Goal: Task Accomplishment & Management: Manage account settings

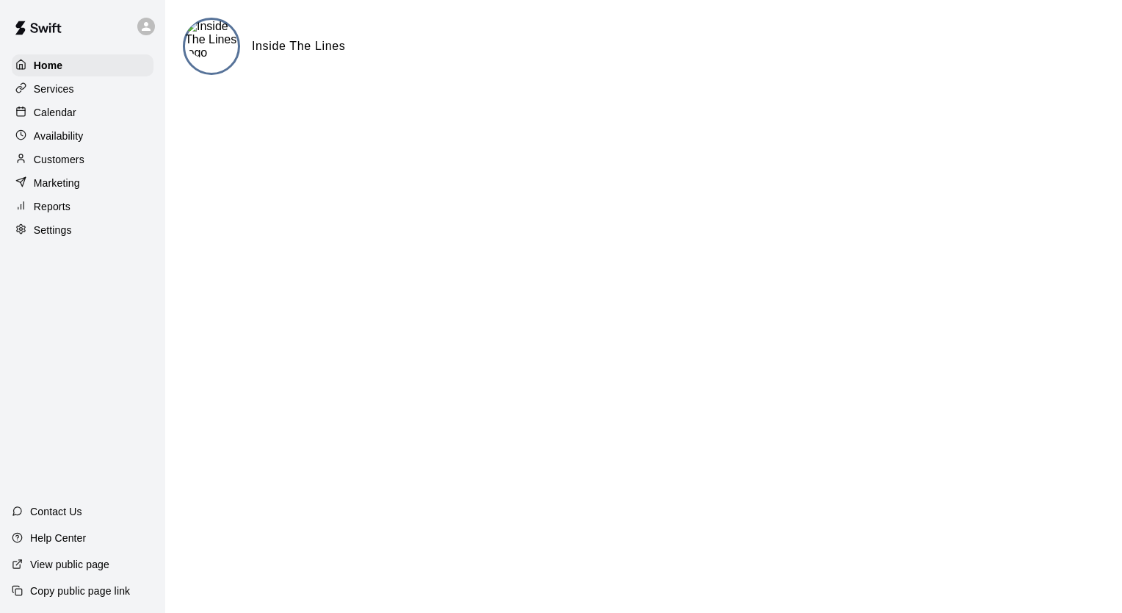
click at [88, 90] on div "Services" at bounding box center [83, 89] width 142 height 22
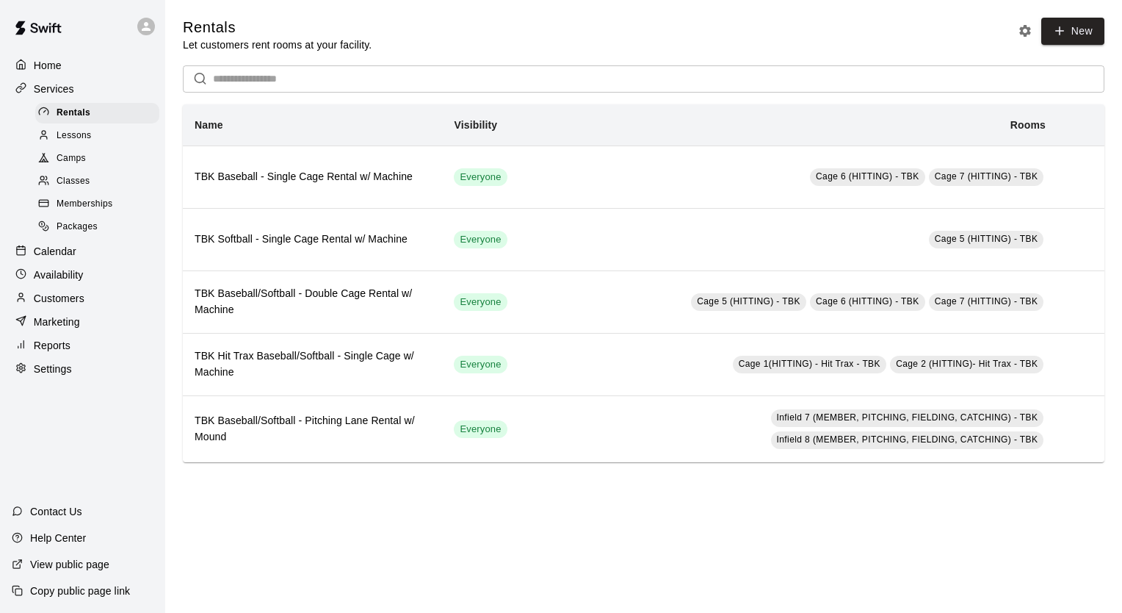
click at [157, 25] on div at bounding box center [149, 26] width 31 height 29
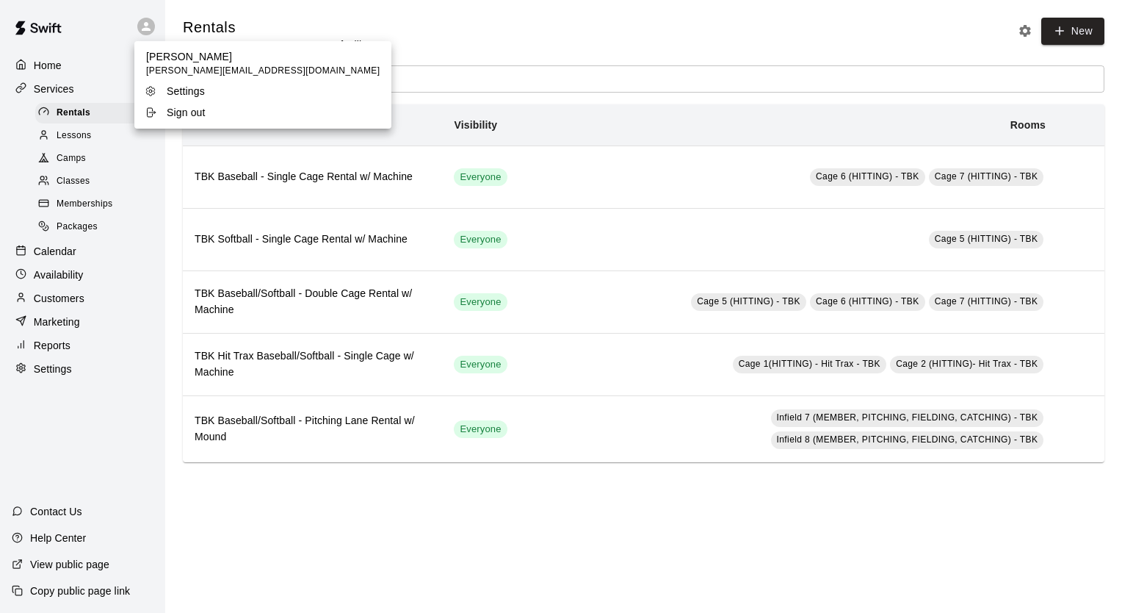
click at [173, 90] on p "Settings" at bounding box center [186, 91] width 38 height 15
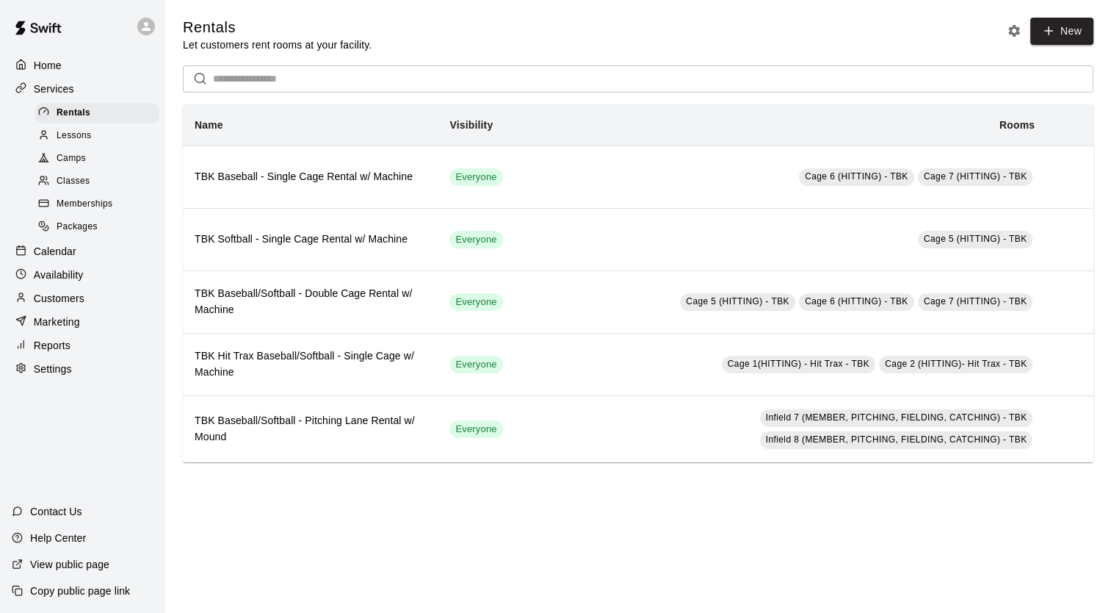
select select "**"
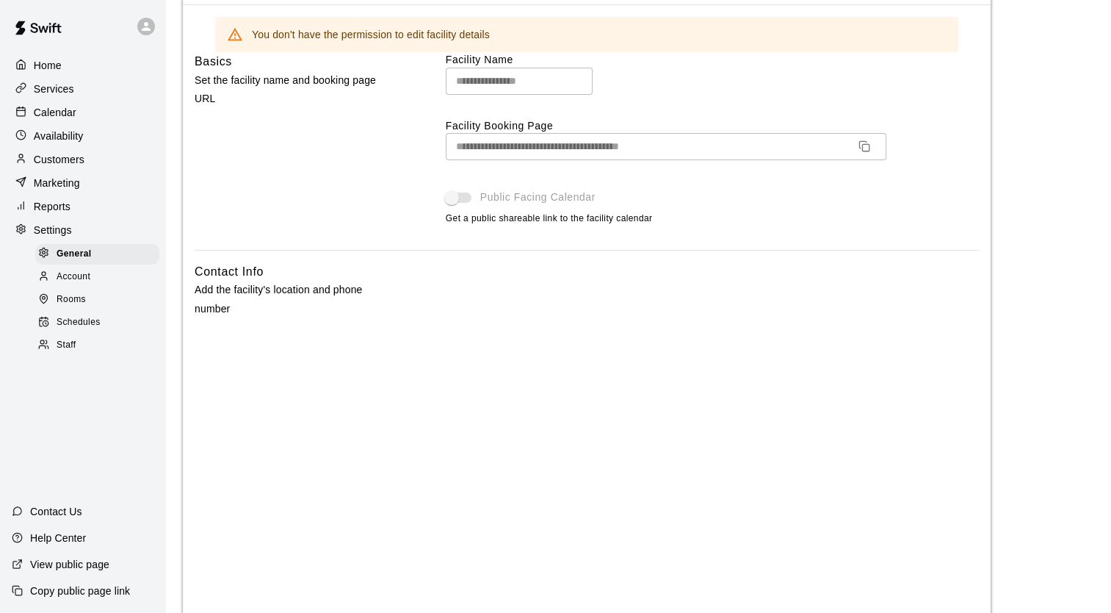
scroll to position [106, 0]
click at [82, 66] on div "Home" at bounding box center [83, 65] width 142 height 22
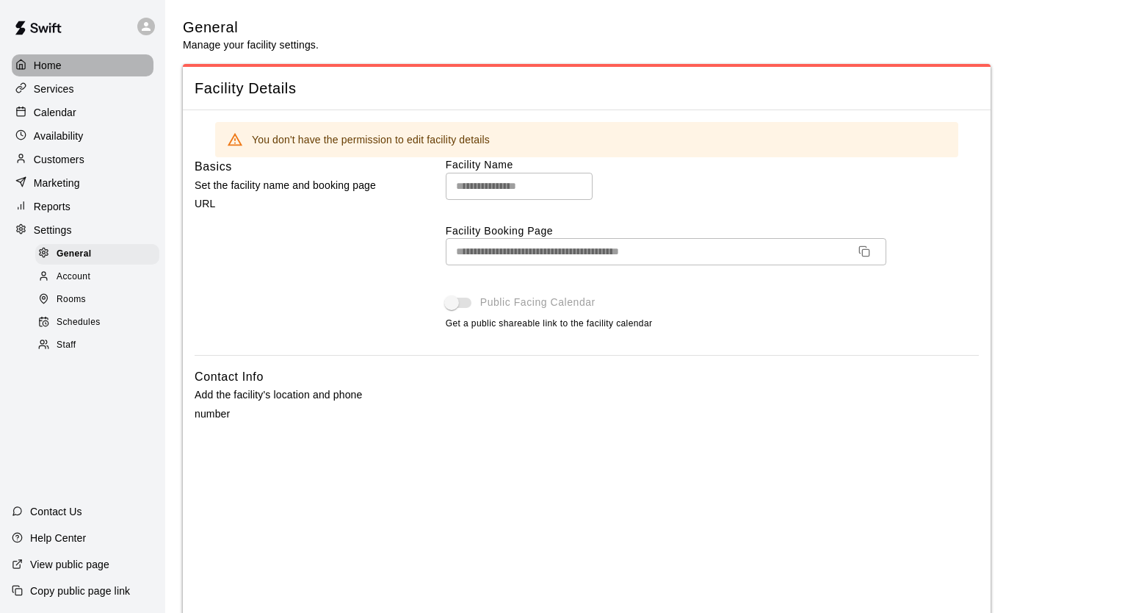
click at [82, 66] on div "Home" at bounding box center [83, 65] width 142 height 22
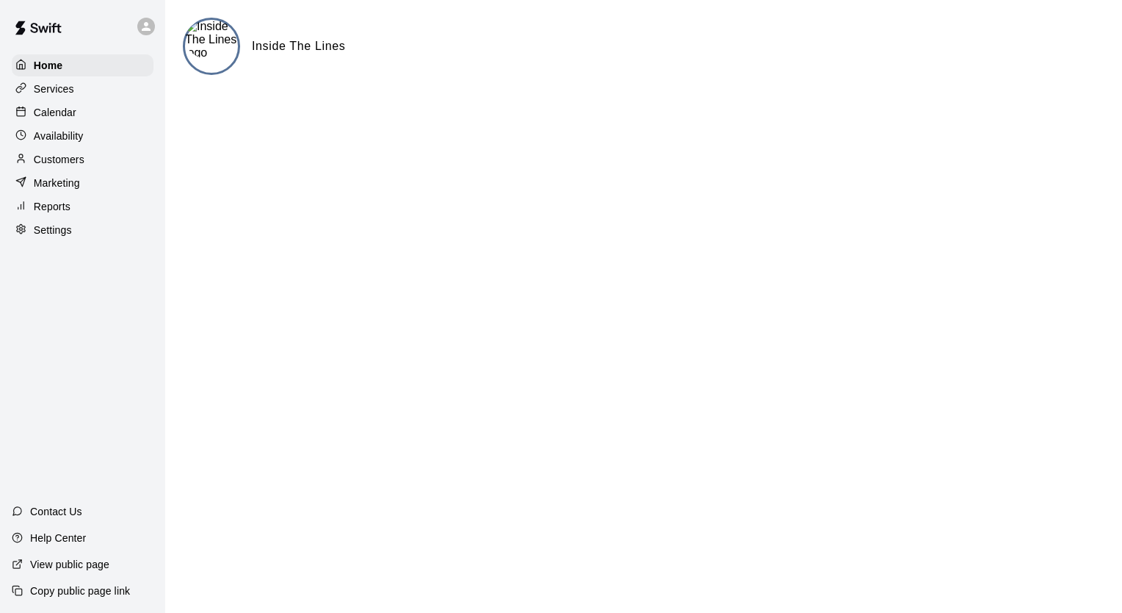
click at [101, 241] on div "Settings" at bounding box center [83, 230] width 142 height 22
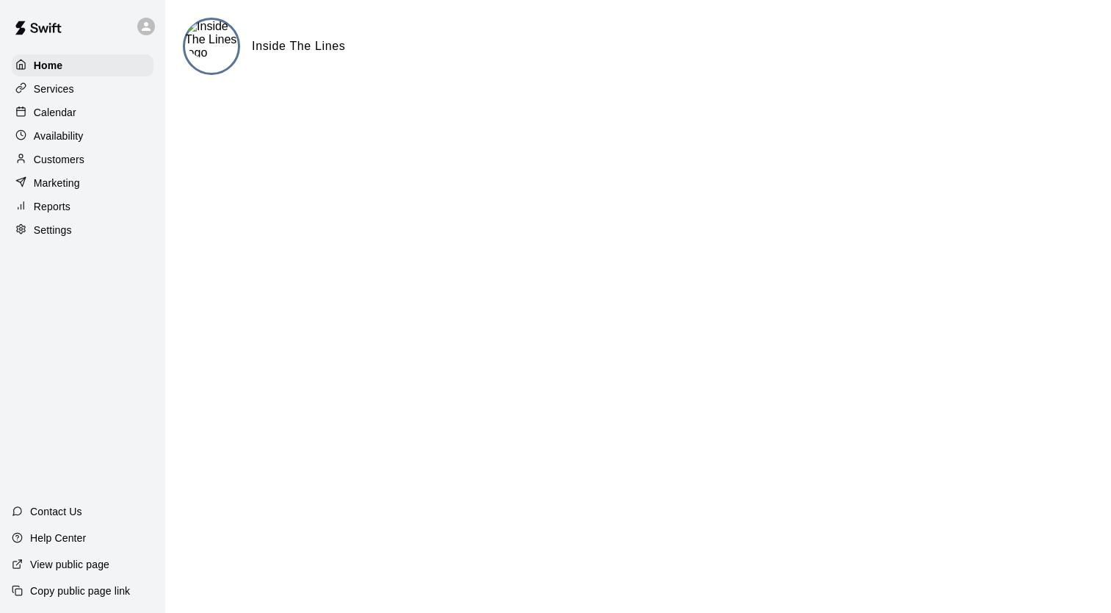
select select "**"
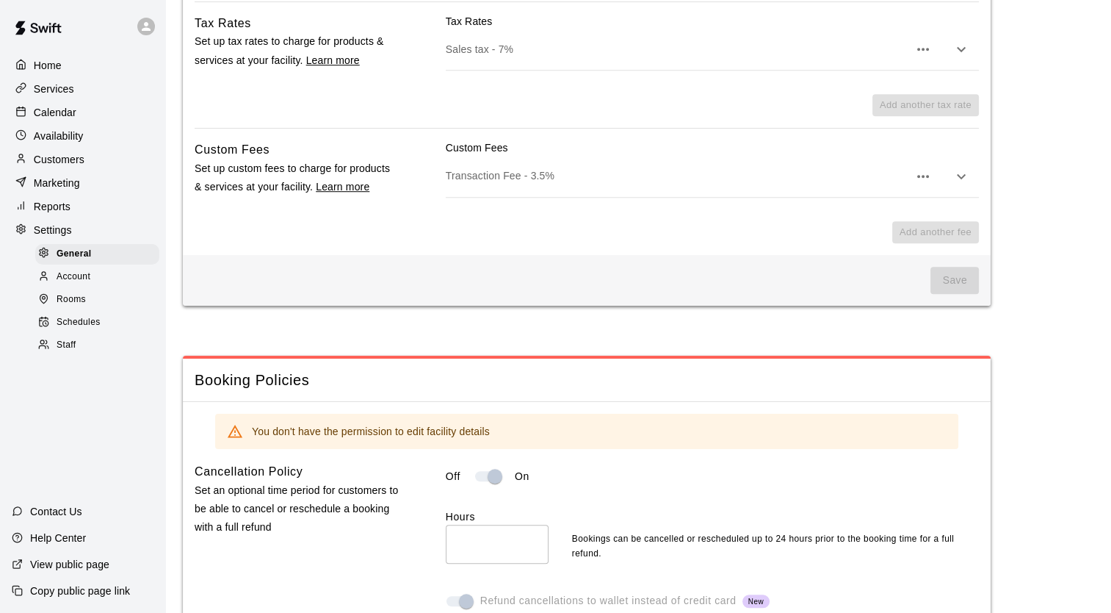
scroll to position [1024, 0]
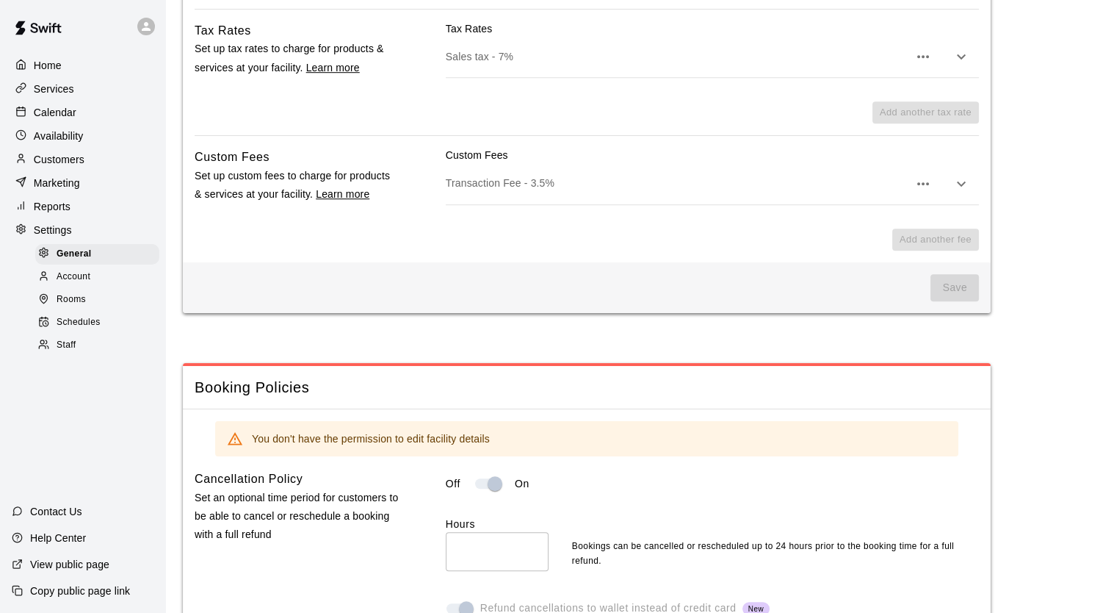
click at [125, 287] on div "Account" at bounding box center [97, 277] width 124 height 21
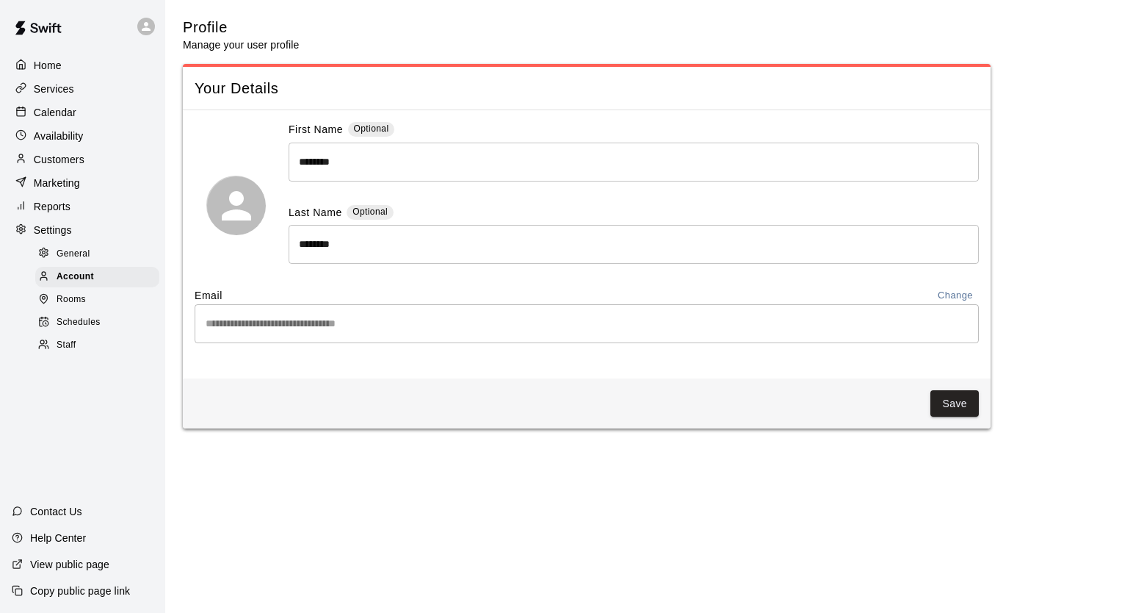
click at [126, 310] on div "Rooms" at bounding box center [97, 299] width 124 height 21
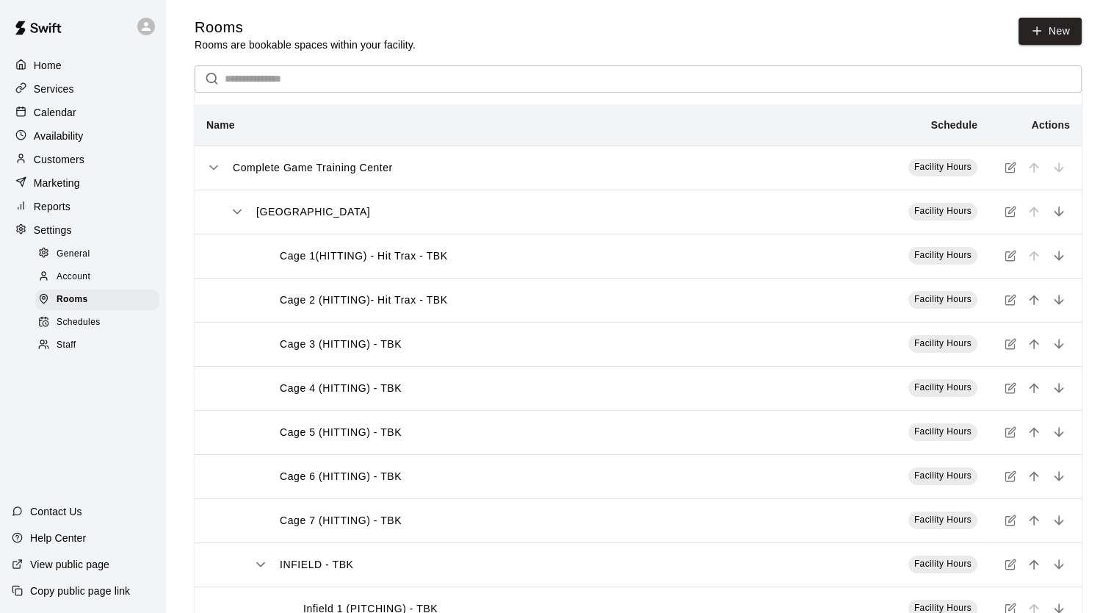
click at [118, 330] on div "Schedules" at bounding box center [97, 322] width 124 height 21
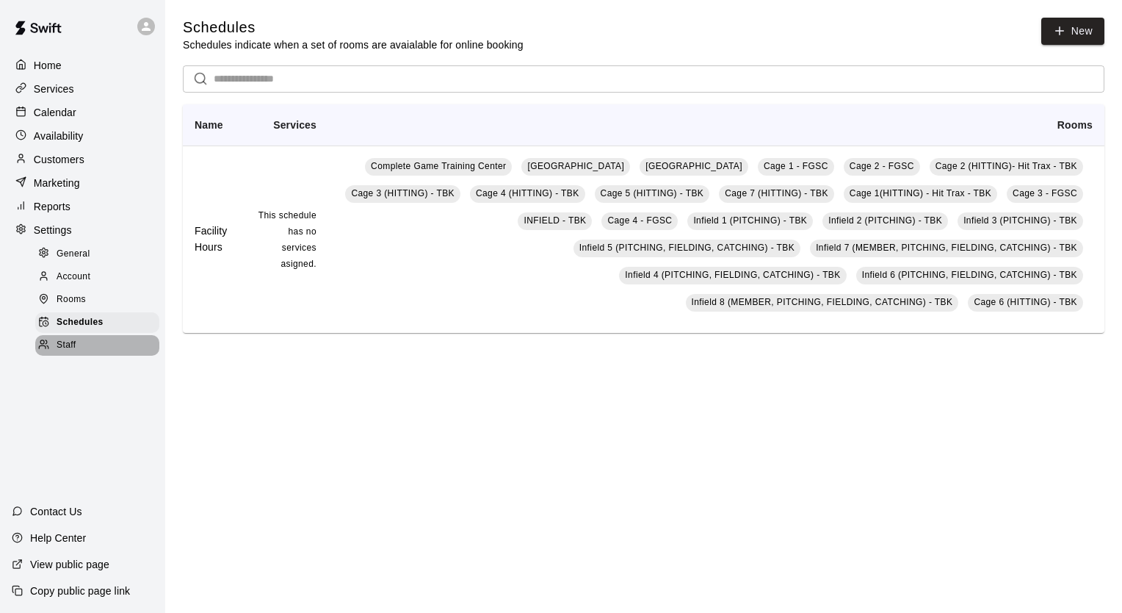
click at [105, 356] on div "Staff" at bounding box center [97, 345] width 124 height 21
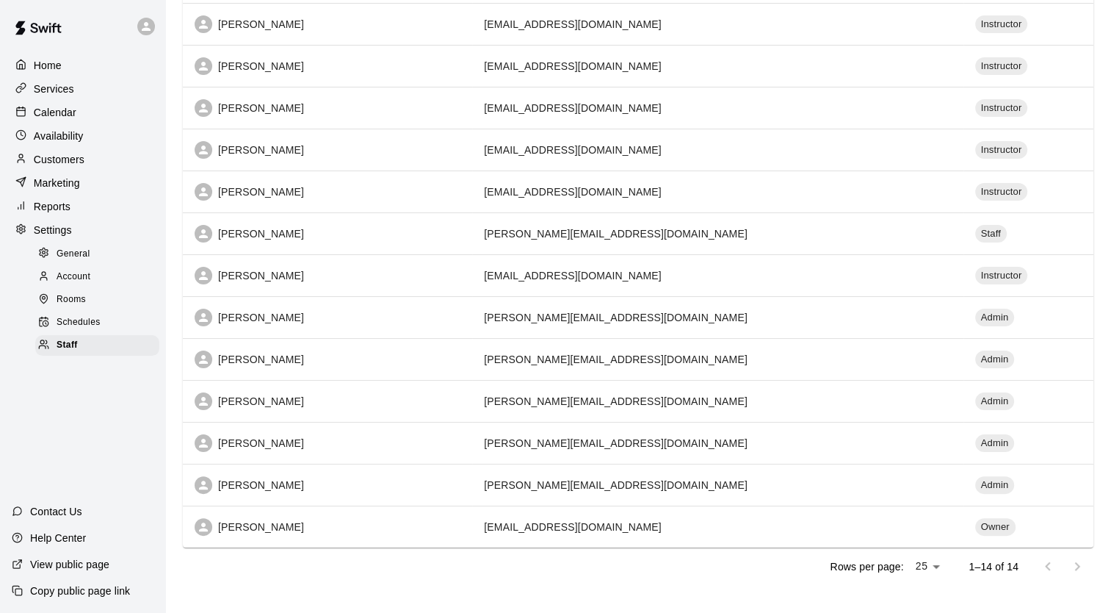
scroll to position [245, 0]
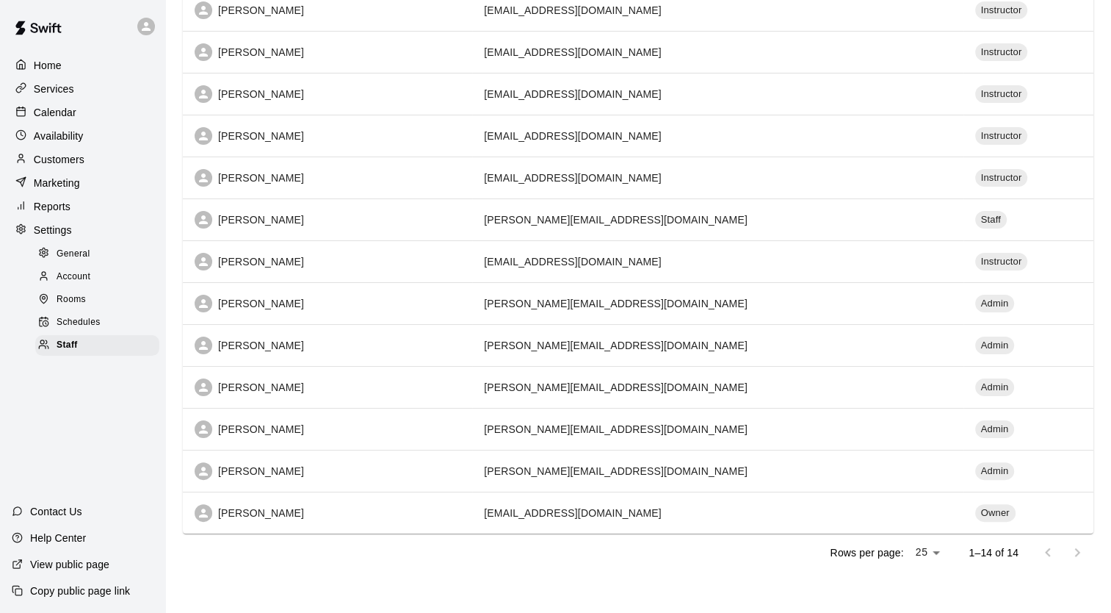
click at [112, 333] on div "Schedules" at bounding box center [97, 322] width 124 height 21
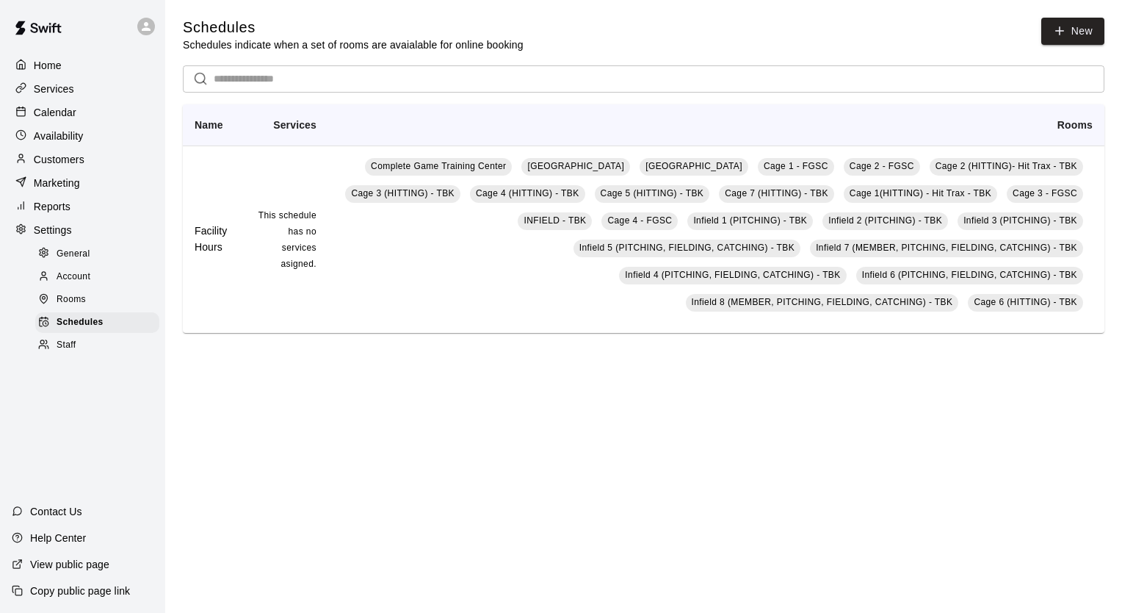
click at [113, 310] on div "Rooms" at bounding box center [97, 299] width 124 height 21
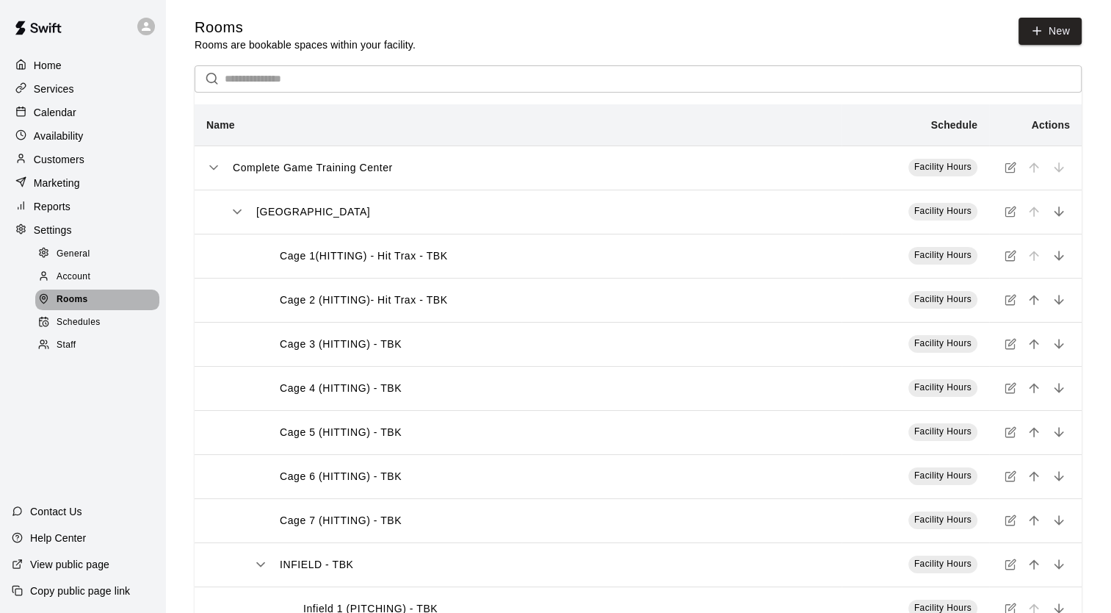
click at [118, 301] on div "Rooms" at bounding box center [97, 299] width 124 height 21
click at [123, 287] on div "Account" at bounding box center [97, 277] width 124 height 21
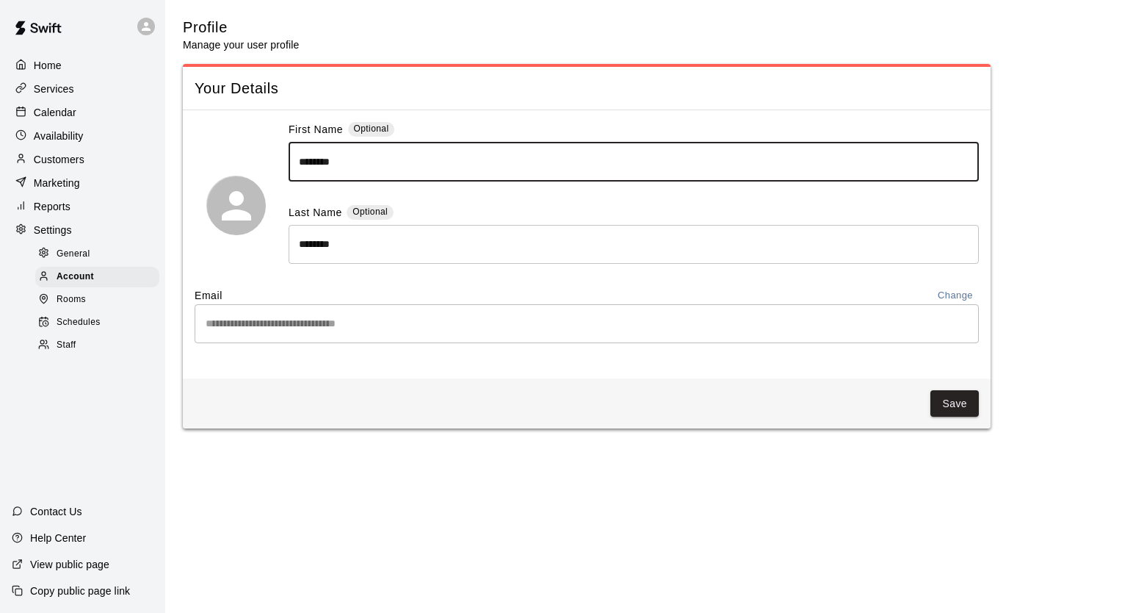
click at [366, 172] on input "********" at bounding box center [634, 162] width 691 height 39
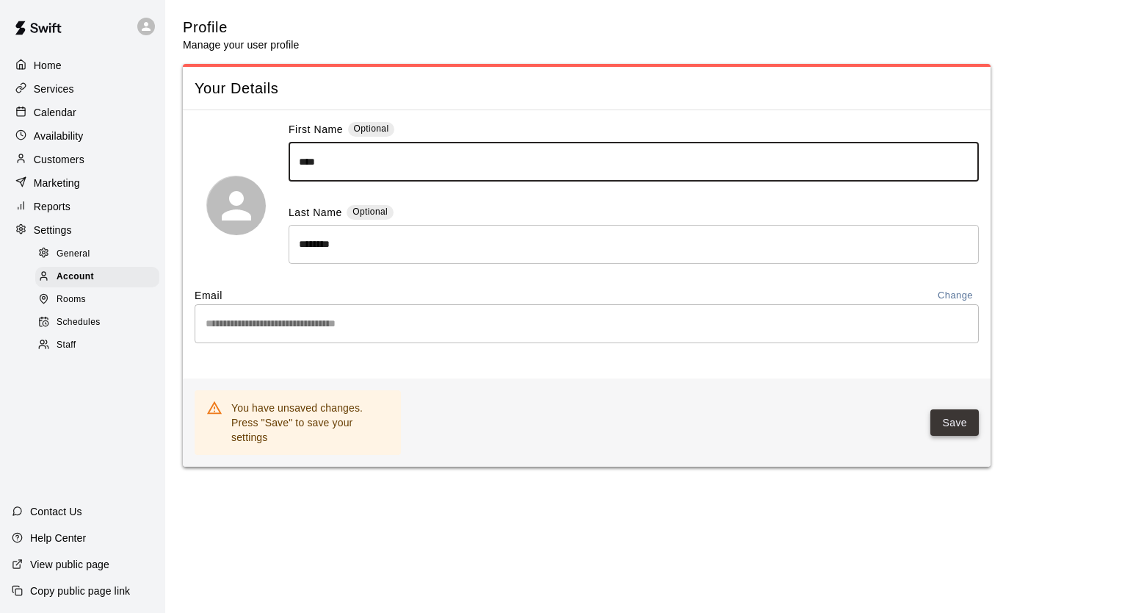
type input "****"
click at [935, 422] on button "Save" at bounding box center [955, 422] width 48 height 27
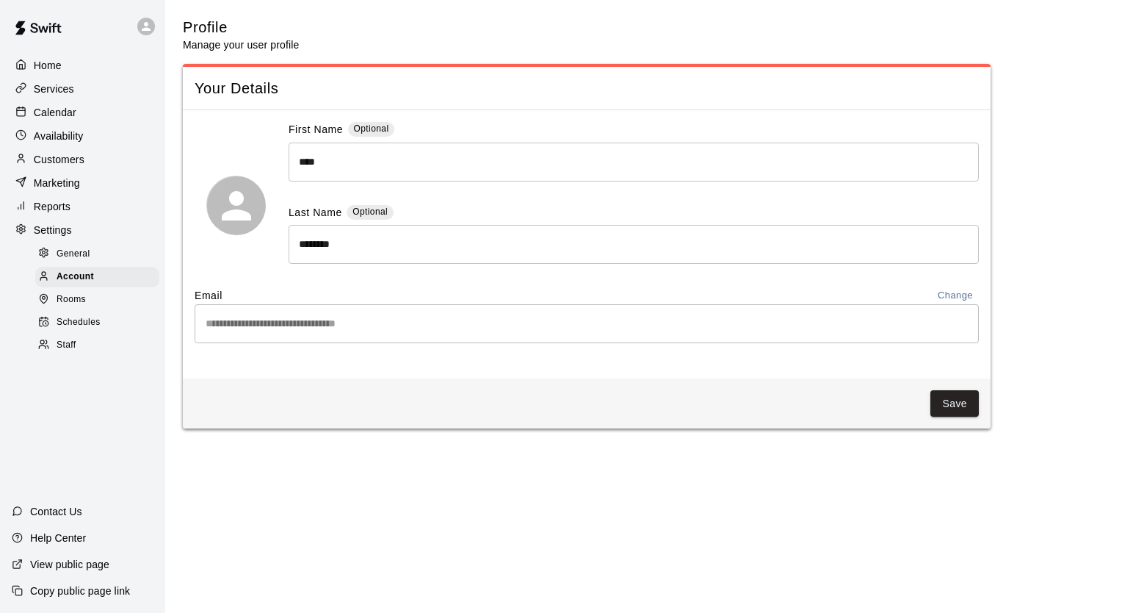
click at [68, 262] on span "General" at bounding box center [74, 254] width 34 height 15
select select "**"
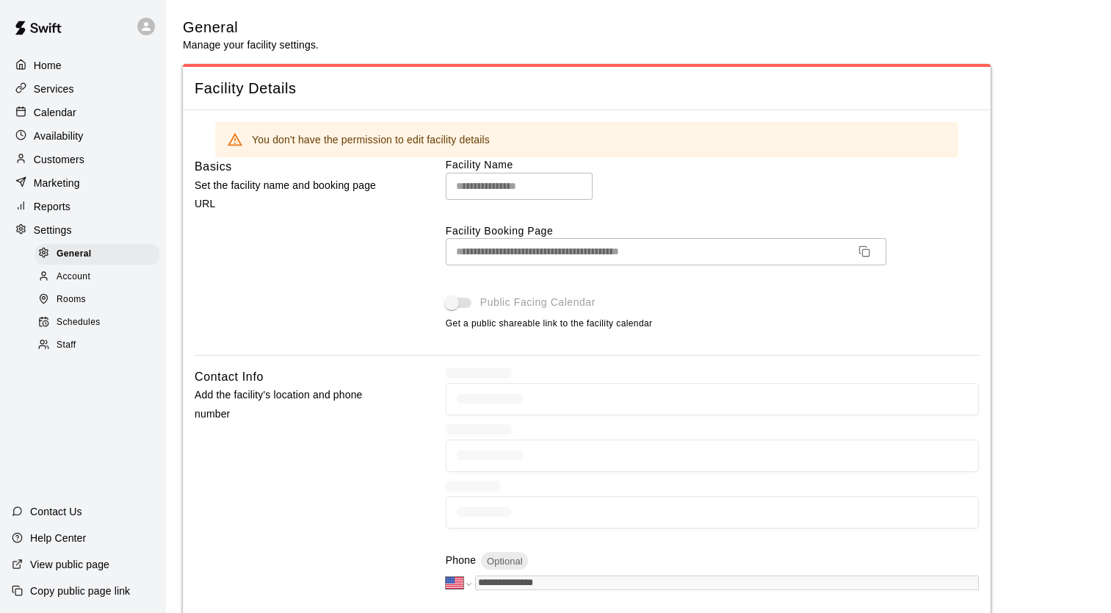
click at [68, 284] on span "Account" at bounding box center [74, 277] width 34 height 15
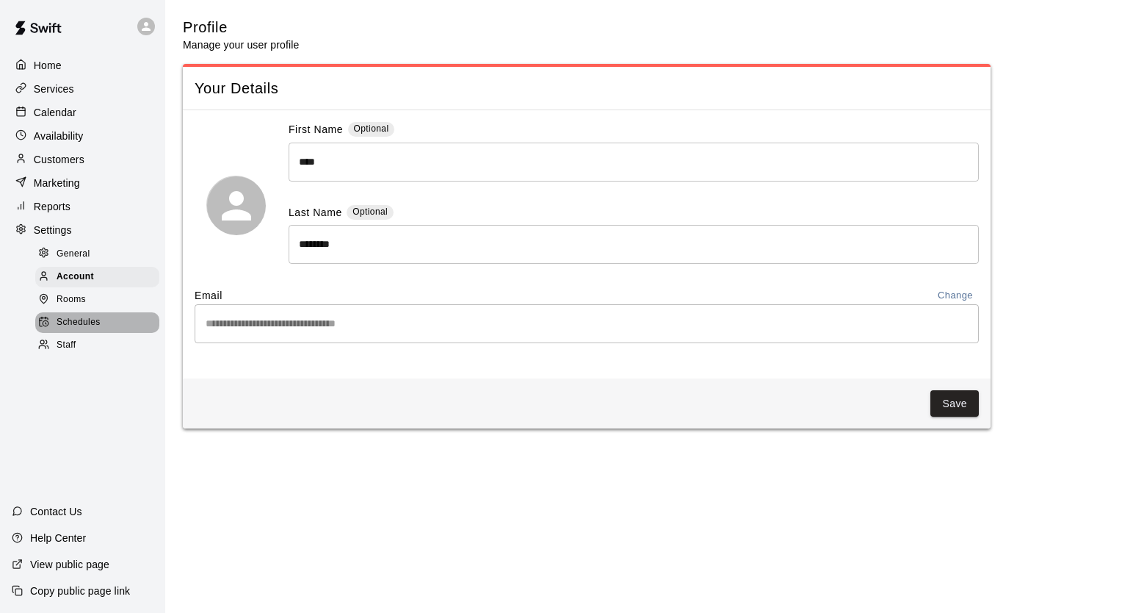
click at [82, 330] on span "Schedules" at bounding box center [79, 322] width 44 height 15
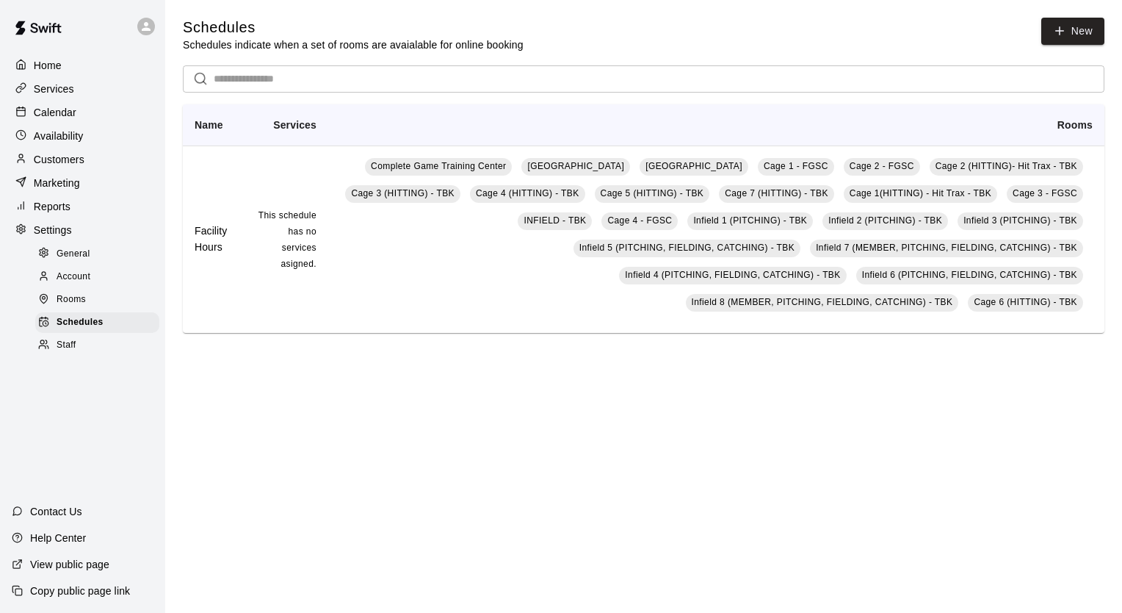
click at [84, 352] on div "Staff" at bounding box center [97, 345] width 124 height 21
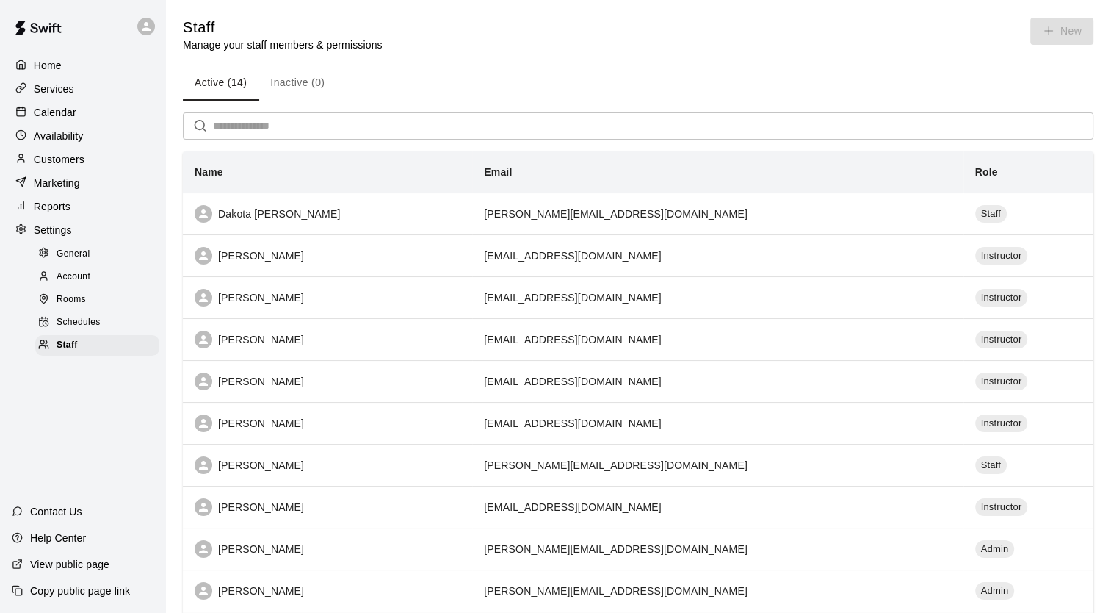
click at [79, 63] on div "Home" at bounding box center [83, 65] width 142 height 22
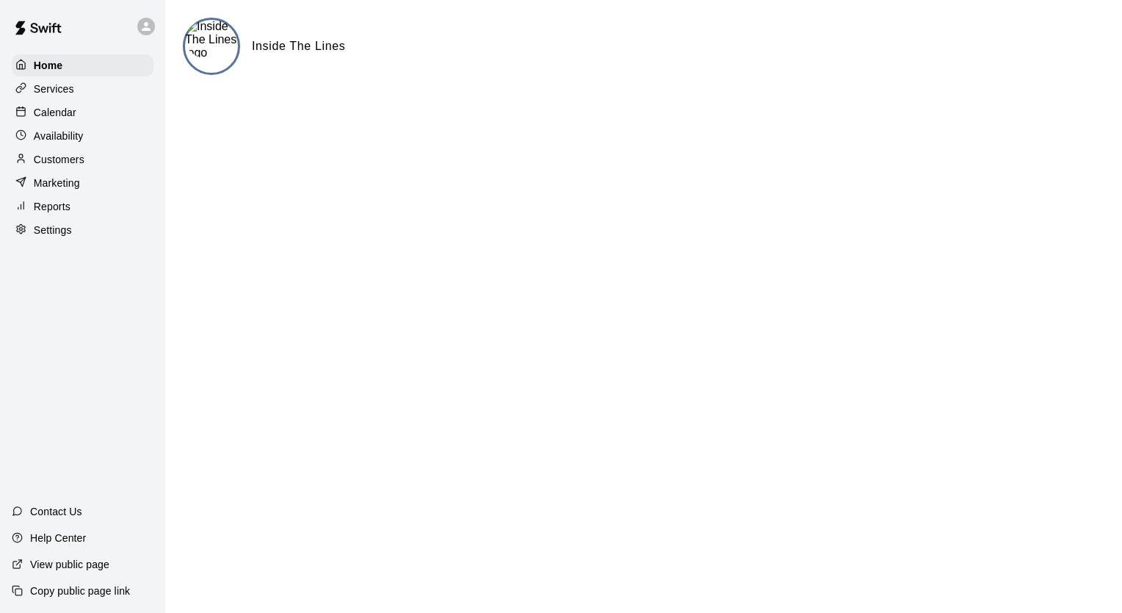
click at [143, 31] on icon at bounding box center [146, 26] width 9 height 9
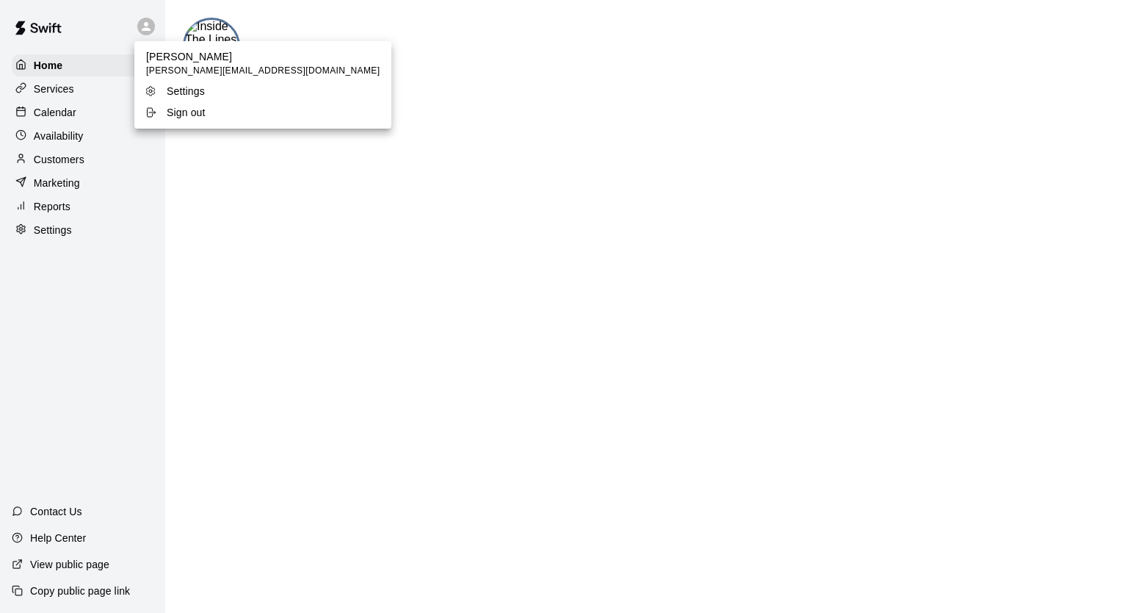
click at [170, 91] on p "Settings" at bounding box center [186, 91] width 38 height 15
select select "**"
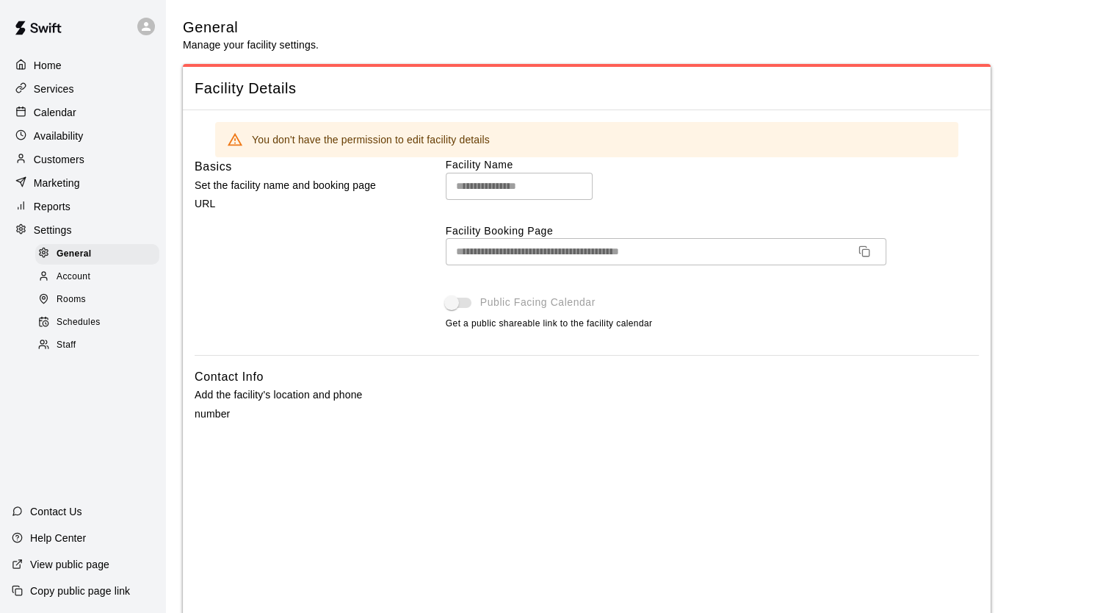
click at [52, 31] on img at bounding box center [38, 28] width 76 height 44
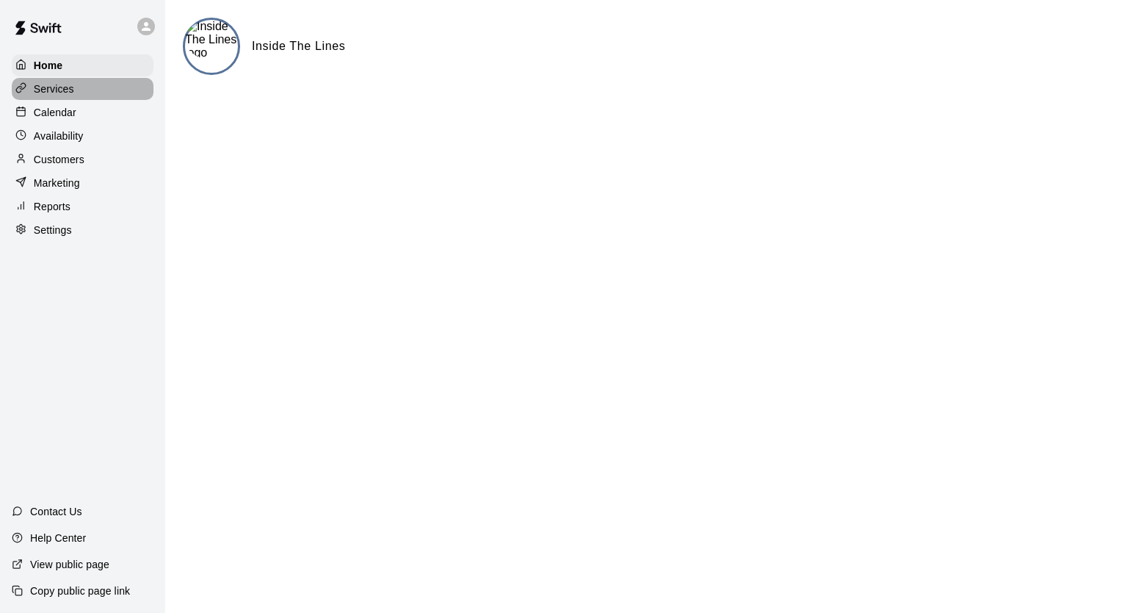
click at [73, 86] on p "Services" at bounding box center [54, 89] width 40 height 15
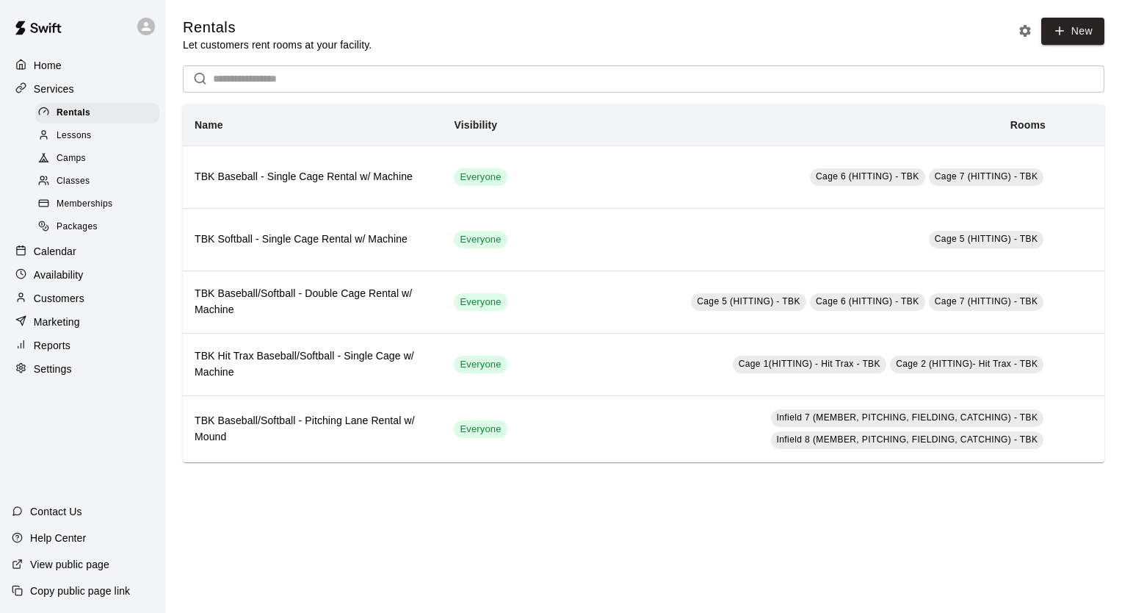
click at [123, 68] on div "Home" at bounding box center [83, 65] width 142 height 22
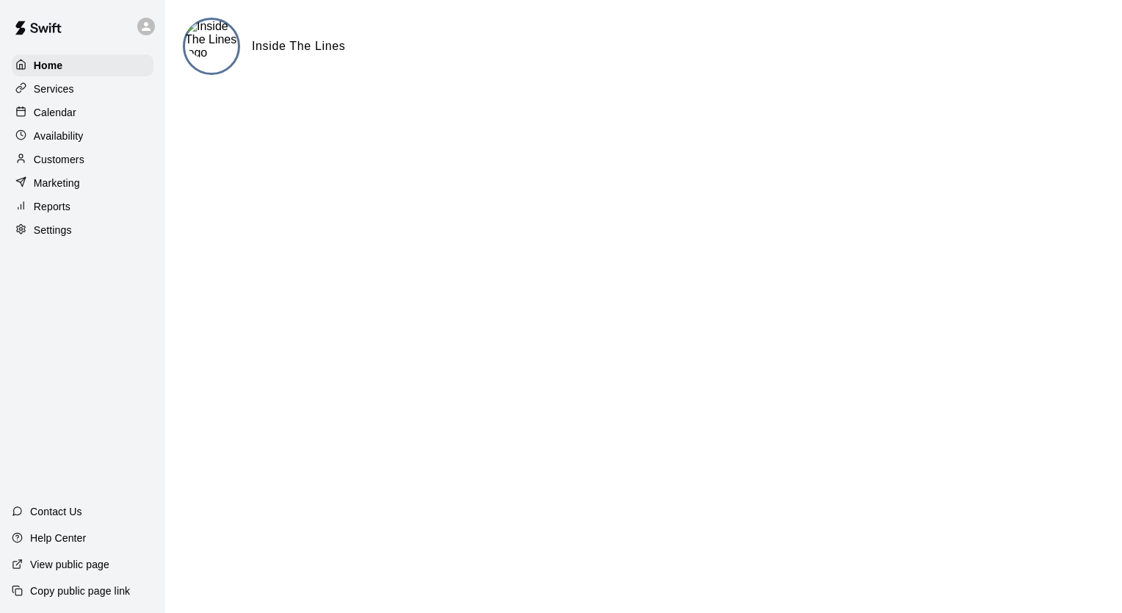
click at [150, 31] on icon at bounding box center [146, 26] width 13 height 13
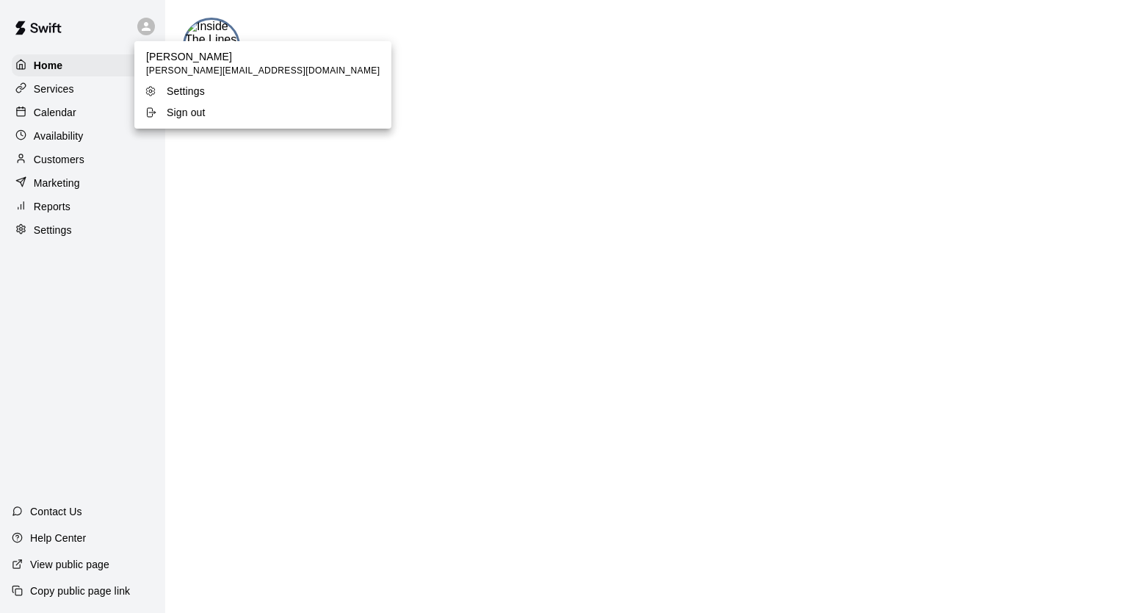
click at [196, 98] on li "Settings" at bounding box center [262, 91] width 257 height 21
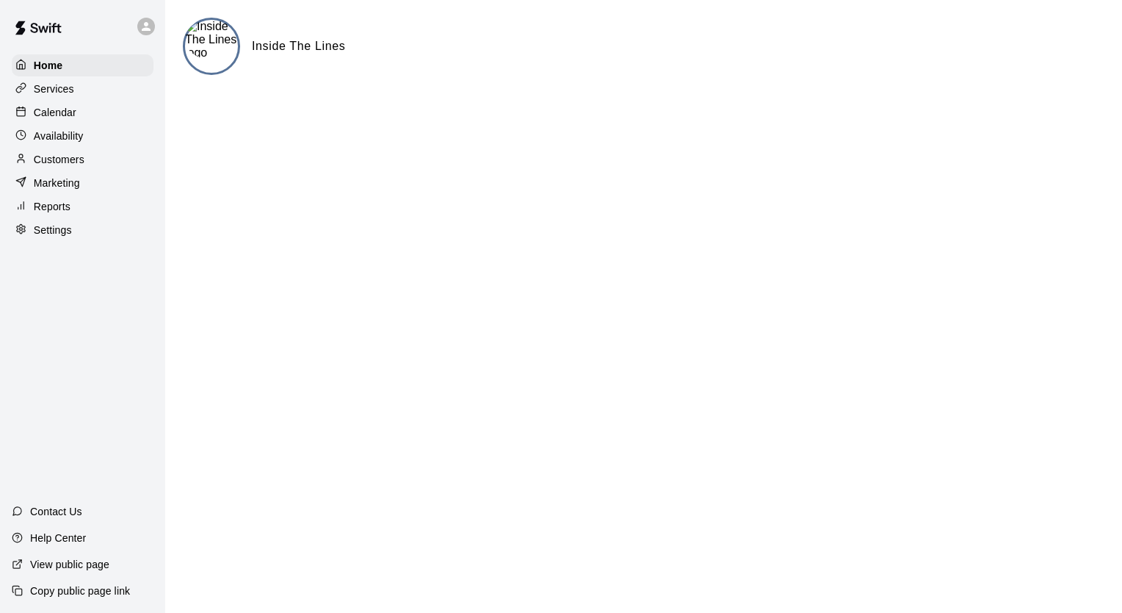
select select "**"
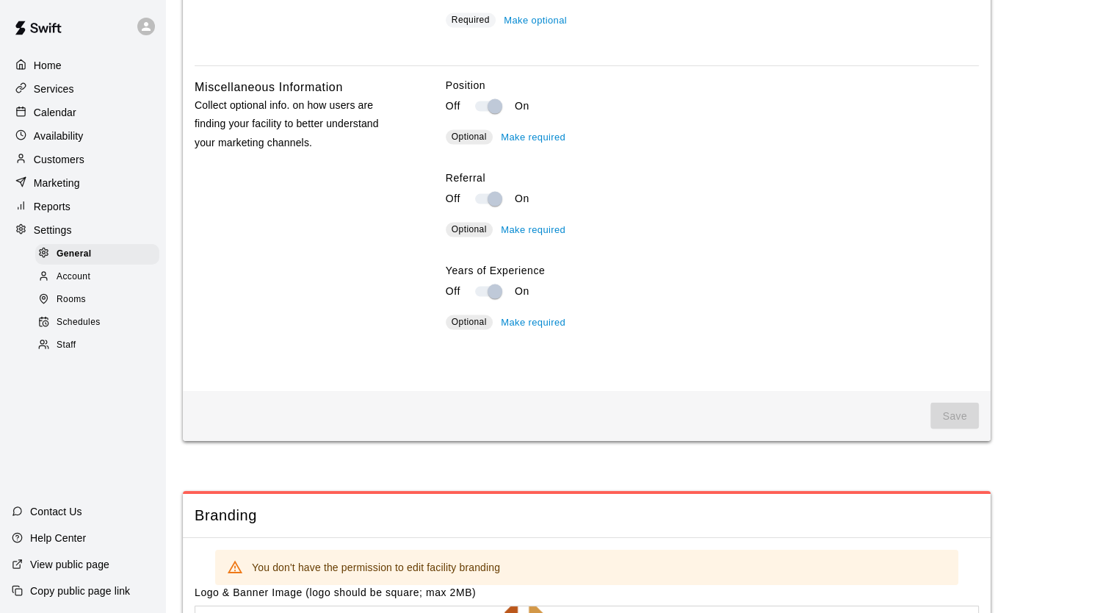
scroll to position [3021, 0]
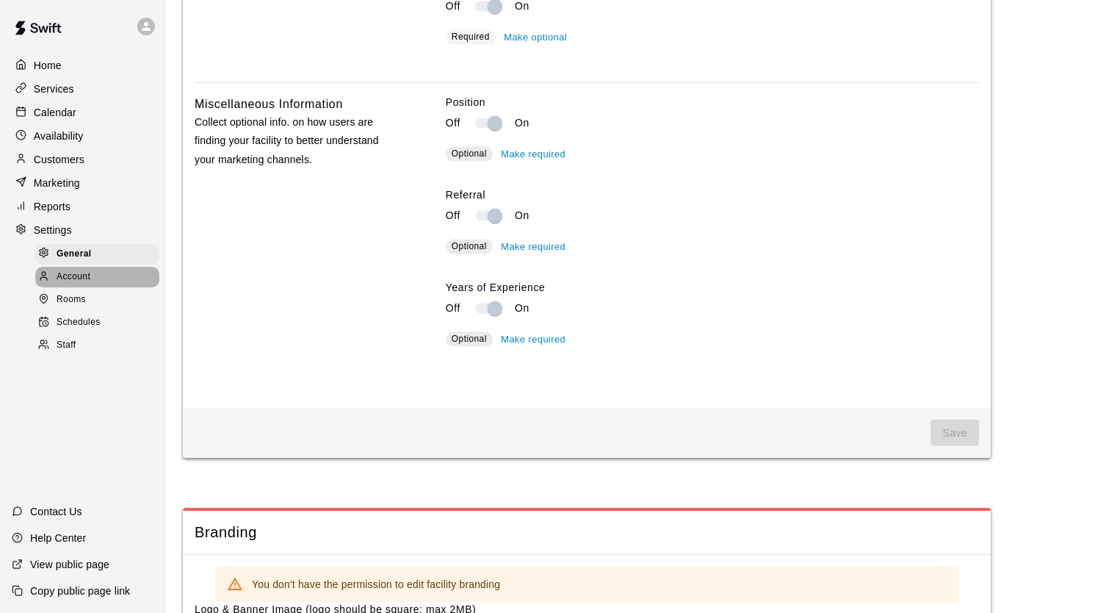
click at [102, 287] on div "Account" at bounding box center [97, 277] width 124 height 21
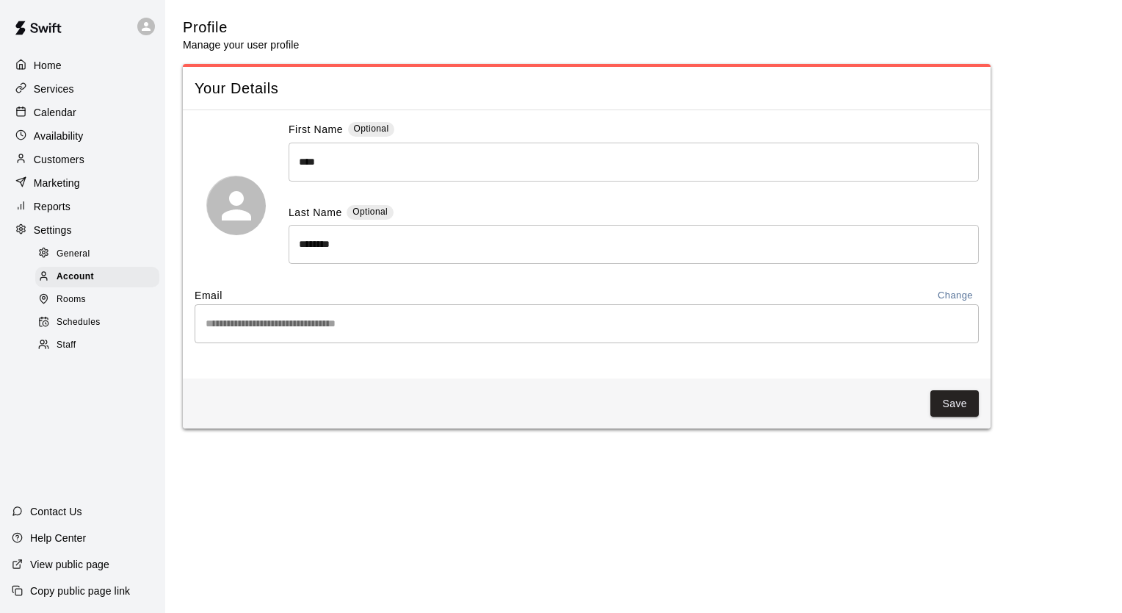
click at [197, 32] on h5 "Profile" at bounding box center [241, 28] width 116 height 20
click at [60, 539] on p "Help Center" at bounding box center [58, 537] width 56 height 15
click at [45, 33] on img at bounding box center [38, 28] width 76 height 44
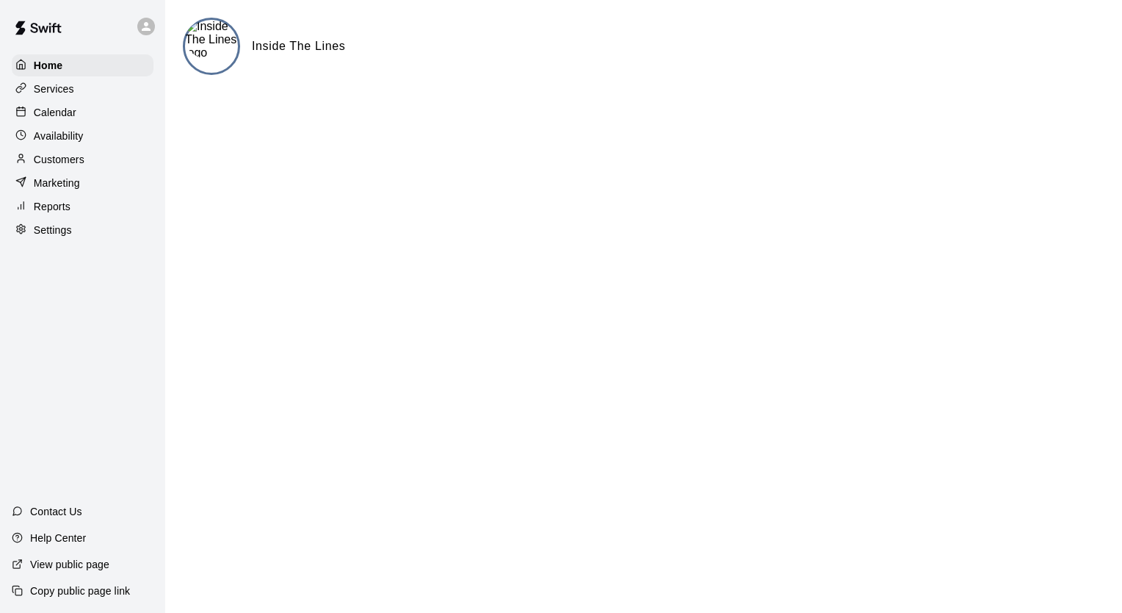
click at [203, 41] on img at bounding box center [211, 40] width 53 height 40
click at [292, 48] on h6 "Inside The Lines" at bounding box center [298, 46] width 93 height 19
click at [79, 98] on div "Services" at bounding box center [83, 89] width 142 height 22
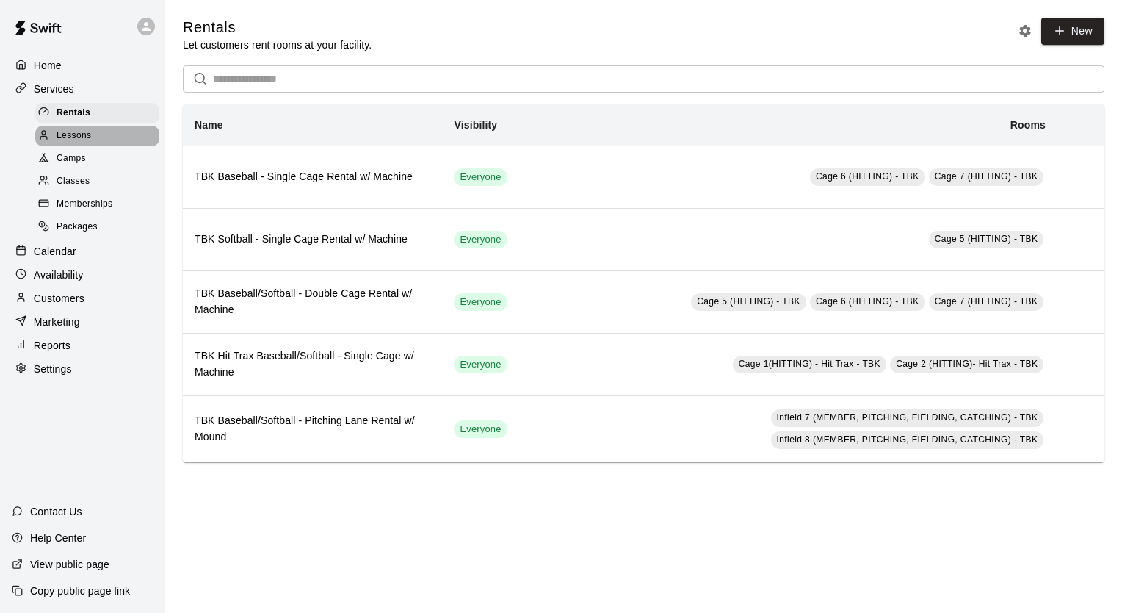
click at [88, 132] on span "Lessons" at bounding box center [74, 136] width 35 height 15
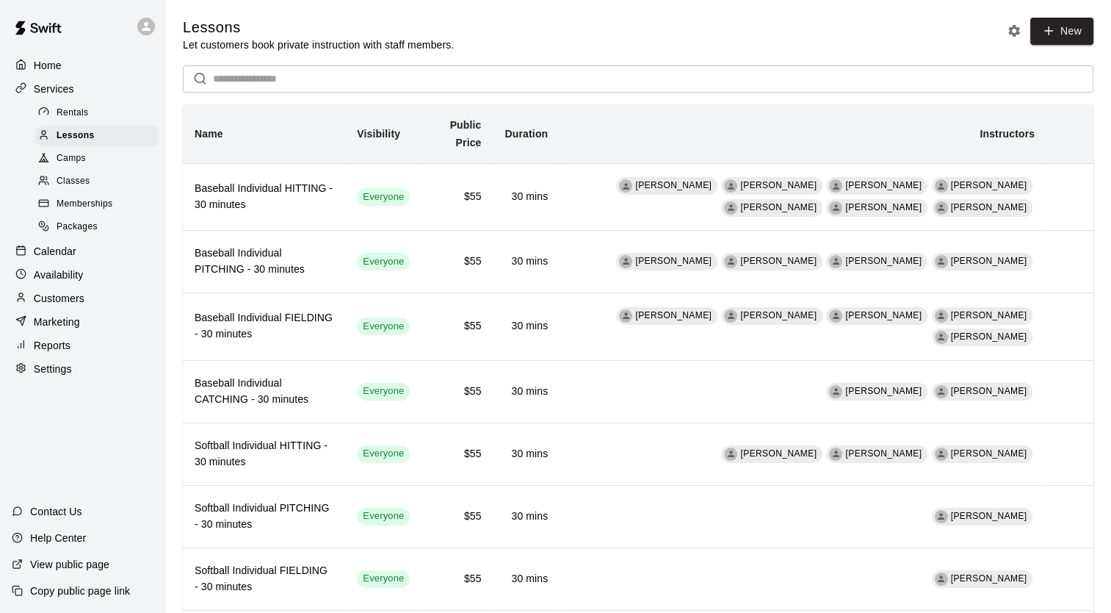
click at [98, 162] on div "Camps" at bounding box center [97, 158] width 124 height 21
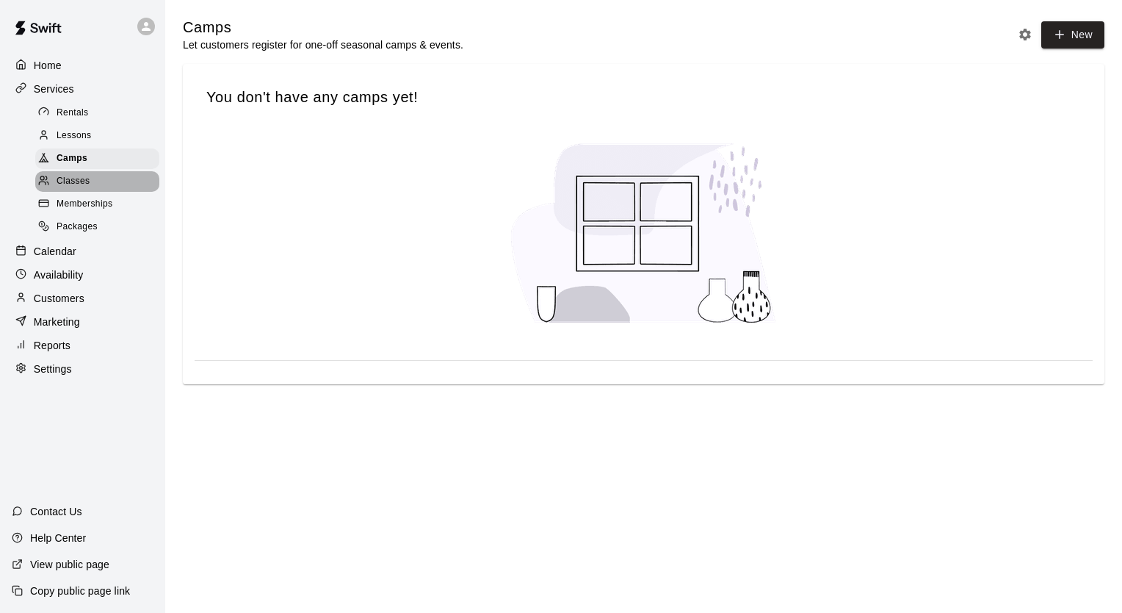
click at [105, 188] on div "Classes" at bounding box center [97, 181] width 124 height 21
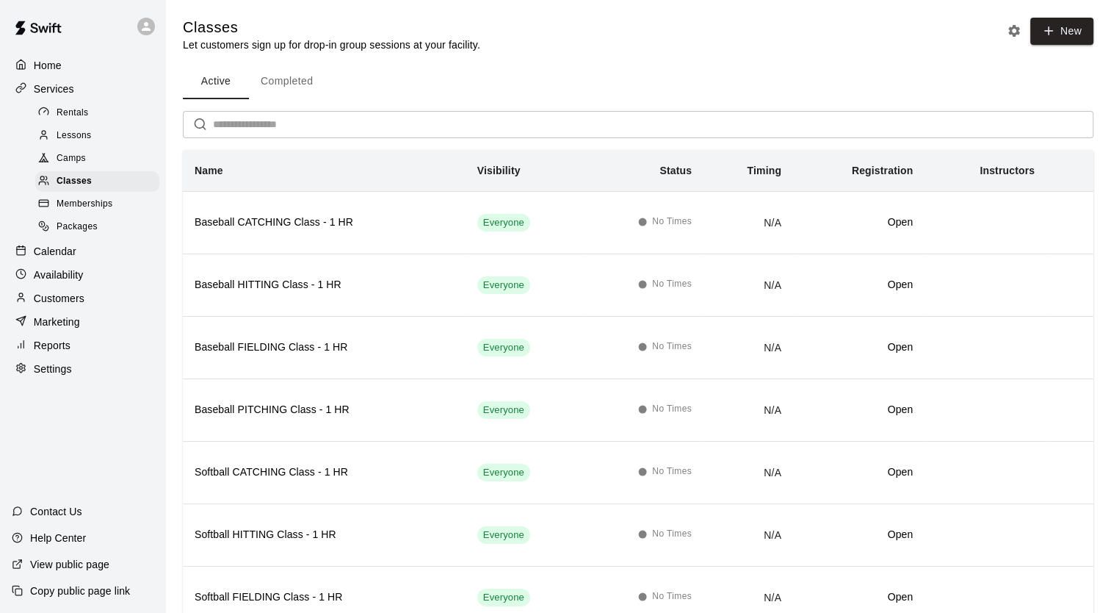
click at [79, 262] on div "Calendar" at bounding box center [83, 251] width 142 height 22
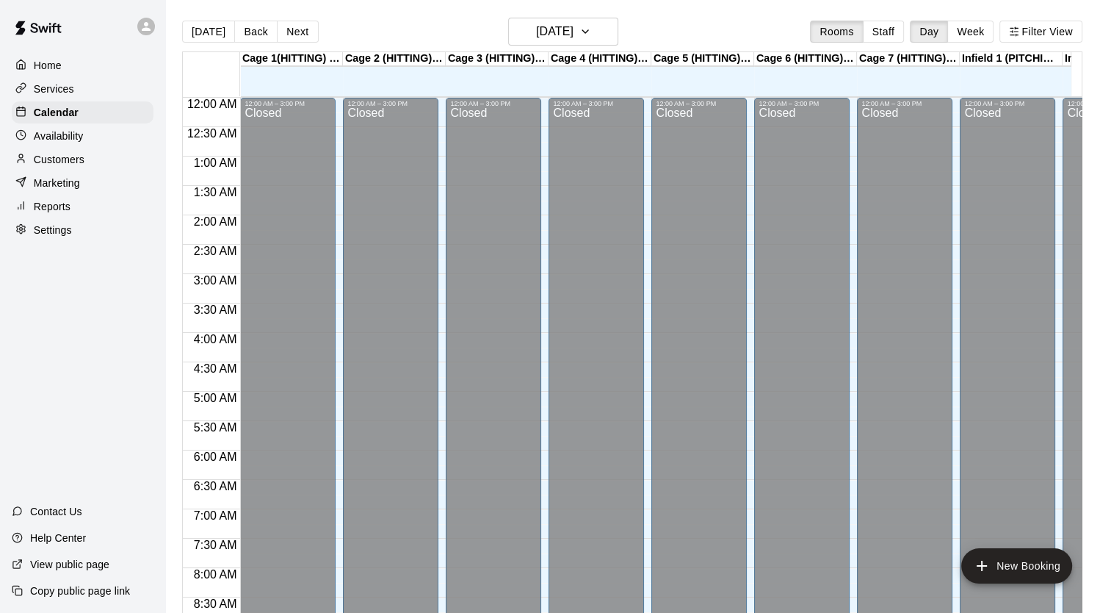
scroll to position [552, 0]
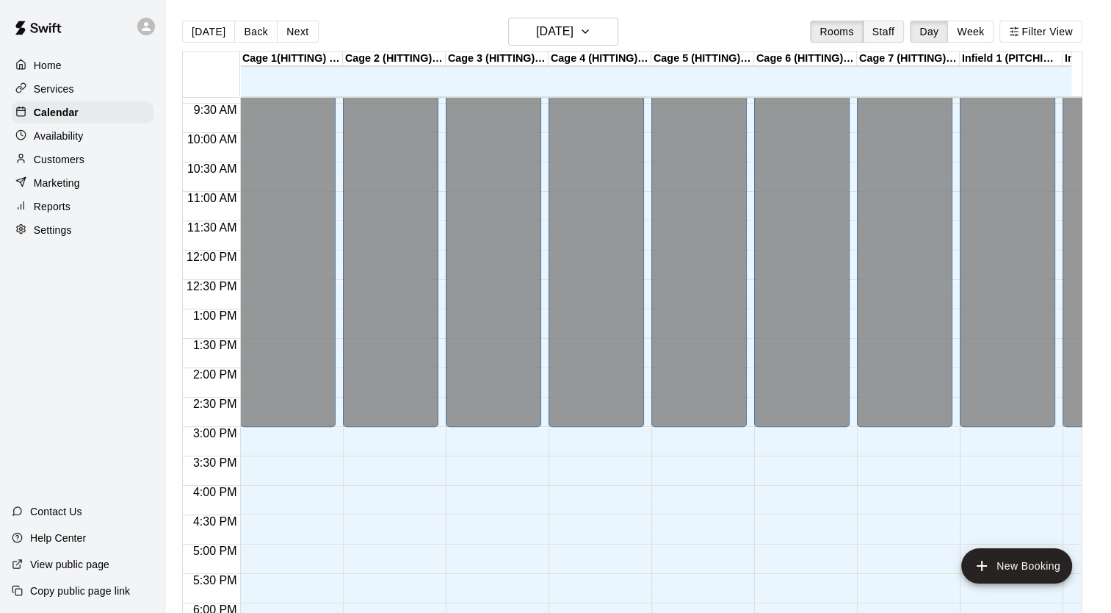
click at [903, 24] on button "Staff" at bounding box center [884, 32] width 42 height 22
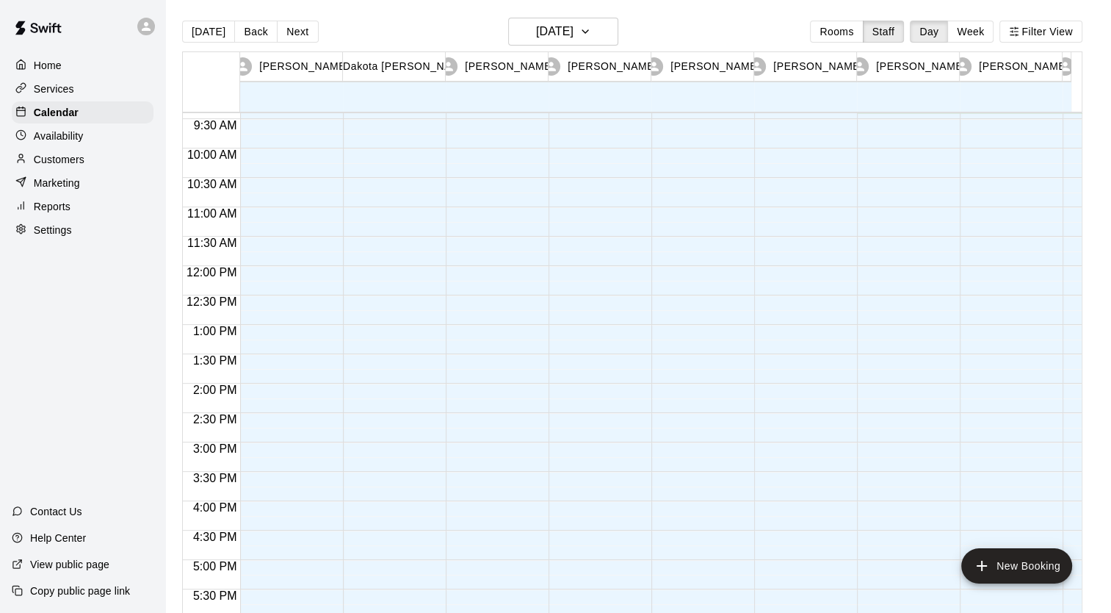
click at [250, 66] on icon at bounding box center [243, 67] width 14 height 14
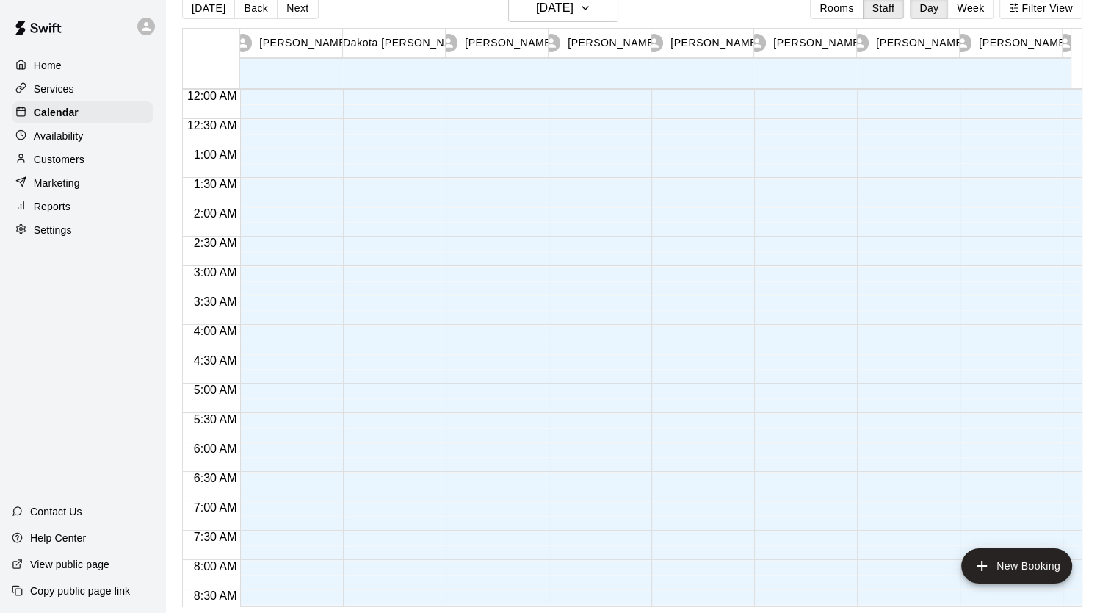
scroll to position [0, 0]
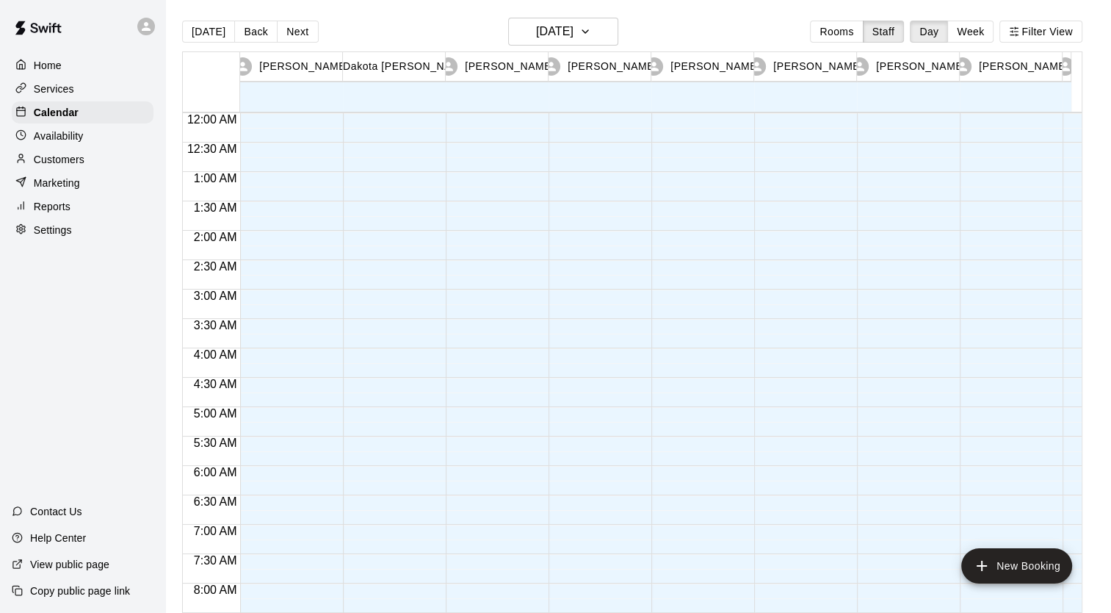
click at [1062, 43] on div "[DATE] Back [DATE][DATE] Rooms Staff Day Week Filter View" at bounding box center [632, 35] width 901 height 34
click at [1064, 34] on button "Filter View" at bounding box center [1041, 32] width 82 height 22
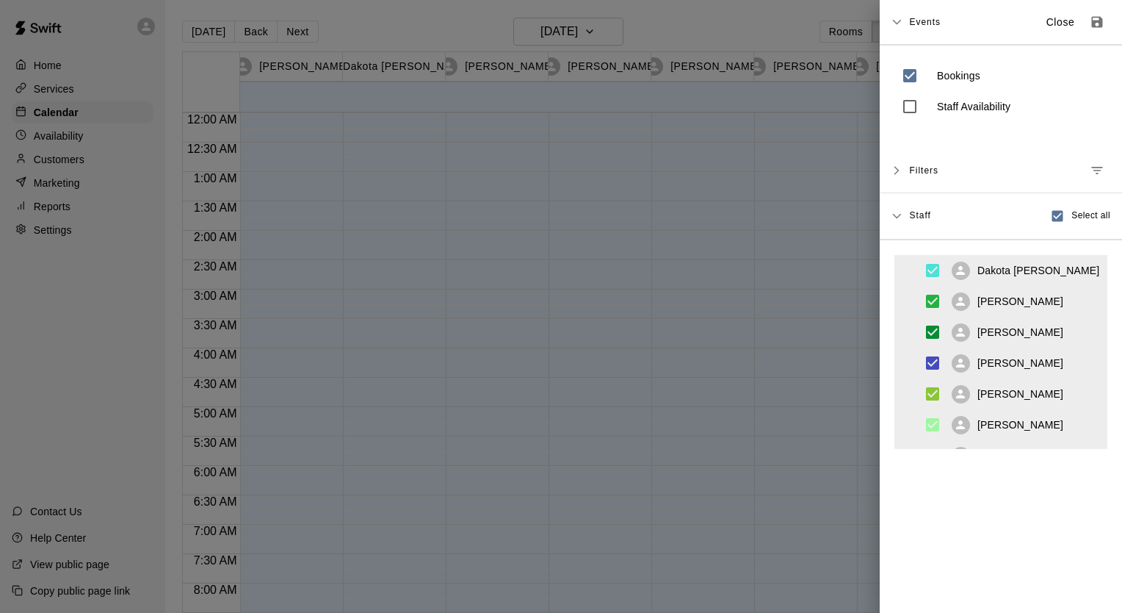
click at [764, 30] on div at bounding box center [561, 306] width 1122 height 613
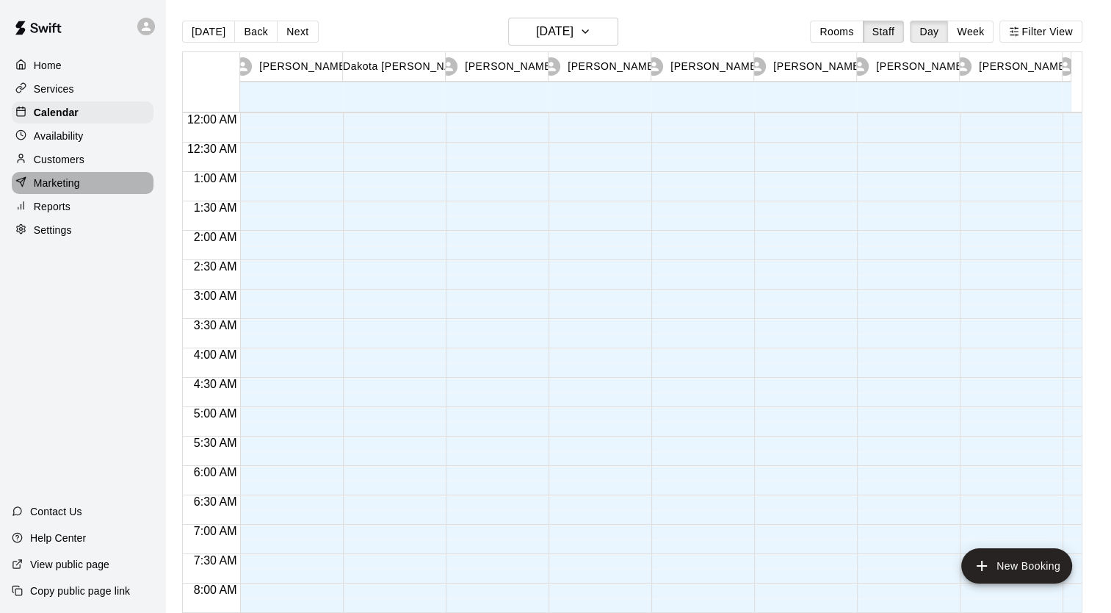
click at [69, 190] on p "Marketing" at bounding box center [57, 183] width 46 height 15
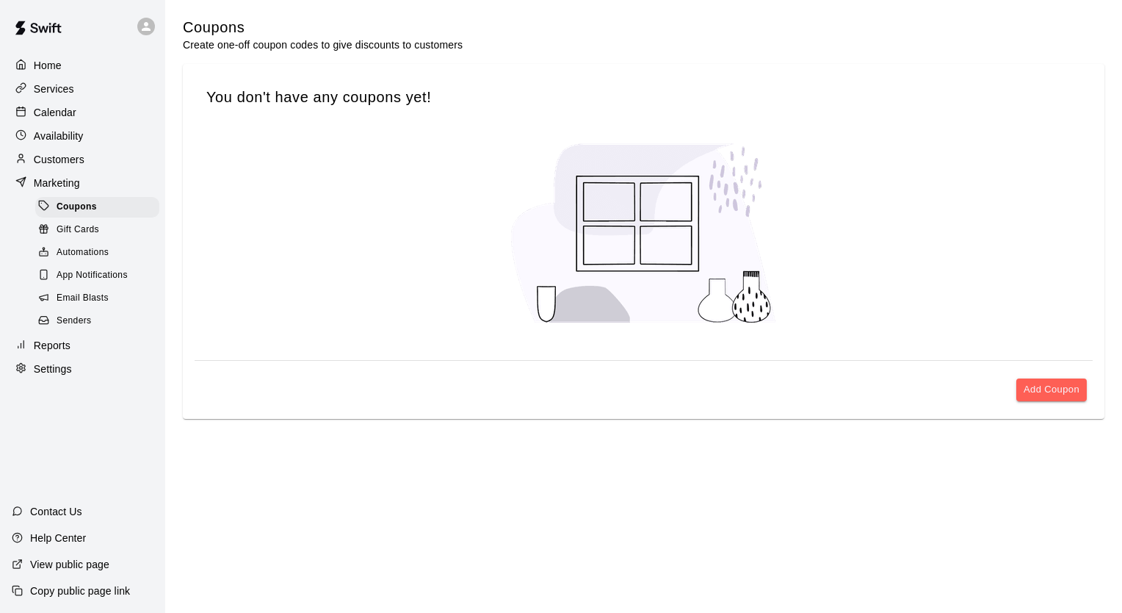
click at [92, 260] on span "Automations" at bounding box center [83, 252] width 52 height 15
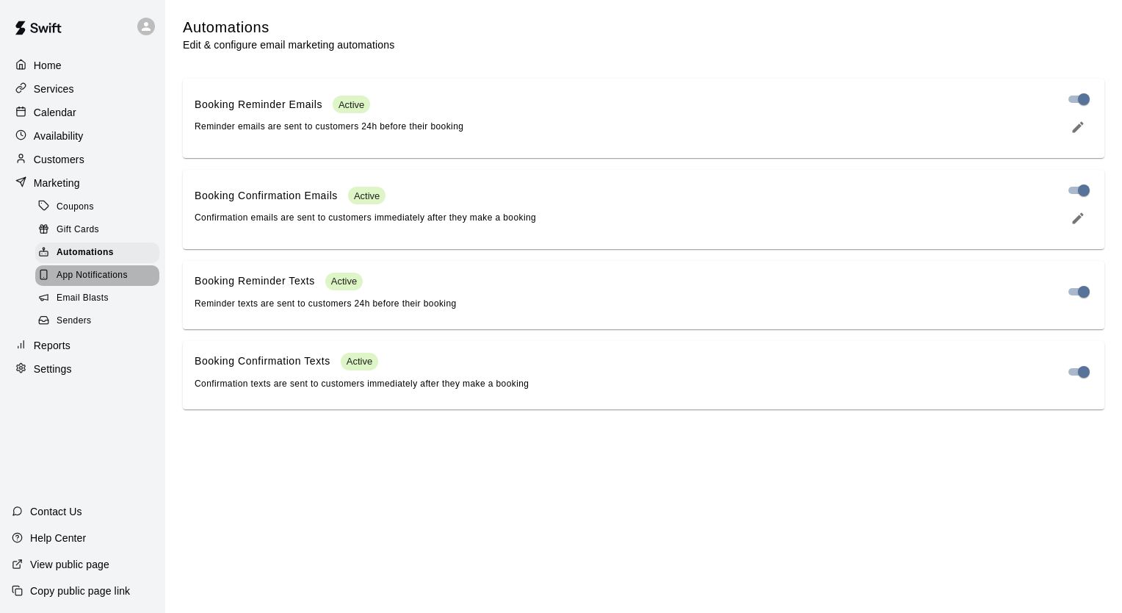
click at [116, 283] on span "App Notifications" at bounding box center [92, 275] width 71 height 15
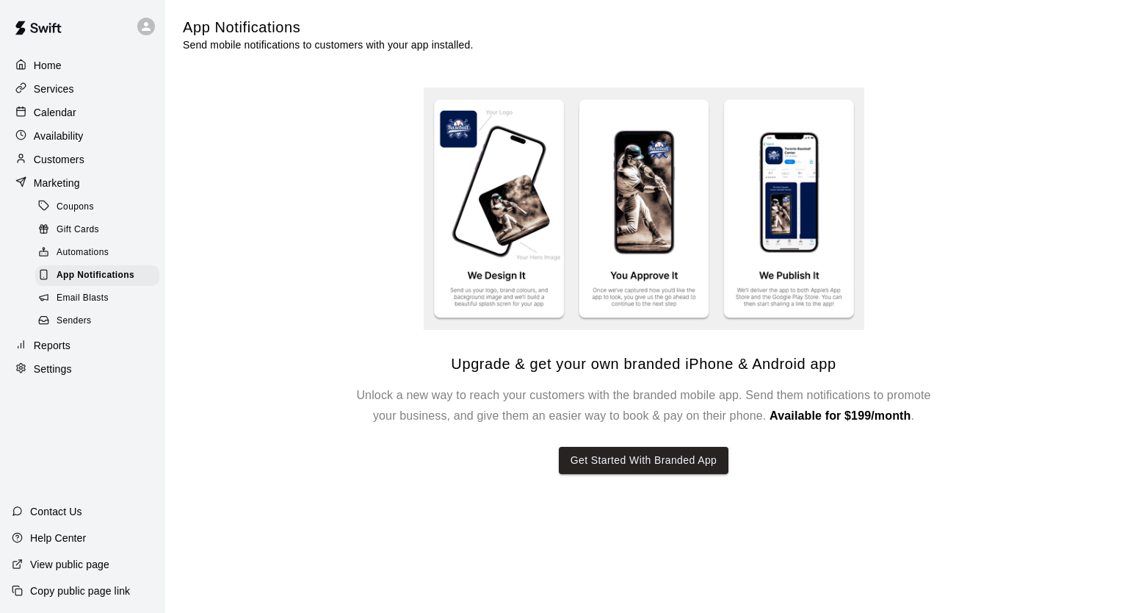
click at [108, 306] on span "Email Blasts" at bounding box center [83, 298] width 52 height 15
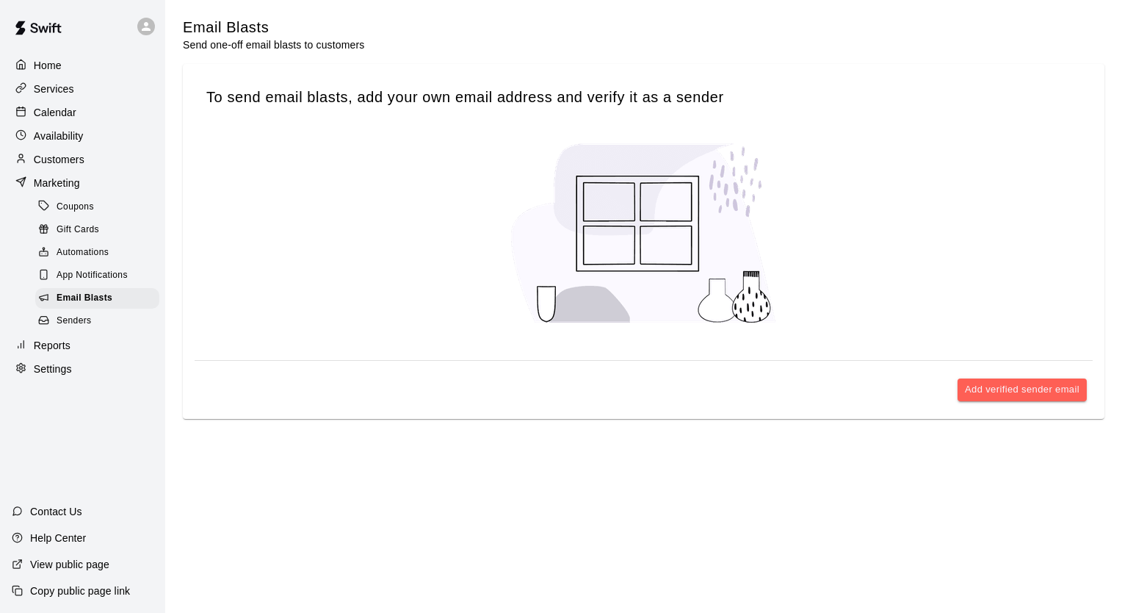
click at [110, 331] on div "Senders" at bounding box center [97, 321] width 124 height 21
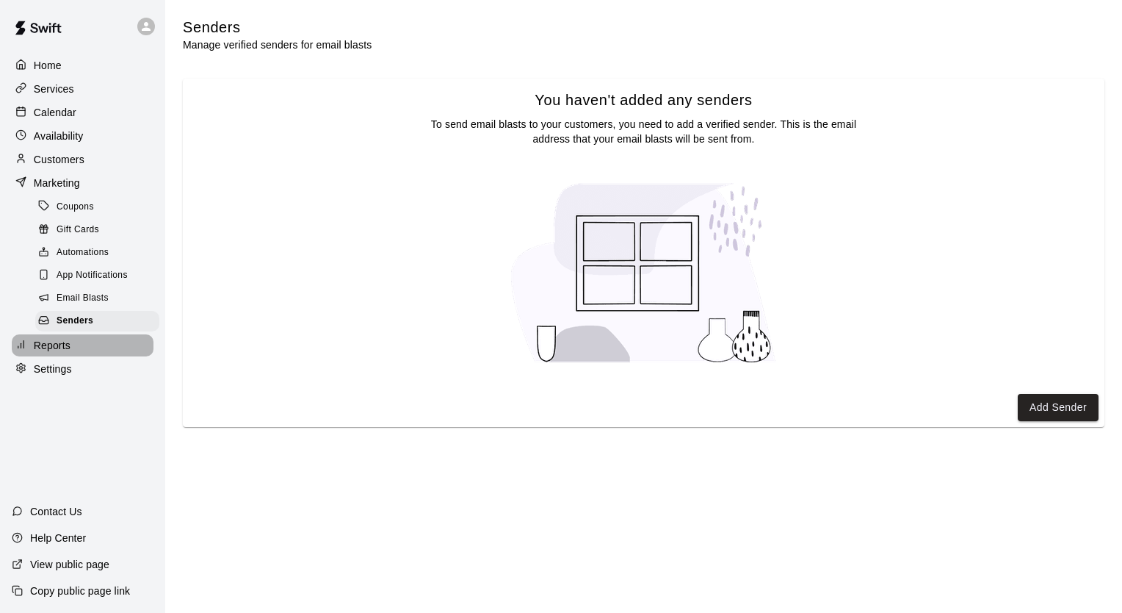
click at [99, 356] on div "Reports" at bounding box center [83, 345] width 142 height 22
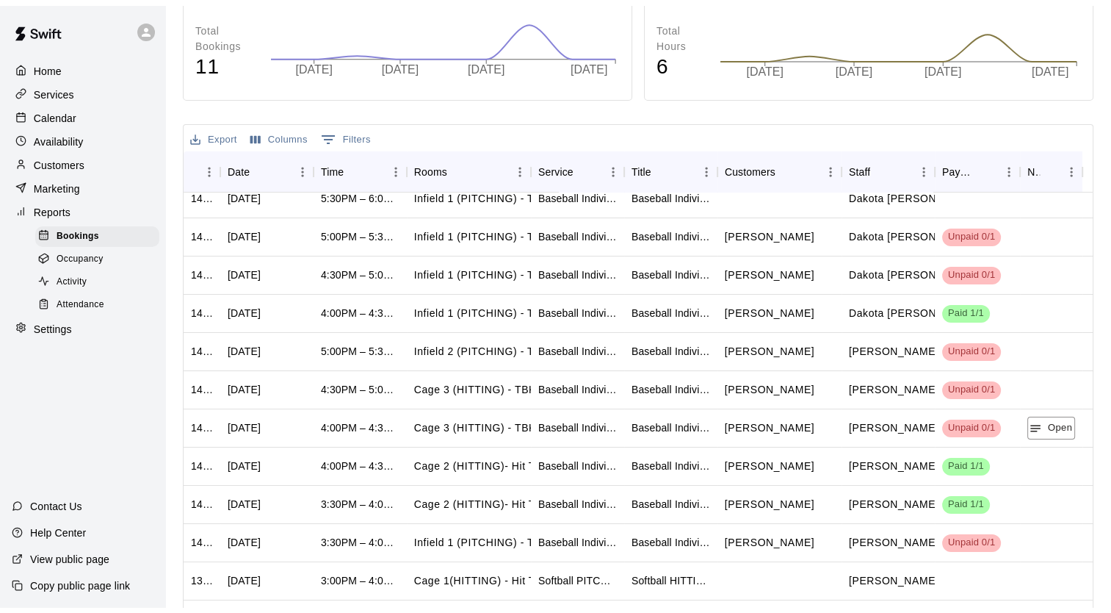
scroll to position [284, 0]
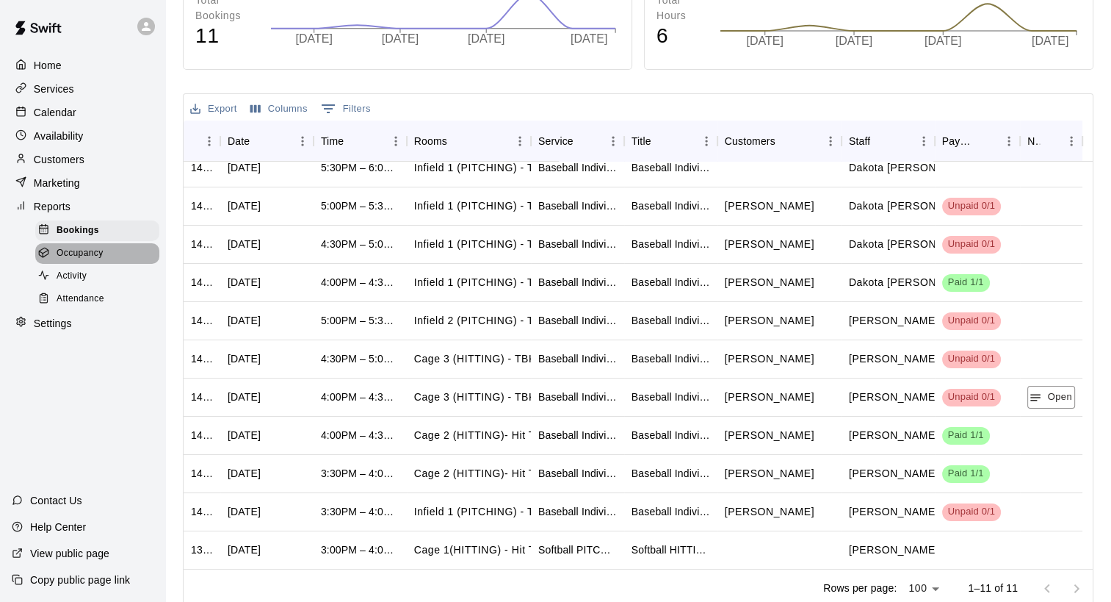
click at [88, 261] on span "Occupancy" at bounding box center [80, 253] width 47 height 15
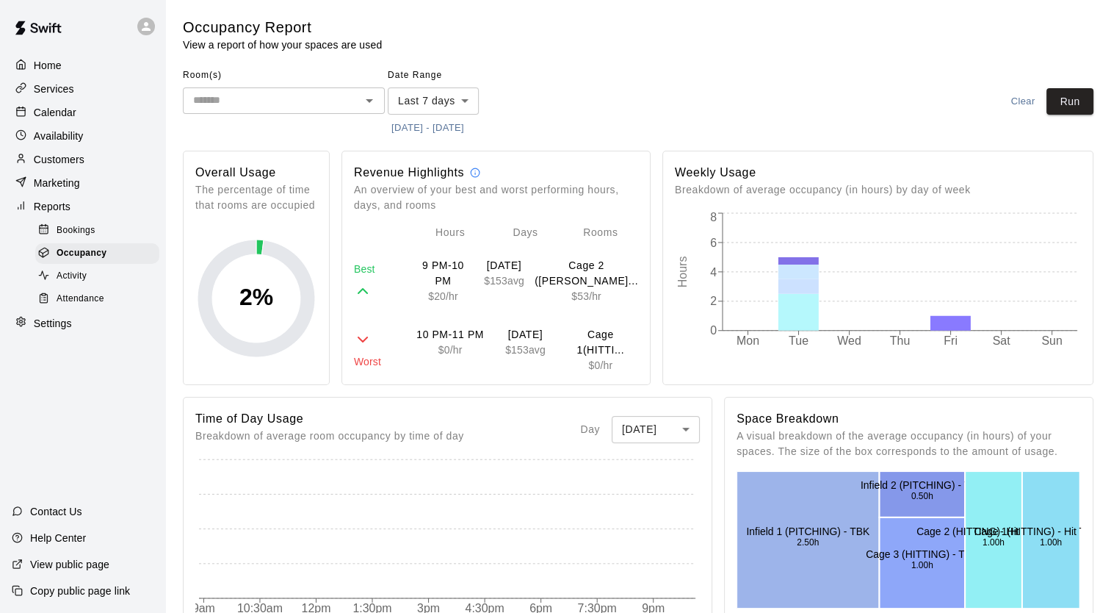
click at [80, 284] on span "Activity" at bounding box center [72, 276] width 30 height 15
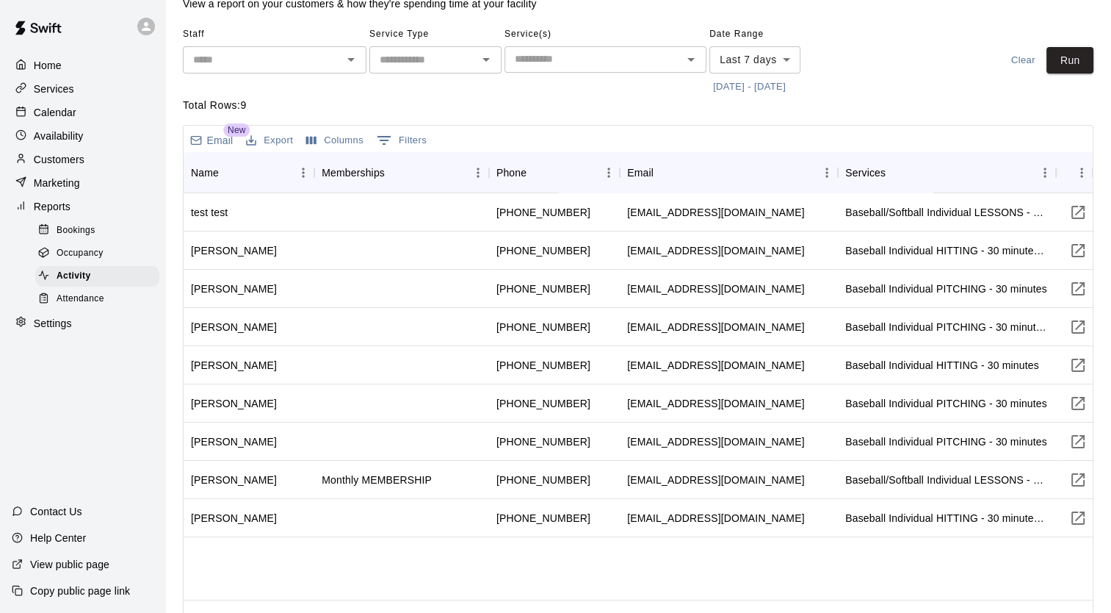
scroll to position [73, 0]
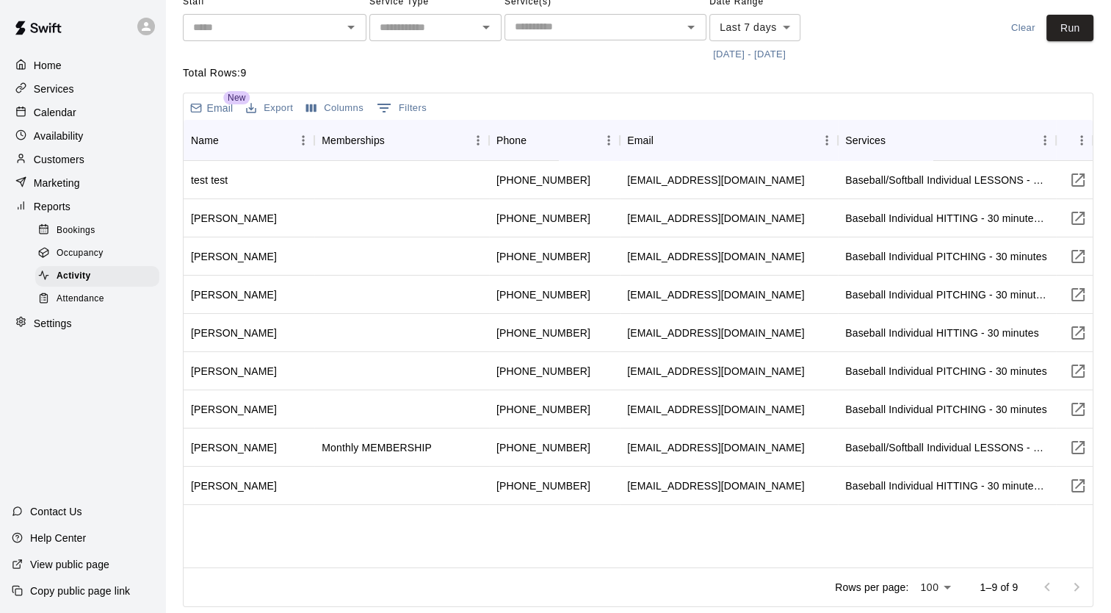
click at [106, 309] on div "Attendance" at bounding box center [97, 299] width 124 height 21
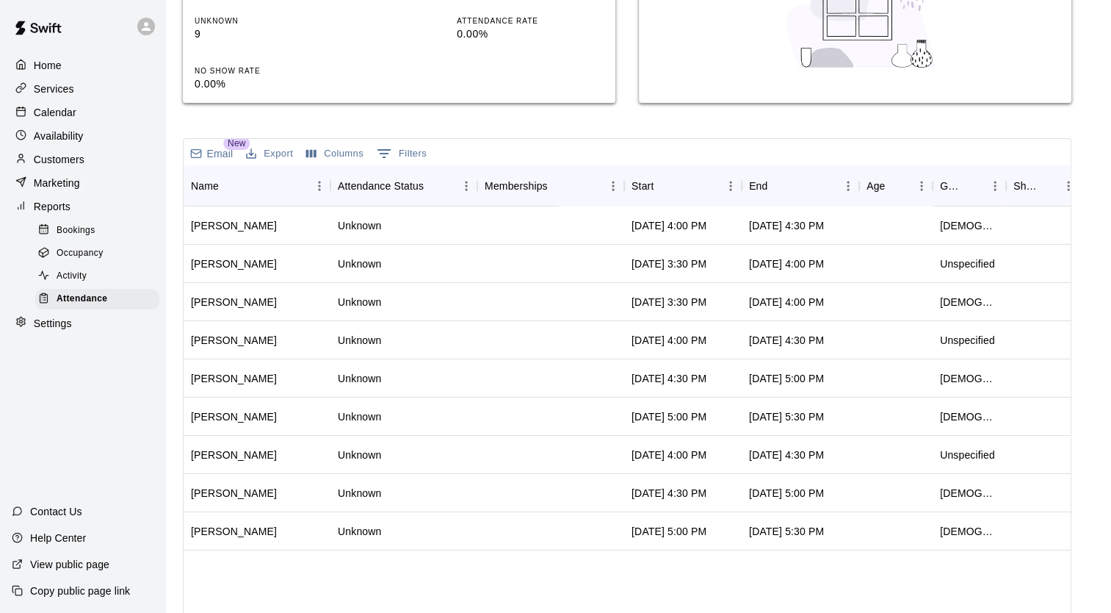
scroll to position [304, 0]
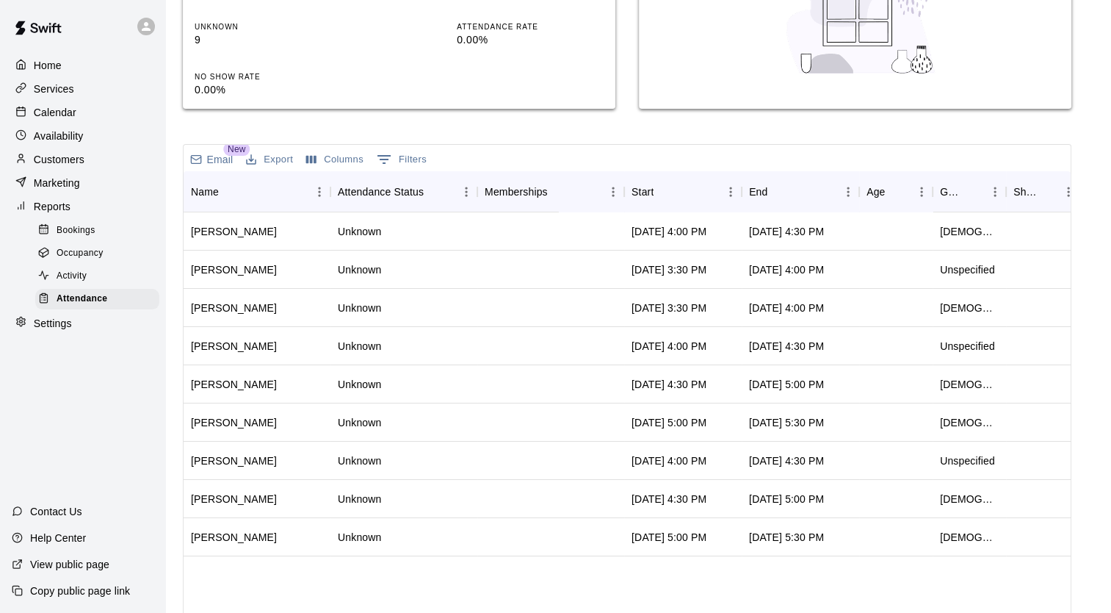
click at [100, 334] on div "Settings" at bounding box center [83, 323] width 142 height 22
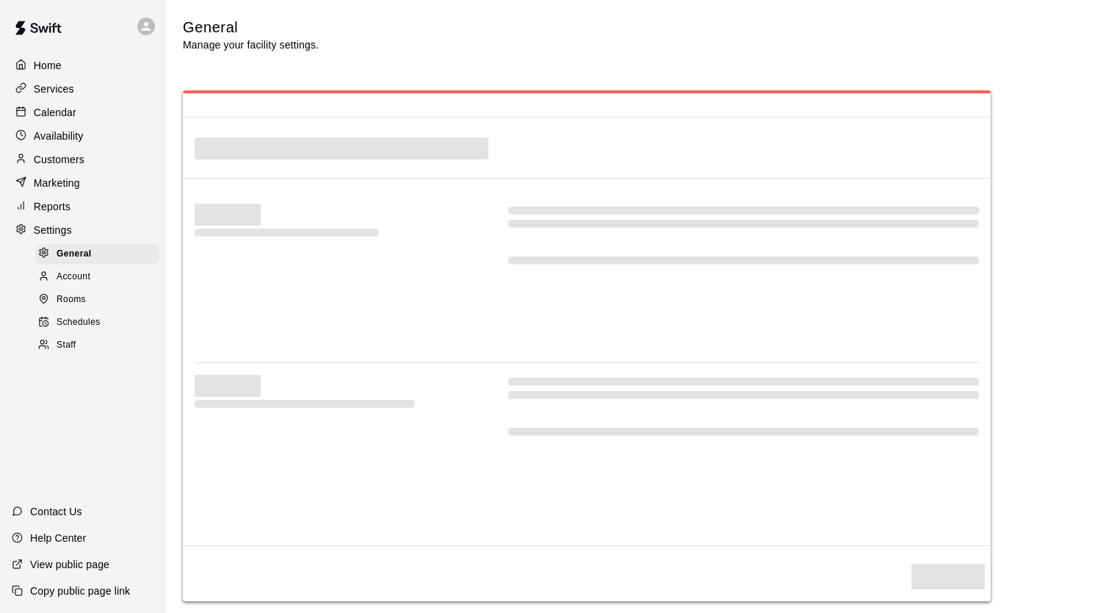
select select "**"
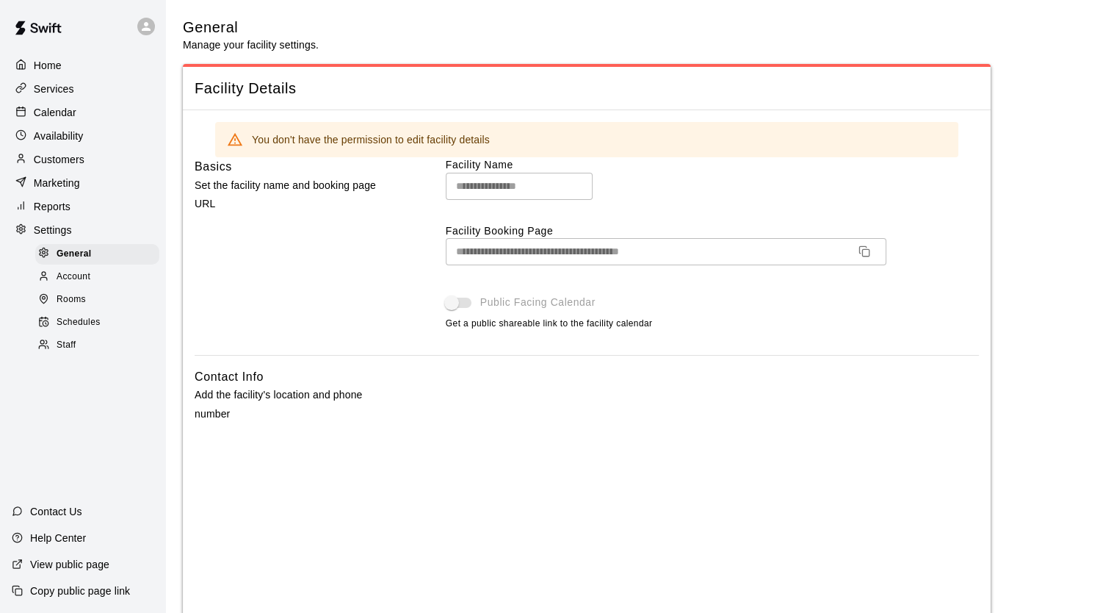
click at [91, 281] on div "Account" at bounding box center [97, 277] width 124 height 21
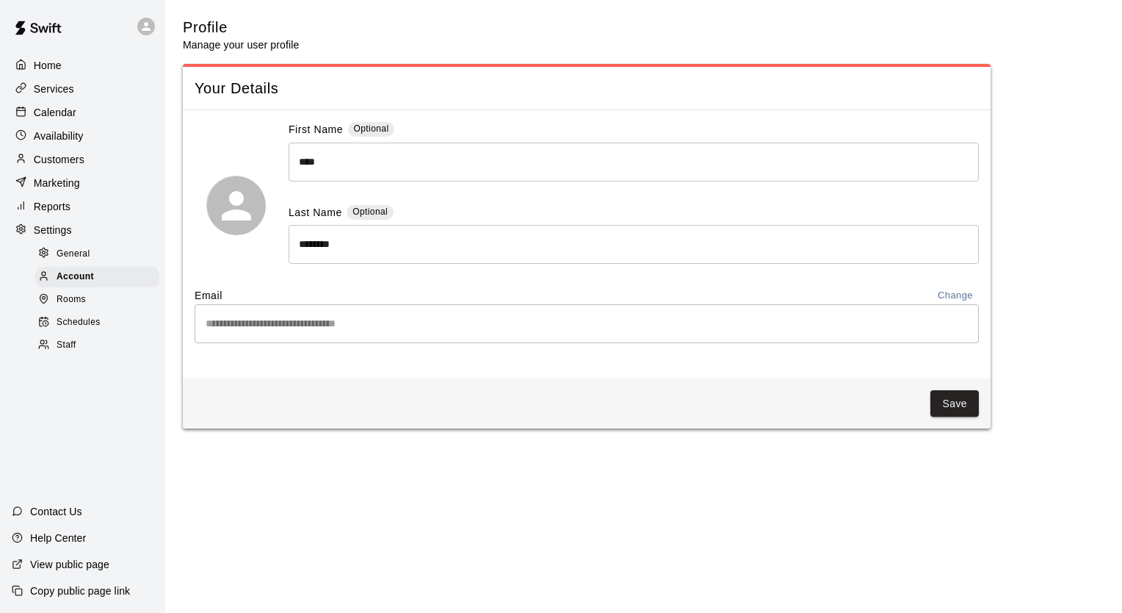
click at [94, 310] on div "Rooms" at bounding box center [97, 299] width 124 height 21
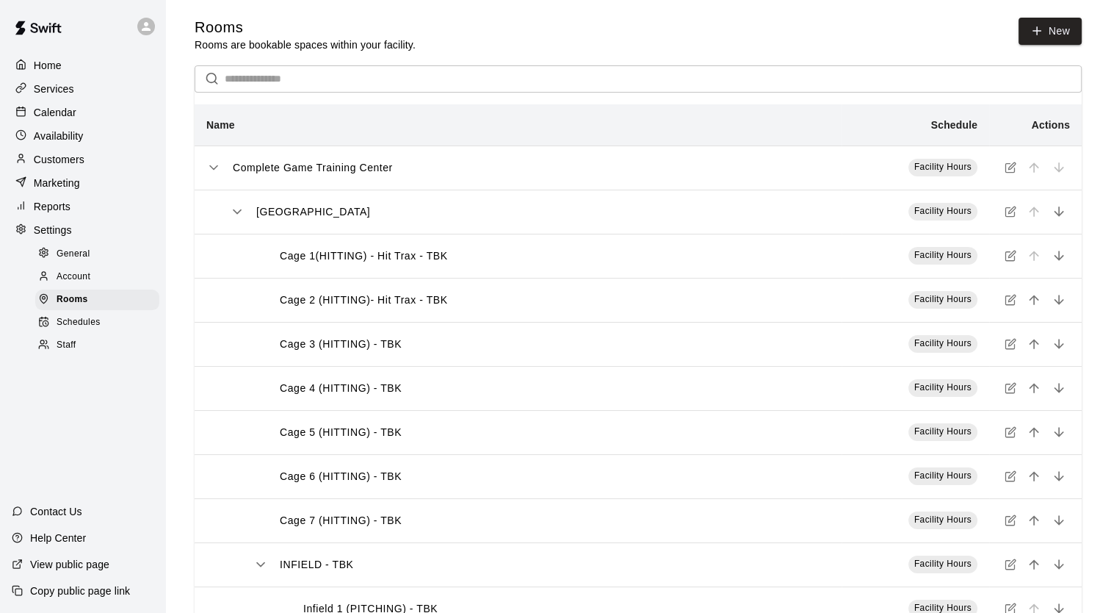
drag, startPoint x: 94, startPoint y: 313, endPoint x: 231, endPoint y: 215, distance: 168.0
click at [231, 215] on div "Home Services Calendar Availability Customers Marketing Reports Settings Genera…" at bounding box center [555, 594] width 1111 height 1189
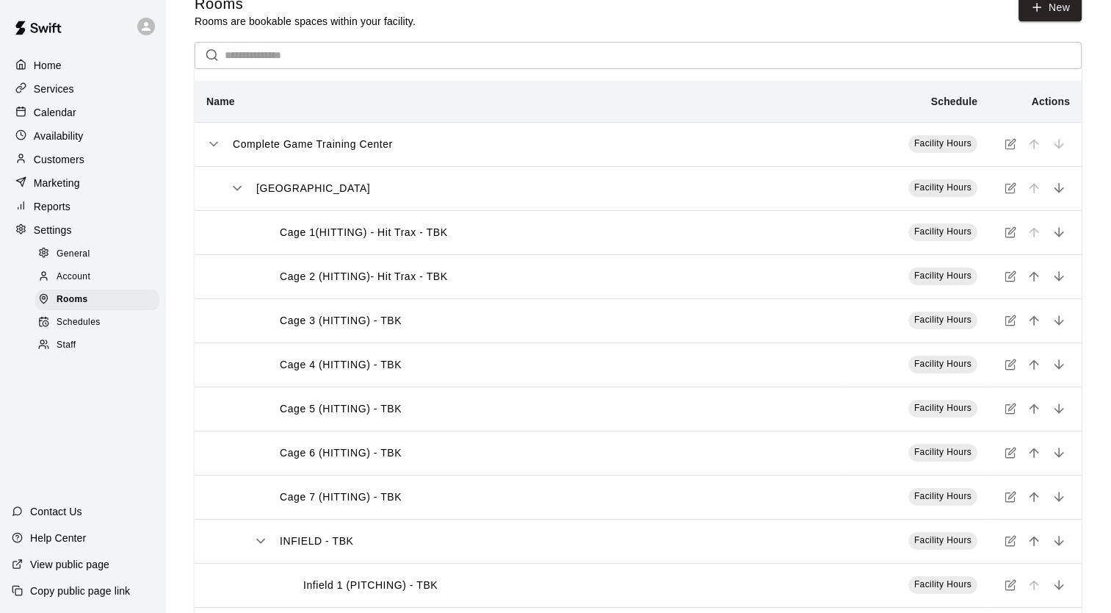
scroll to position [23, 0]
click at [86, 333] on div "Schedules" at bounding box center [97, 322] width 124 height 21
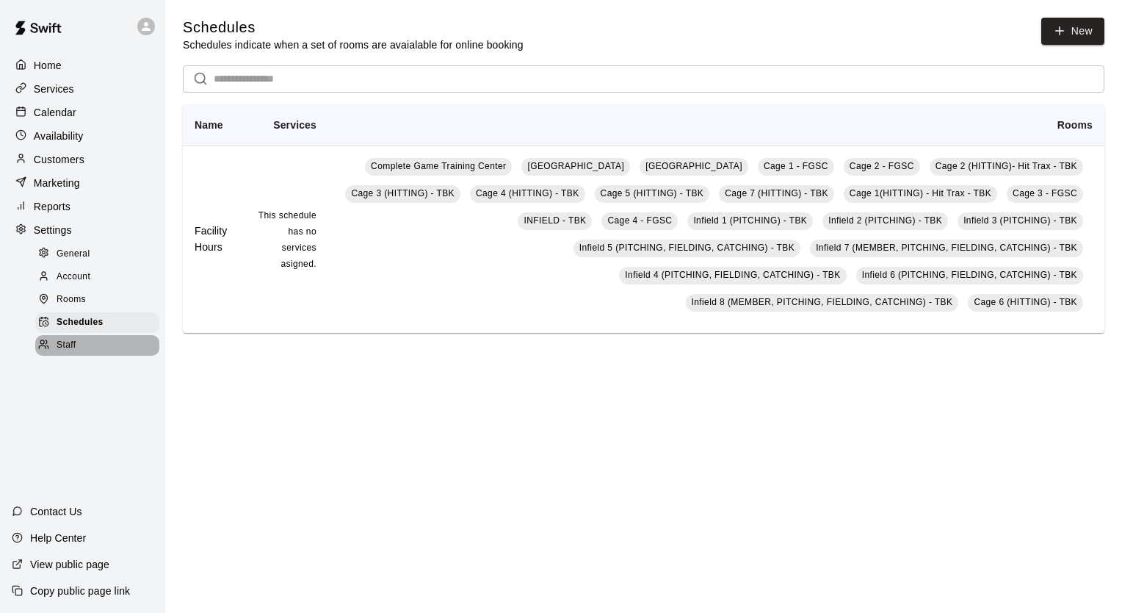
click at [100, 356] on div "Staff" at bounding box center [97, 345] width 124 height 21
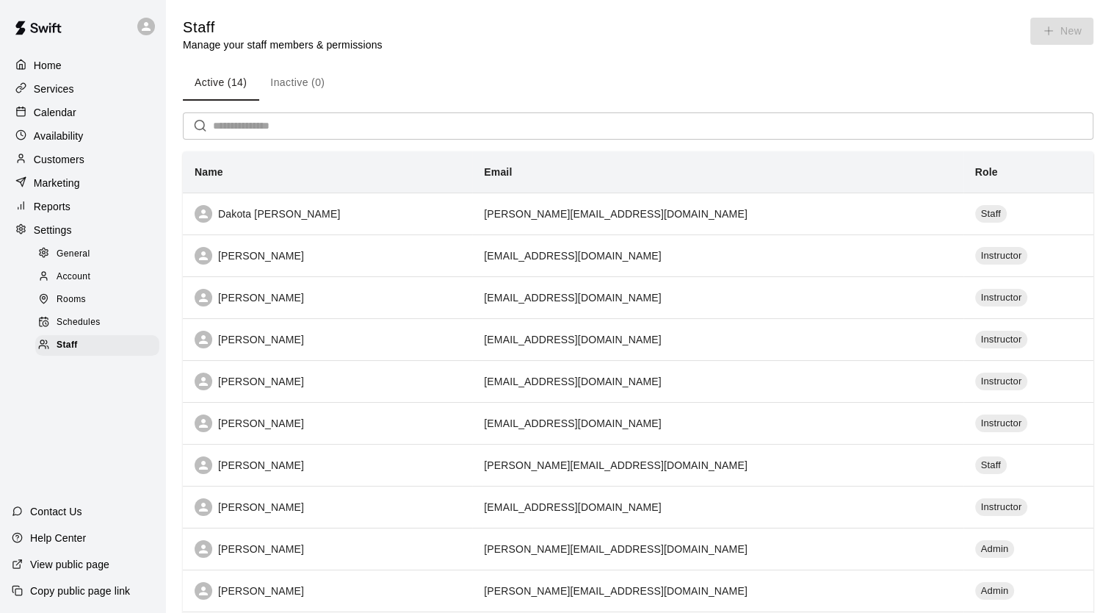
click at [117, 310] on div "Rooms" at bounding box center [97, 299] width 124 height 21
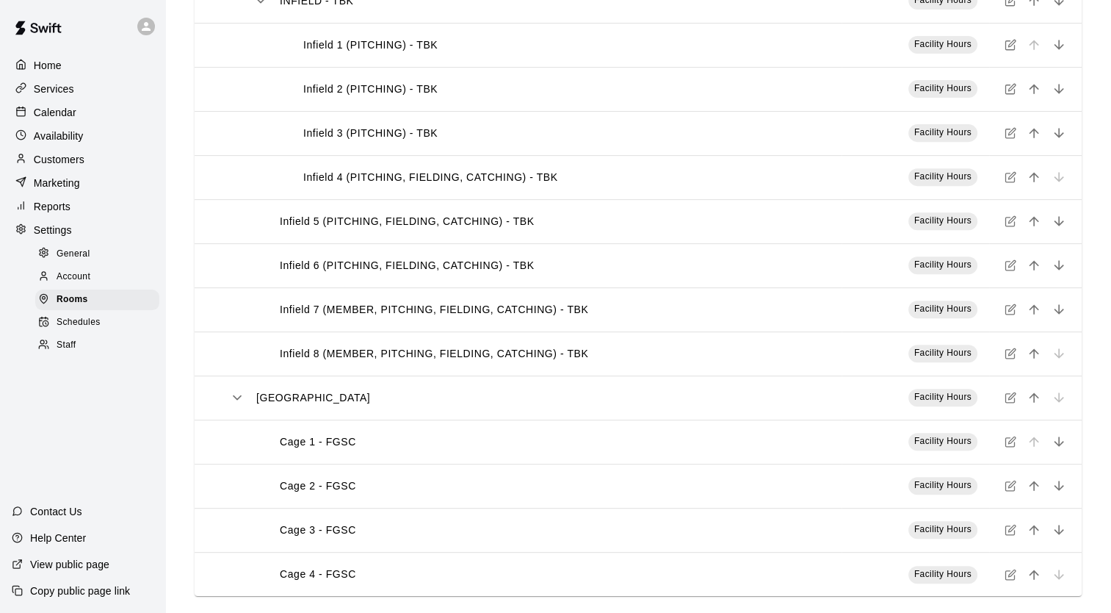
scroll to position [576, 0]
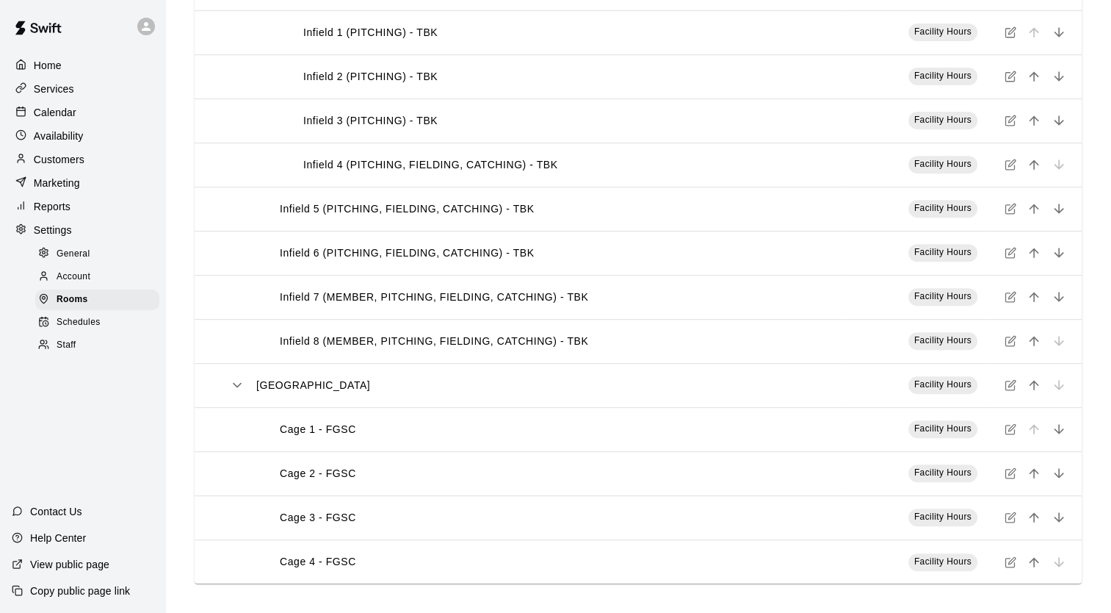
click at [308, 435] on p "Cage 1 - FGSC" at bounding box center [318, 429] width 76 height 15
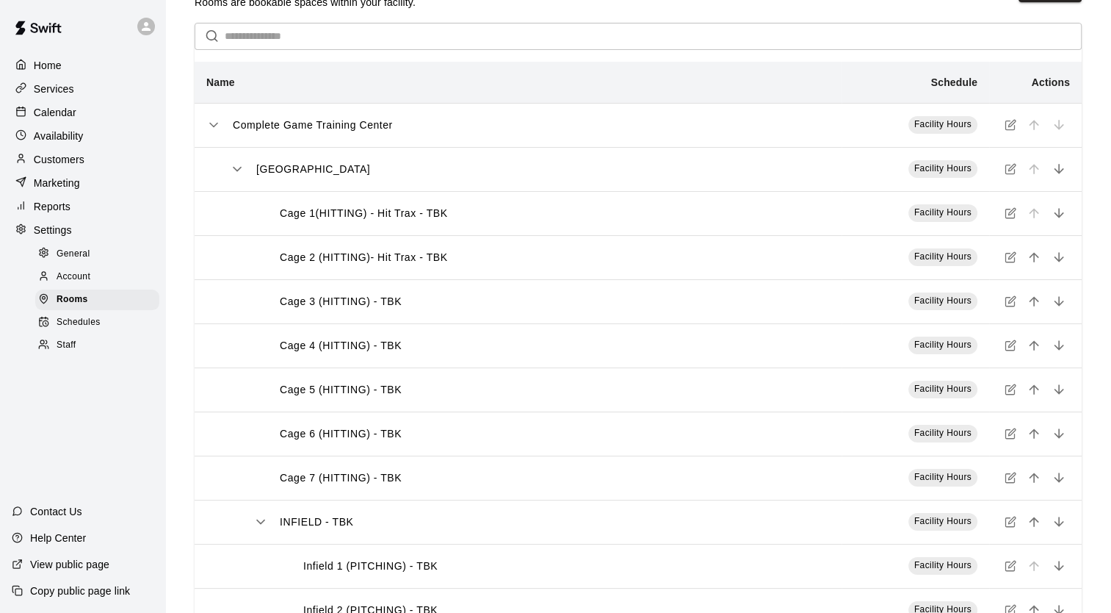
scroll to position [0, 0]
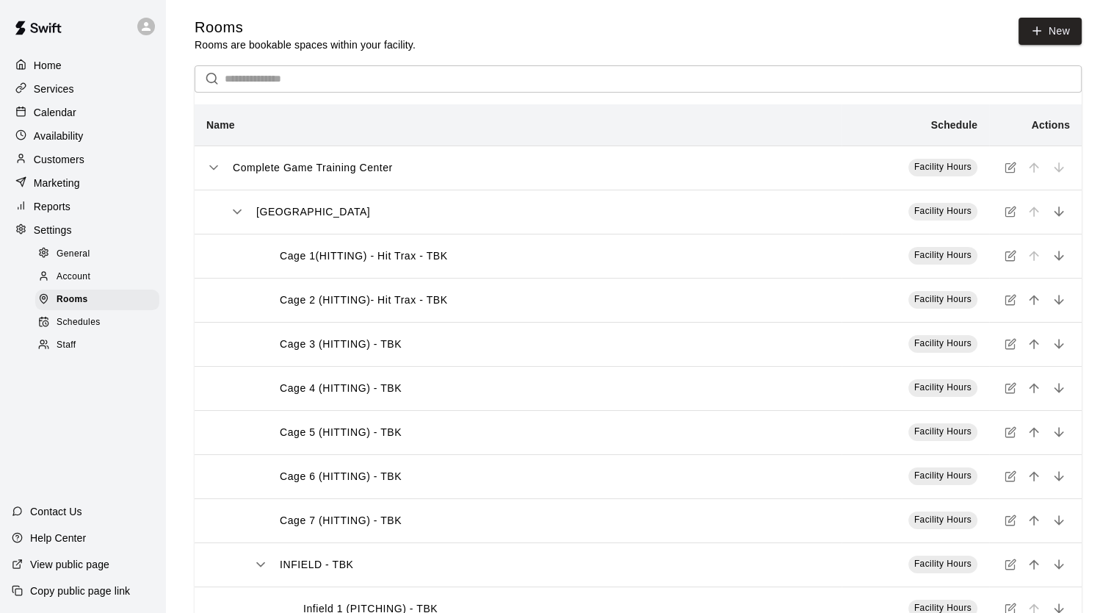
click at [299, 173] on p "Complete Game Training Center" at bounding box center [313, 167] width 160 height 15
click at [91, 264] on div "General" at bounding box center [97, 254] width 124 height 21
select select "**"
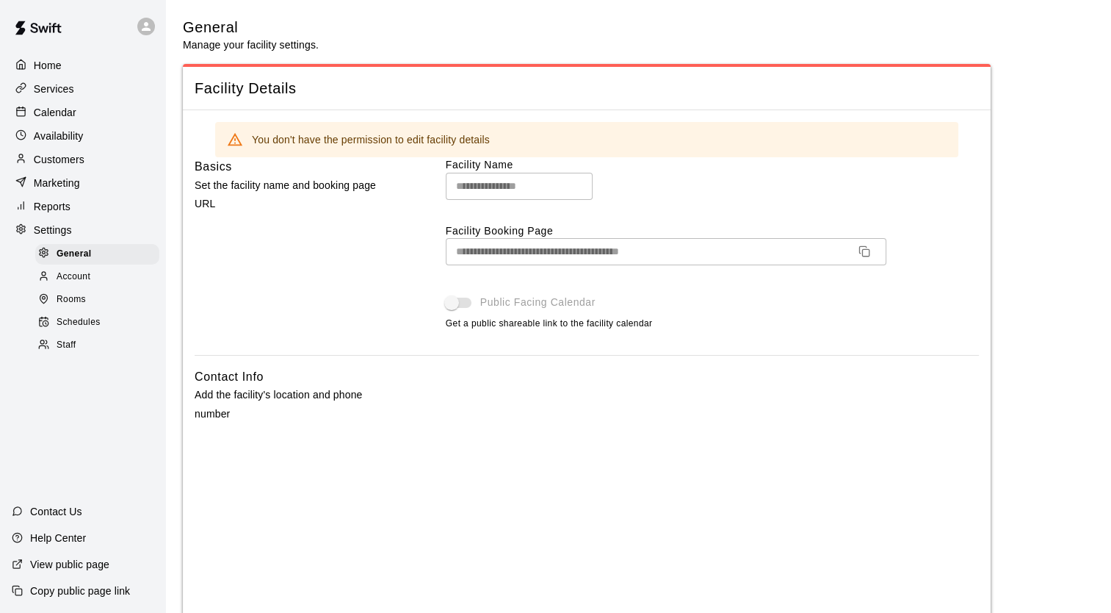
click at [98, 287] on div "Account" at bounding box center [97, 277] width 124 height 21
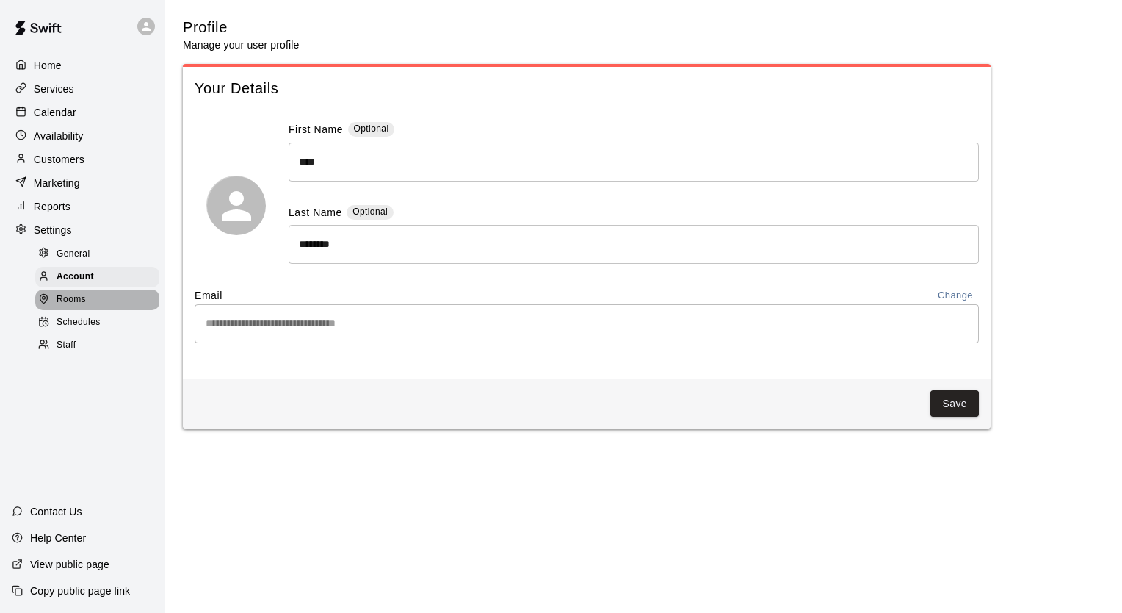
click at [109, 310] on div "Rooms" at bounding box center [97, 299] width 124 height 21
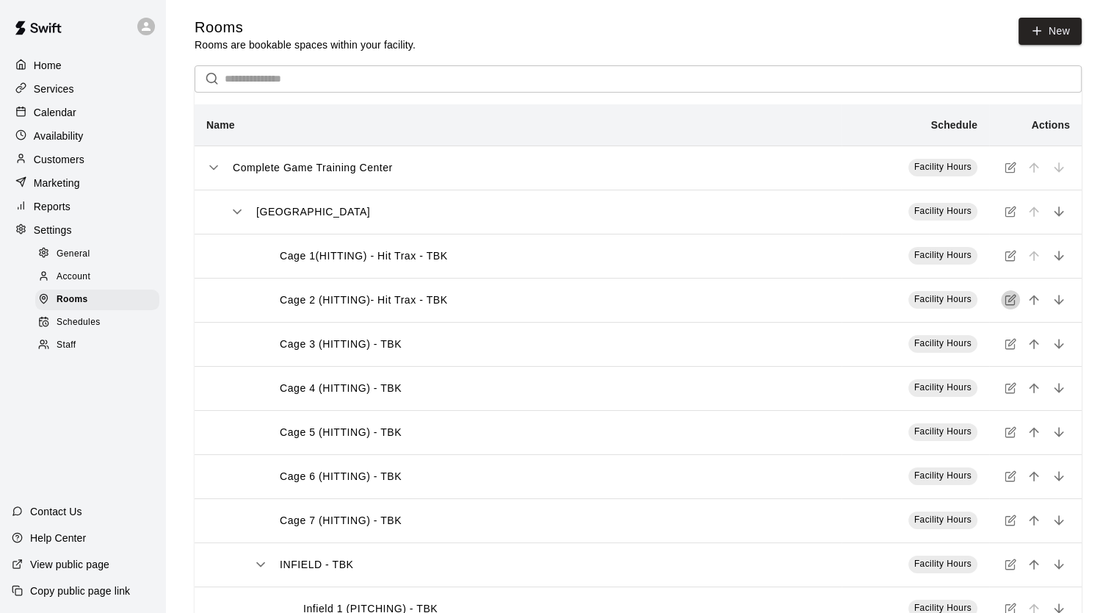
click at [1011, 301] on icon "simple table" at bounding box center [1011, 300] width 12 height 12
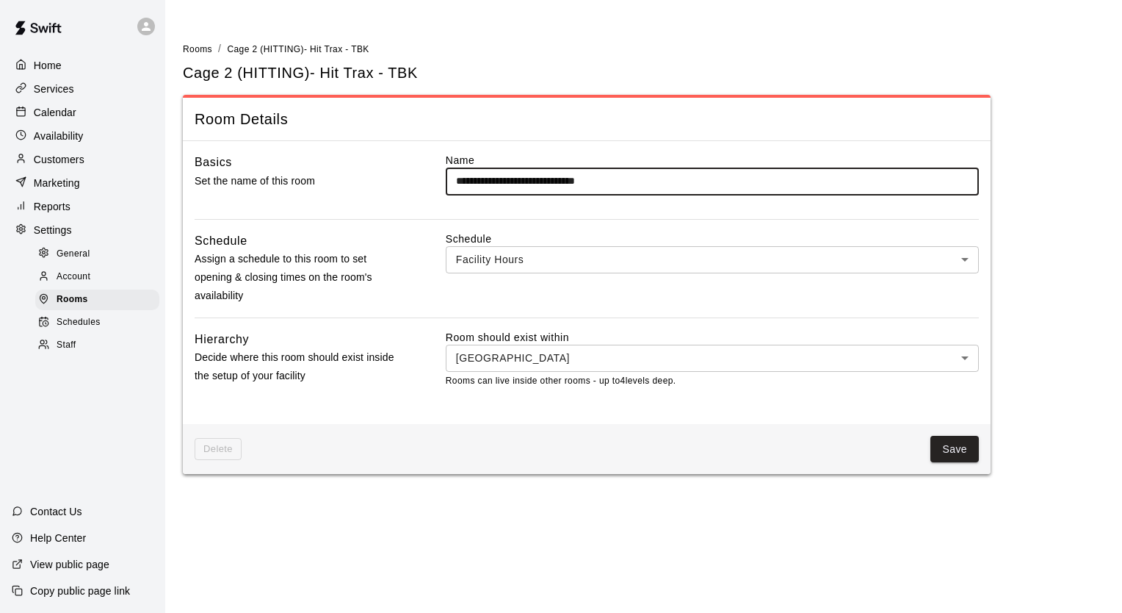
click at [98, 287] on div "Account" at bounding box center [97, 277] width 124 height 21
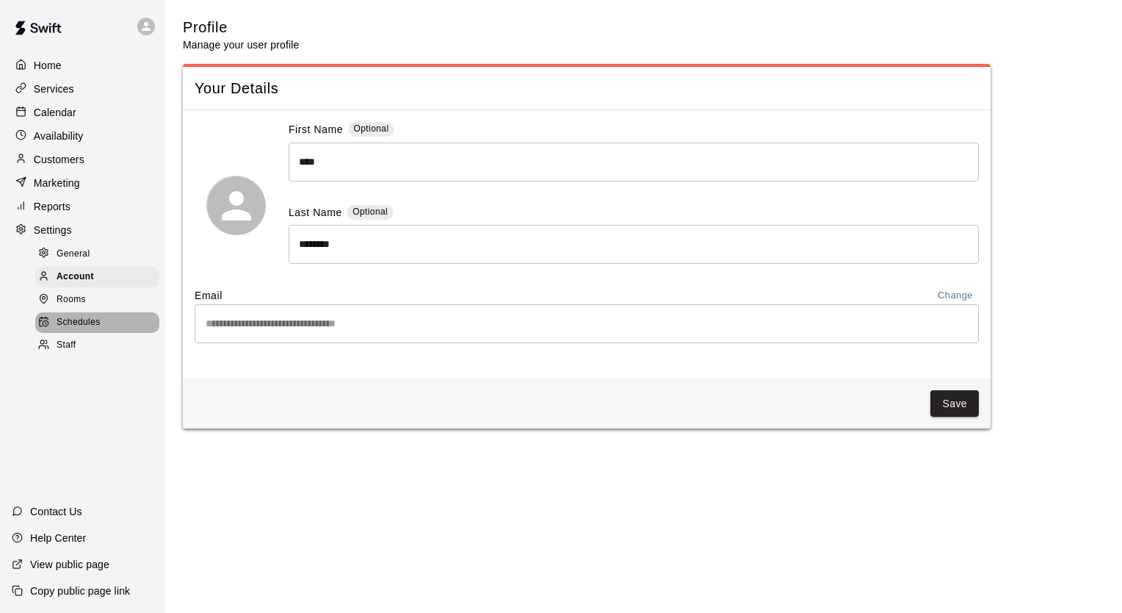
click at [98, 330] on span "Schedules" at bounding box center [79, 322] width 44 height 15
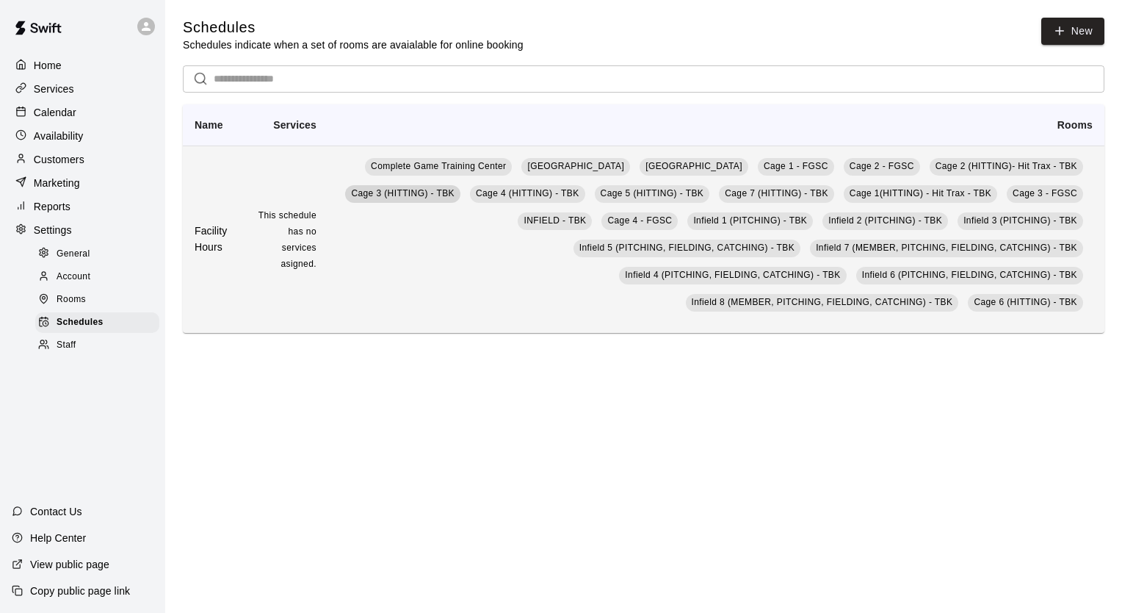
click at [455, 198] on span "Cage 3 (HITTING) - TBK" at bounding box center [403, 193] width 104 height 10
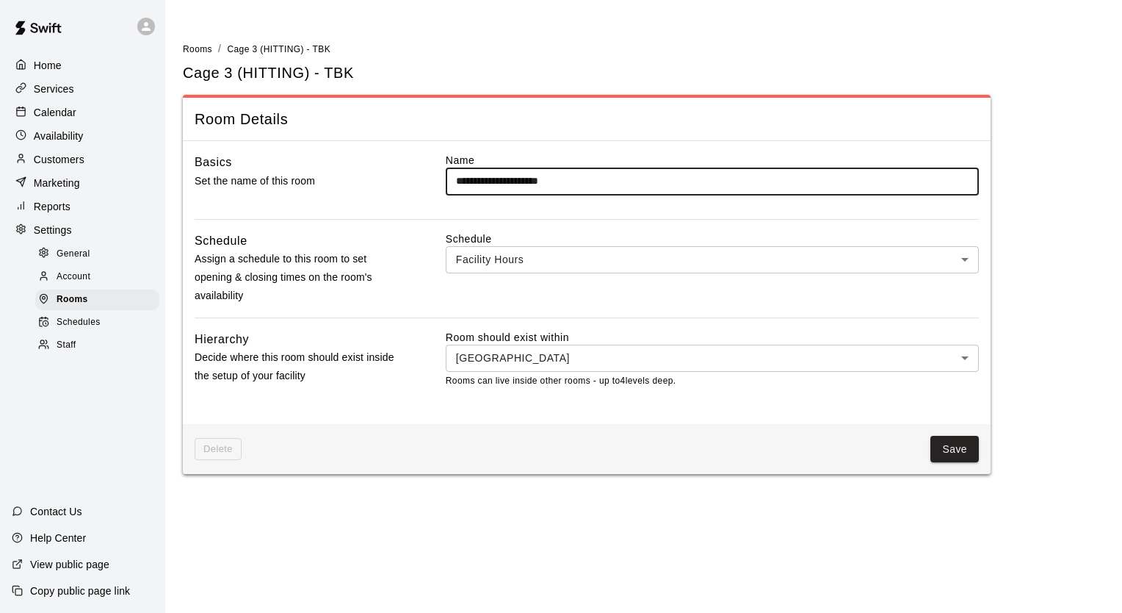
click at [111, 333] on div "Schedules" at bounding box center [97, 322] width 124 height 21
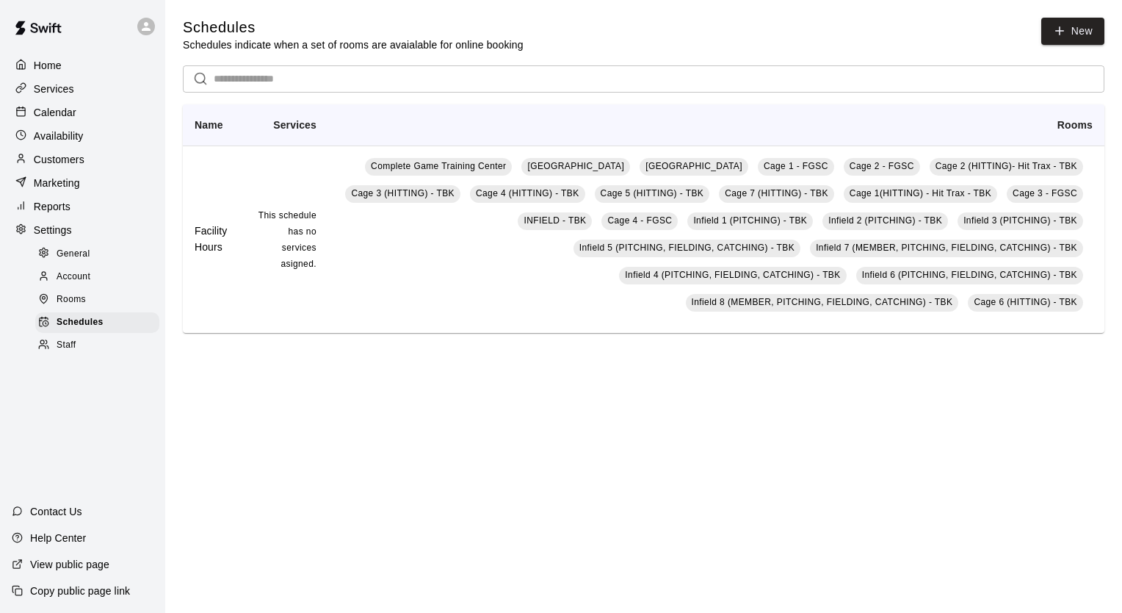
click at [86, 351] on div "Staff" at bounding box center [97, 345] width 124 height 21
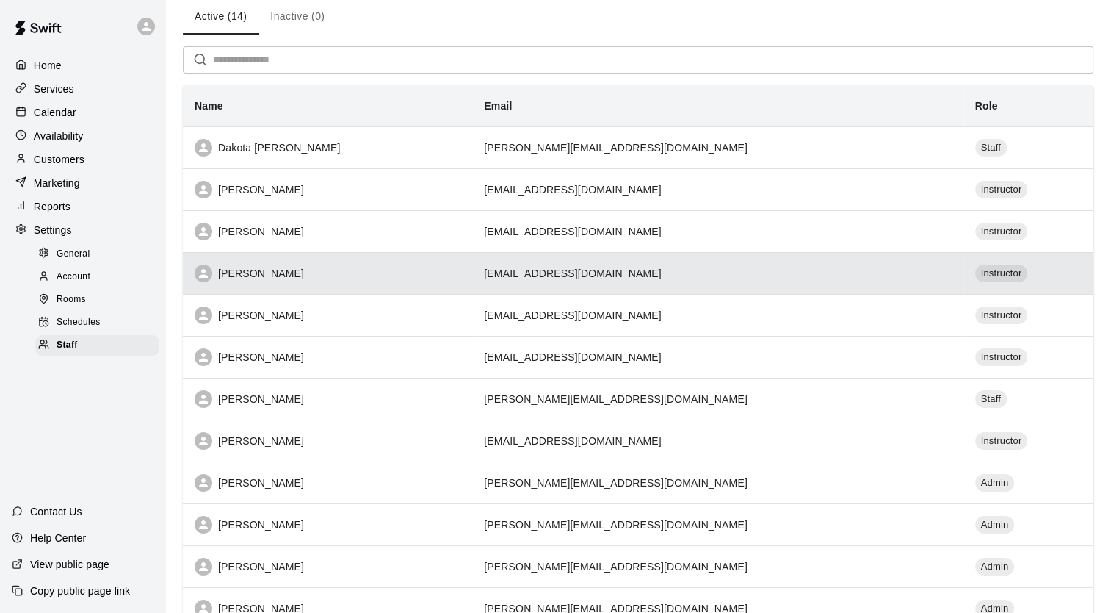
scroll to position [67, 0]
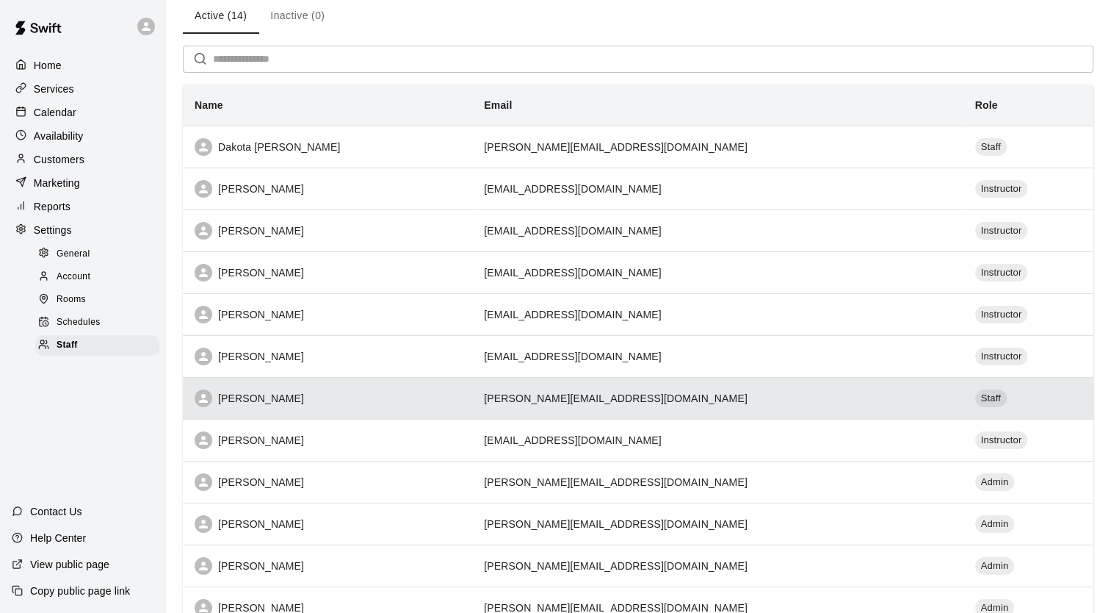
click at [284, 401] on div "[PERSON_NAME]" at bounding box center [328, 398] width 266 height 18
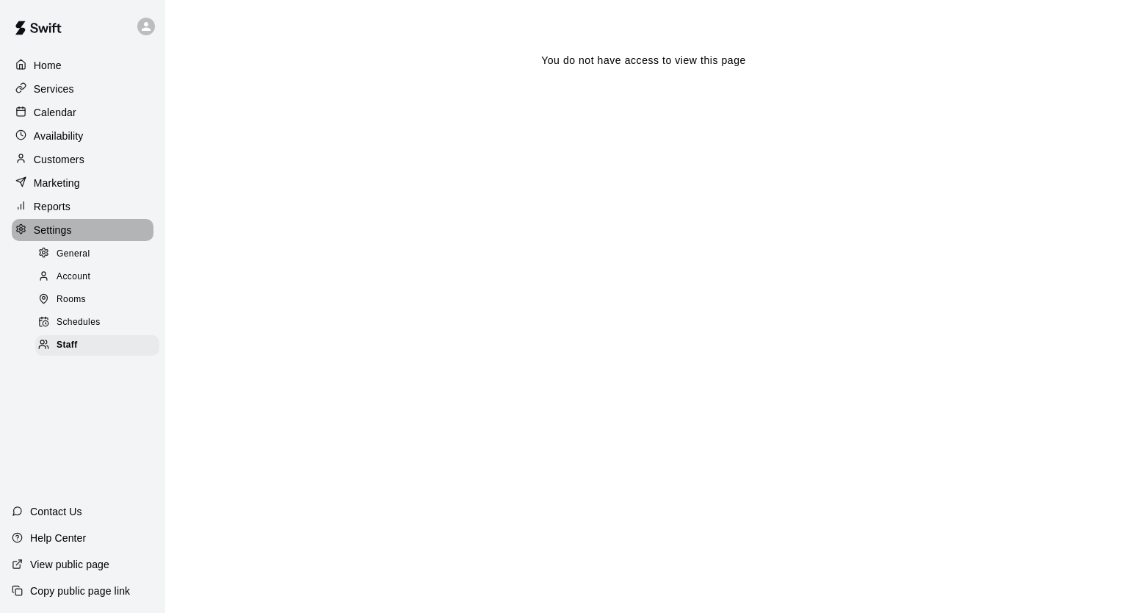
click at [62, 237] on p "Settings" at bounding box center [53, 230] width 38 height 15
select select "**"
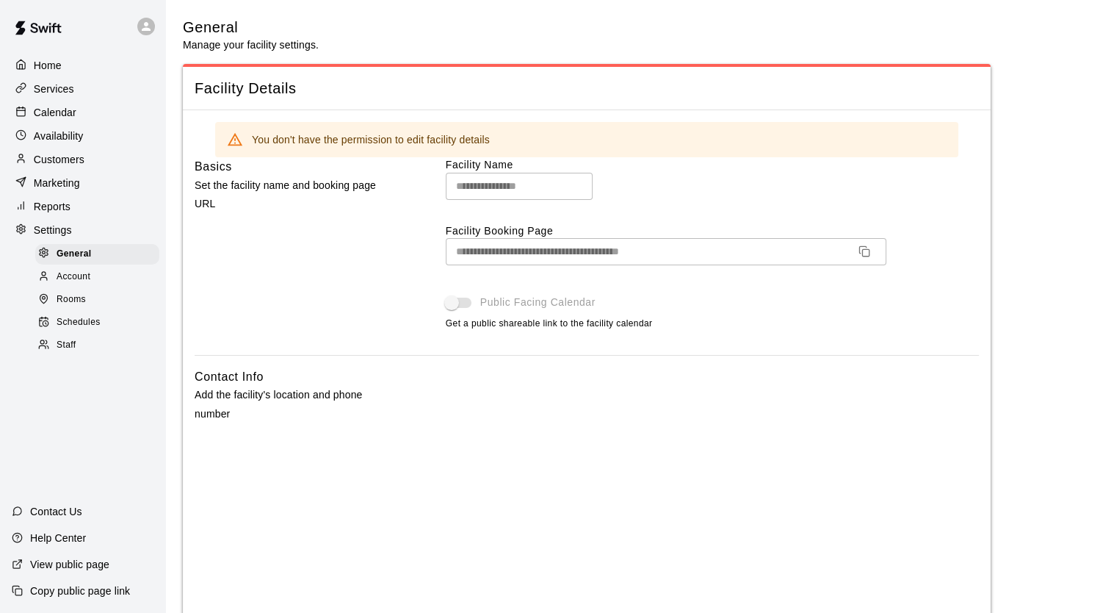
click at [77, 307] on span "Rooms" at bounding box center [71, 299] width 29 height 15
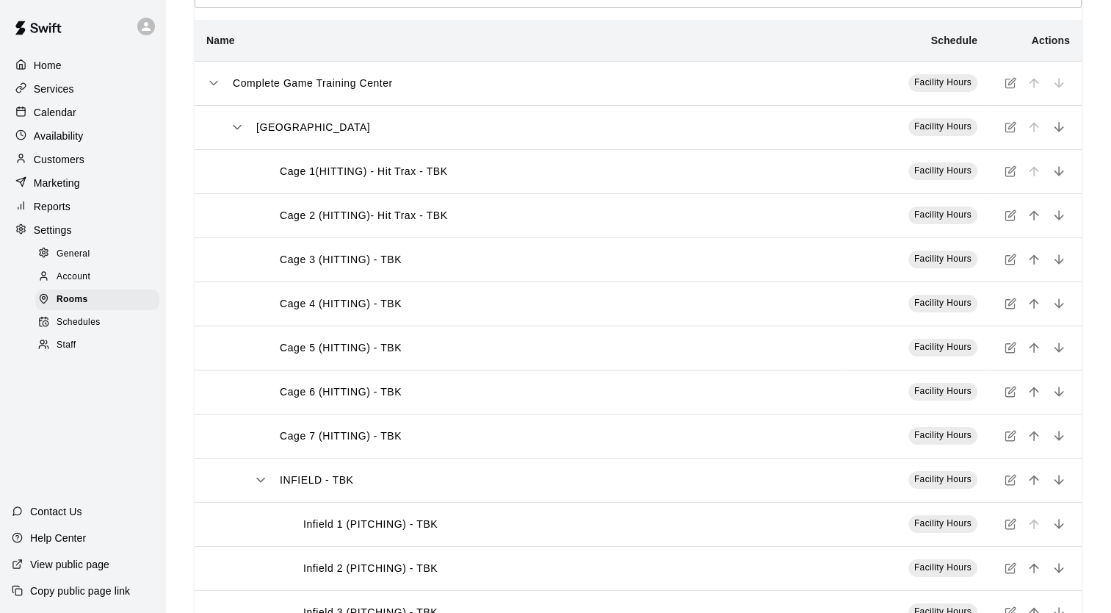
scroll to position [76, 0]
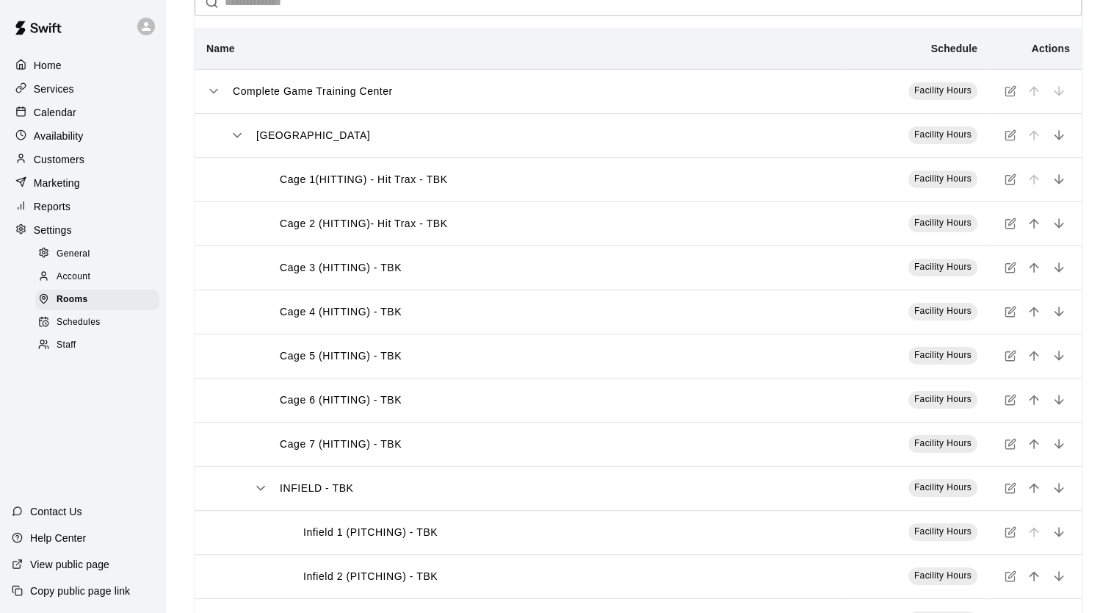
click at [71, 107] on div "Calendar" at bounding box center [83, 112] width 142 height 22
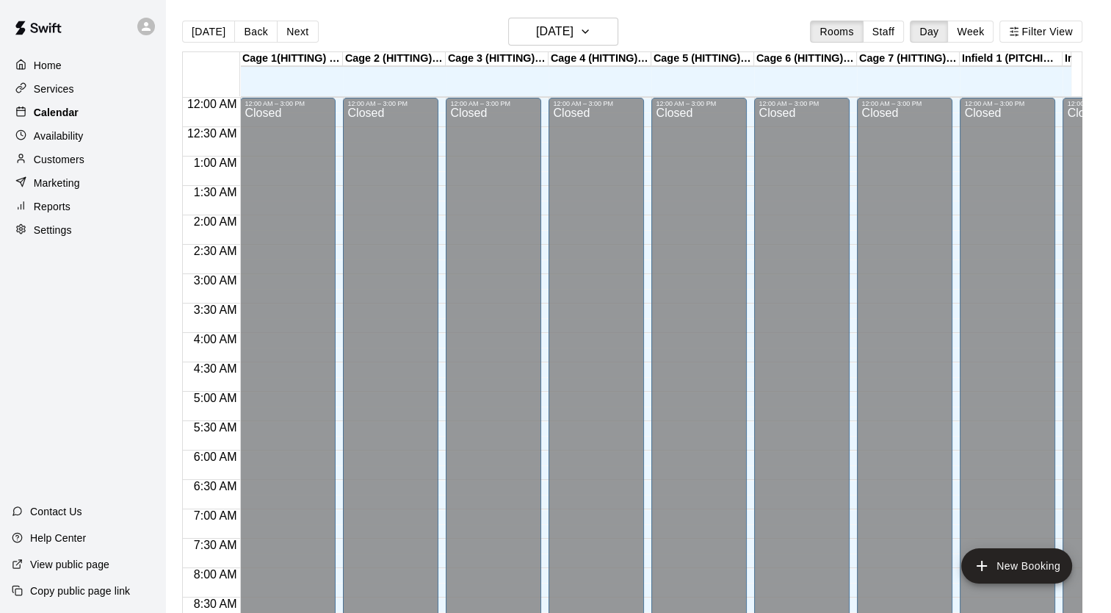
scroll to position [555, 0]
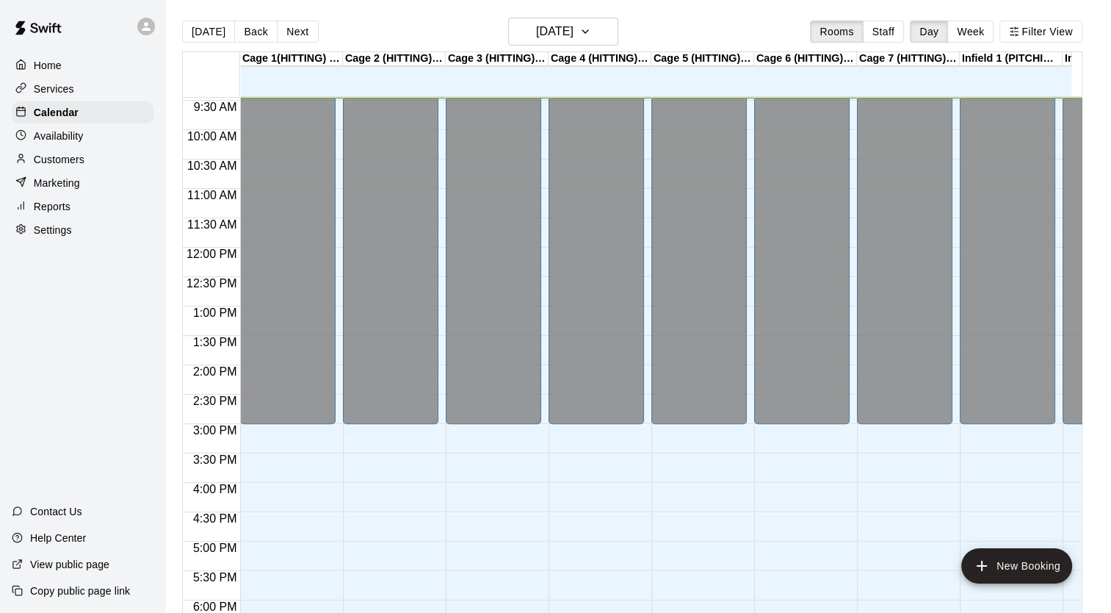
click at [65, 81] on div "Services" at bounding box center [83, 89] width 142 height 22
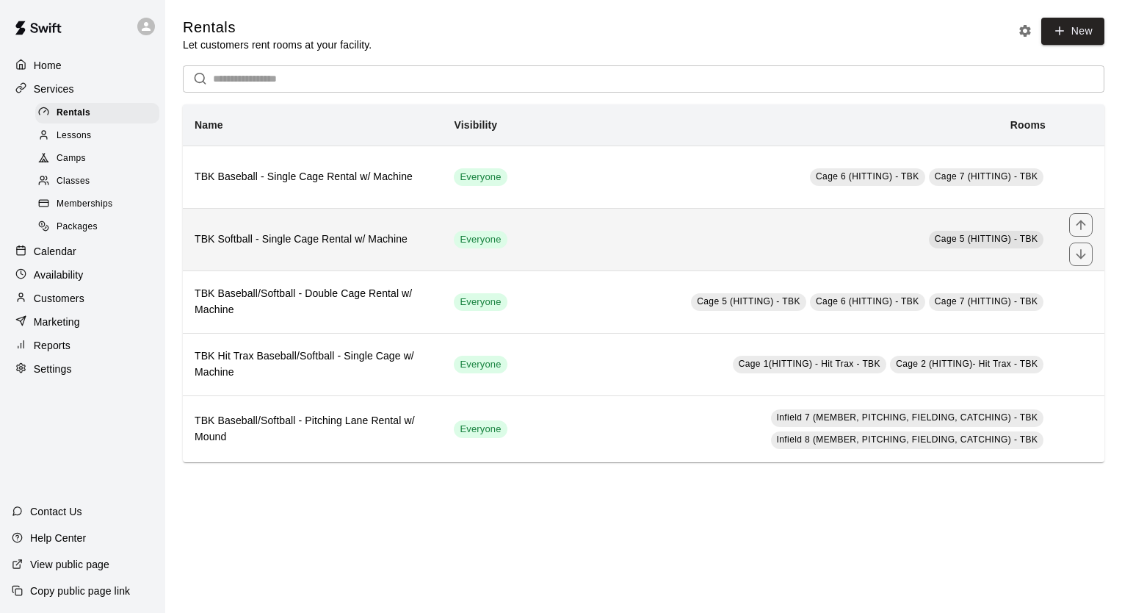
click at [316, 242] on h6 "TBK Softball - Single Cage Rental w/ Machine" at bounding box center [313, 239] width 236 height 16
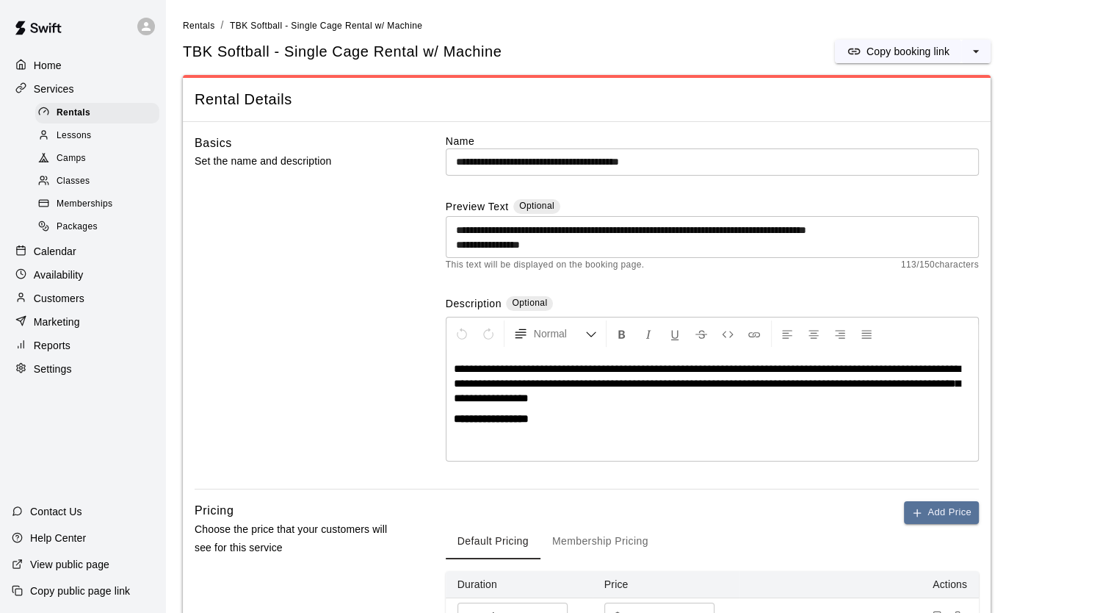
click at [107, 151] on link "Camps" at bounding box center [100, 159] width 130 height 23
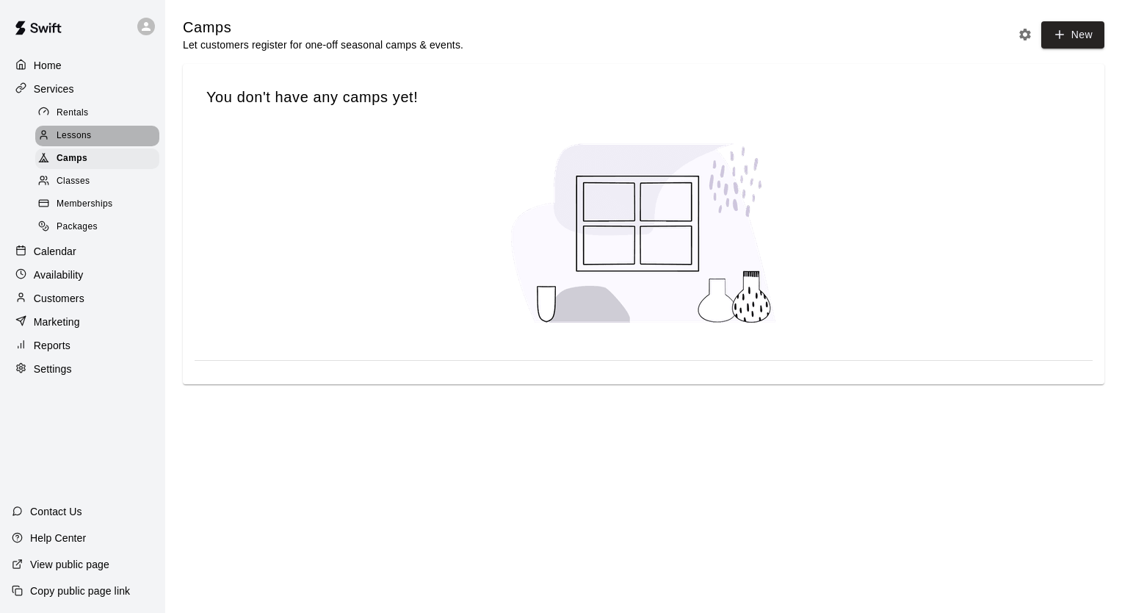
click at [106, 131] on div "Lessons" at bounding box center [97, 136] width 124 height 21
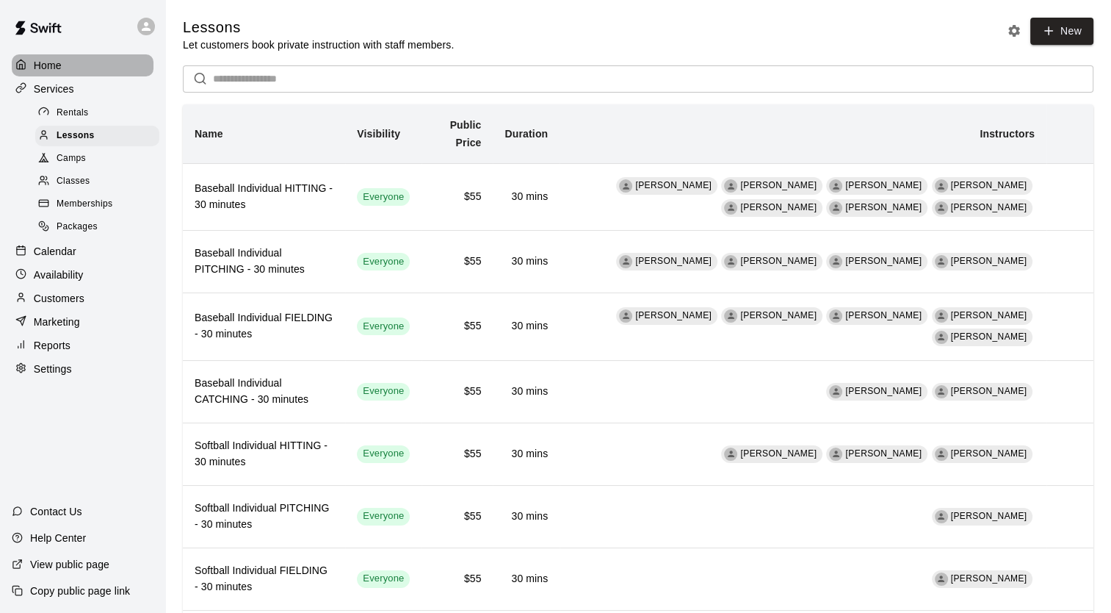
click at [69, 76] on div "Home" at bounding box center [83, 65] width 142 height 22
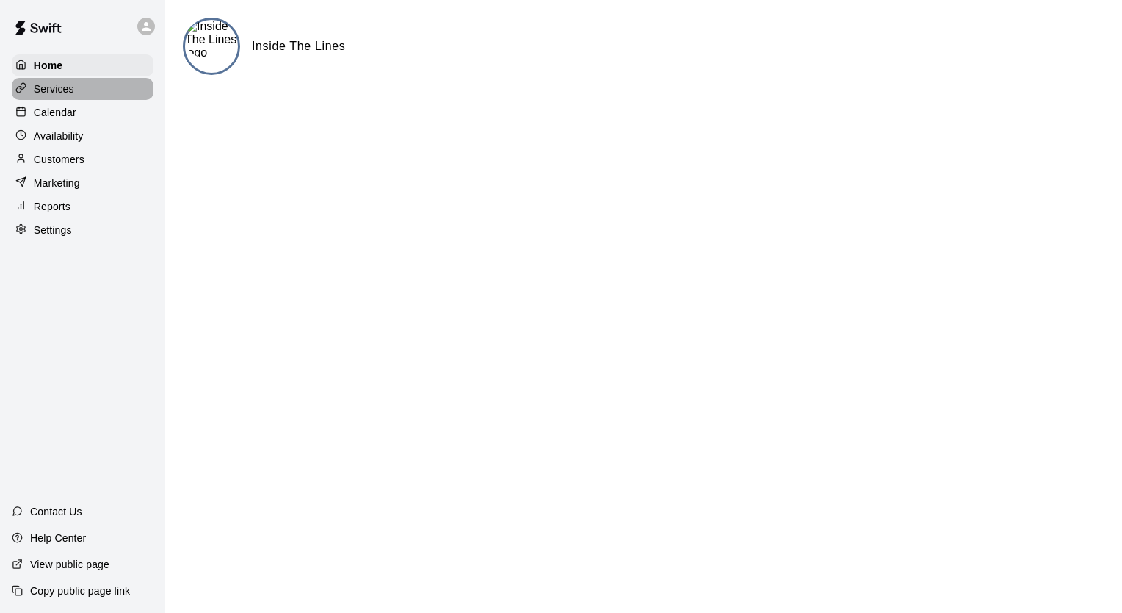
click at [67, 94] on p "Services" at bounding box center [54, 89] width 40 height 15
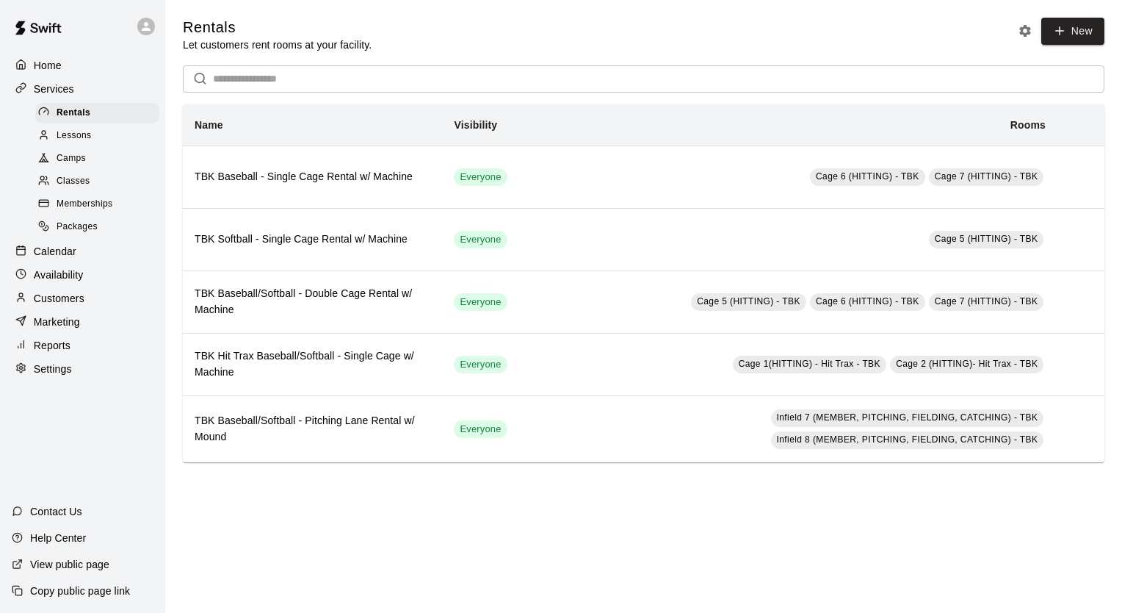
click at [97, 262] on div "Calendar" at bounding box center [83, 251] width 142 height 22
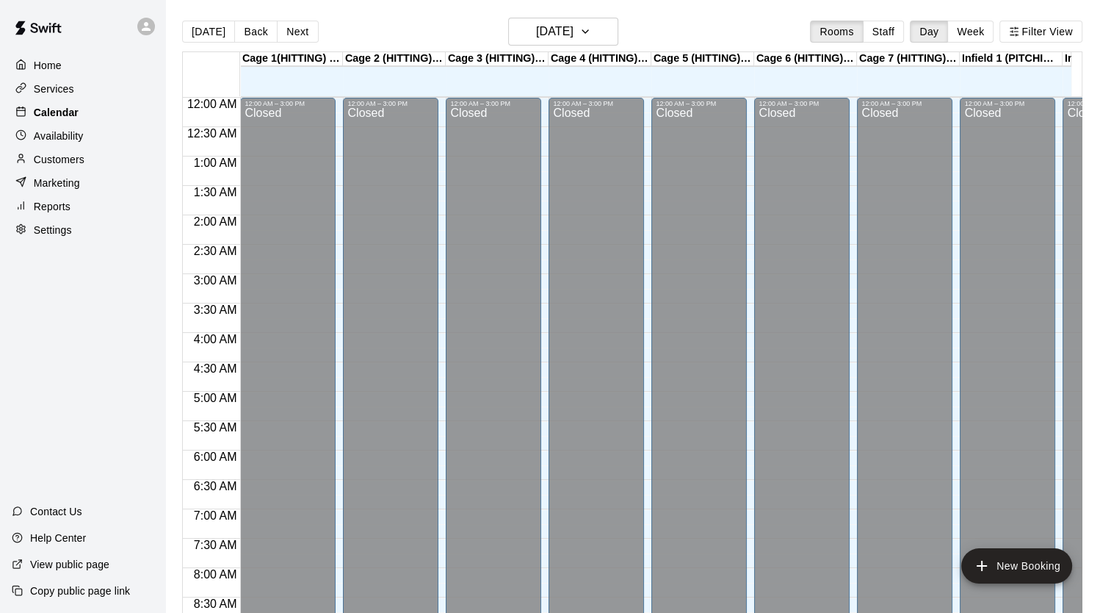
scroll to position [558, 0]
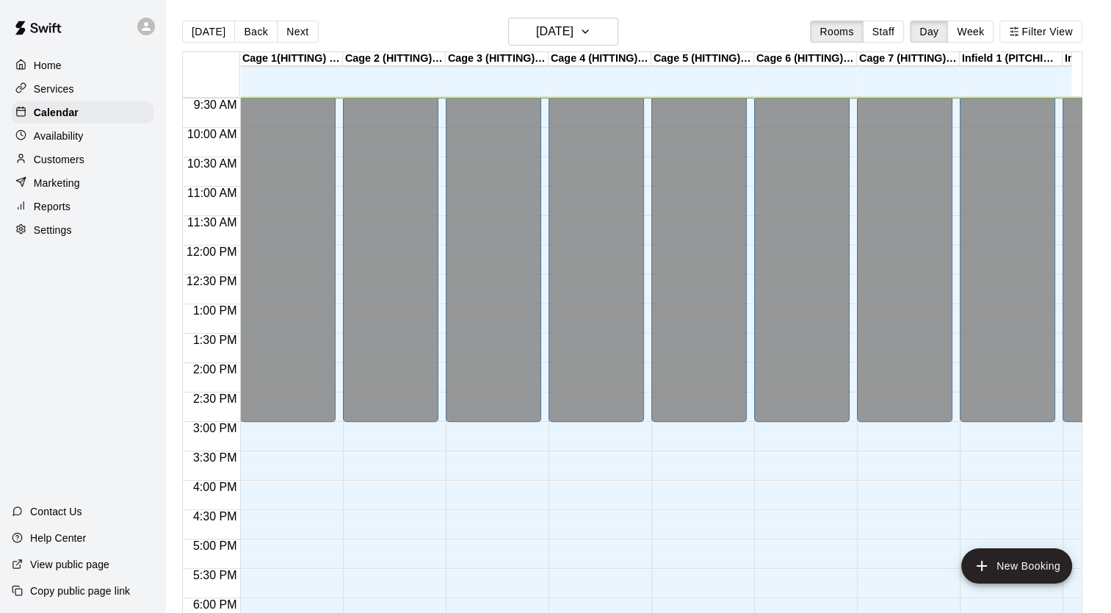
click at [57, 60] on p "Home" at bounding box center [48, 65] width 28 height 15
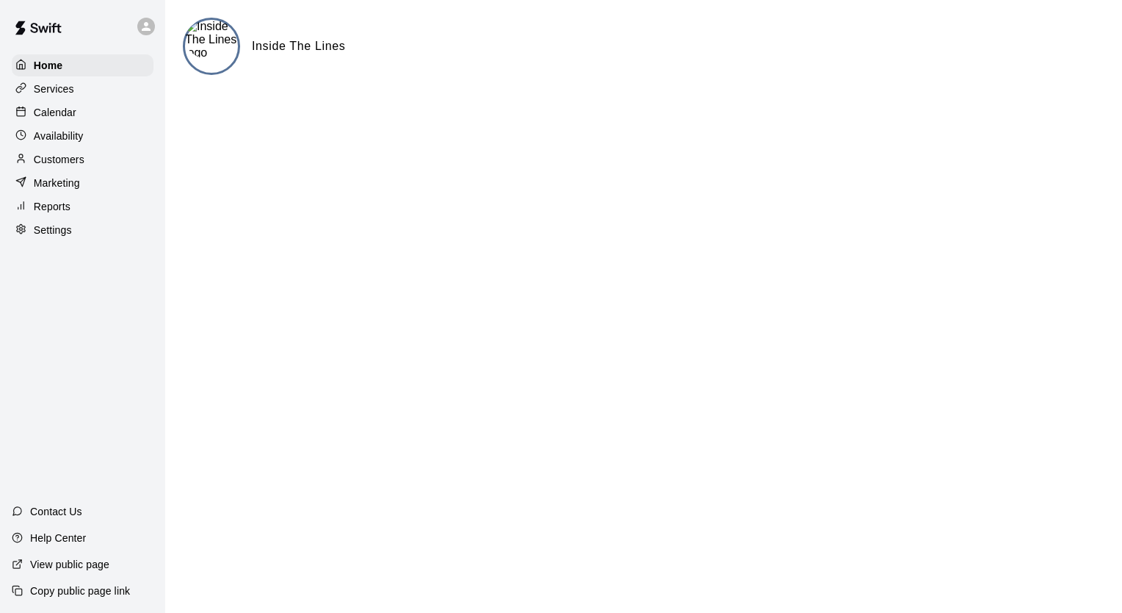
click at [57, 234] on p "Settings" at bounding box center [53, 230] width 38 height 15
select select "**"
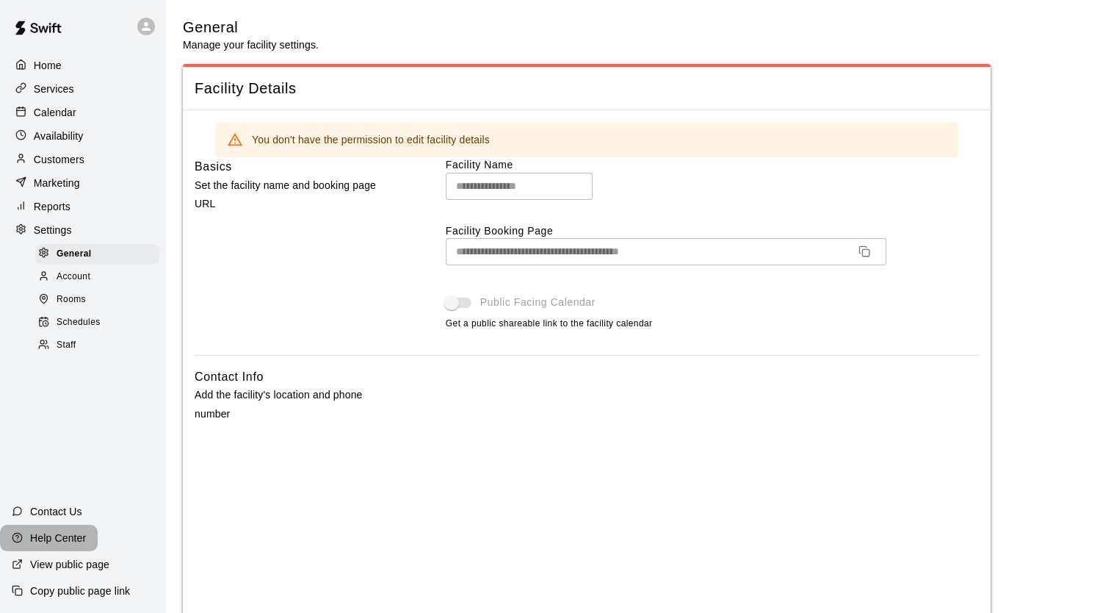
click at [72, 542] on p "Help Center" at bounding box center [58, 537] width 56 height 15
click at [46, 21] on img at bounding box center [38, 28] width 76 height 44
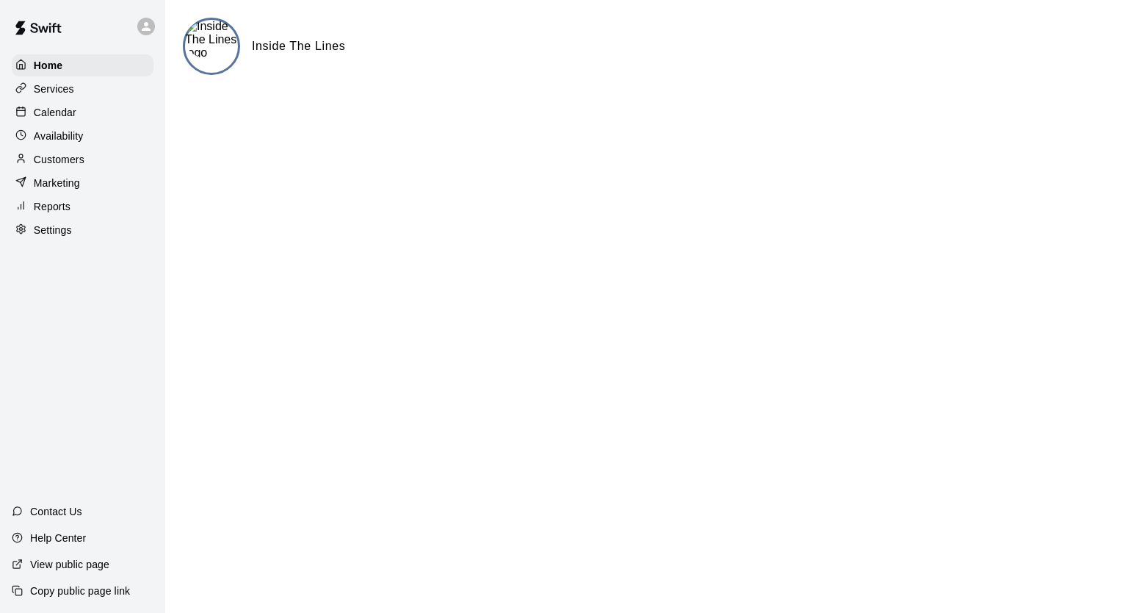
click at [42, 90] on p "Services" at bounding box center [54, 89] width 40 height 15
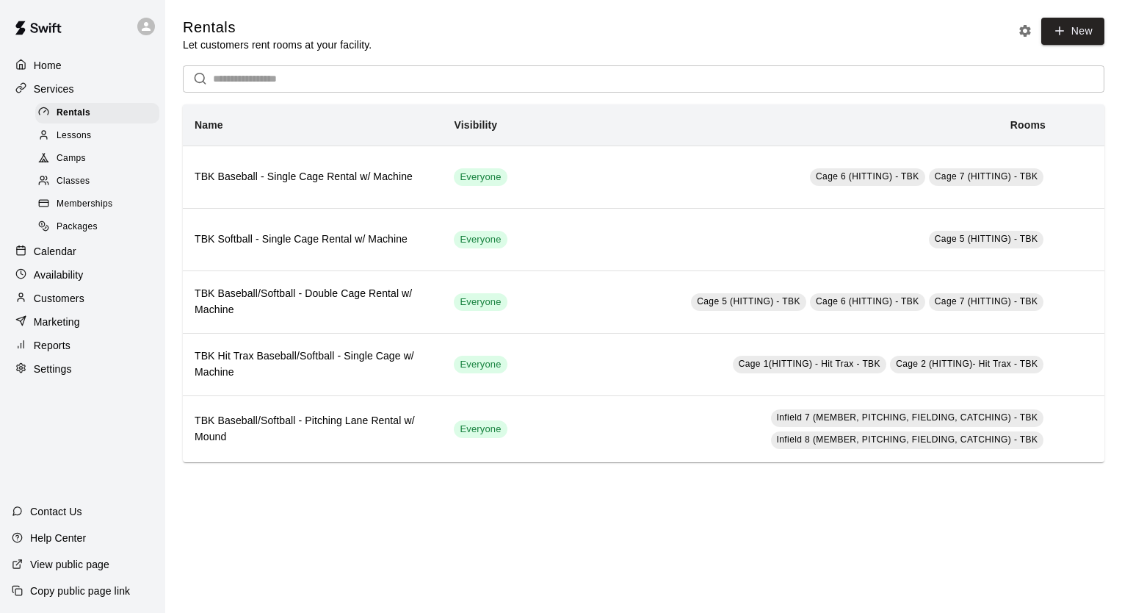
click at [106, 237] on div "Packages" at bounding box center [97, 227] width 124 height 21
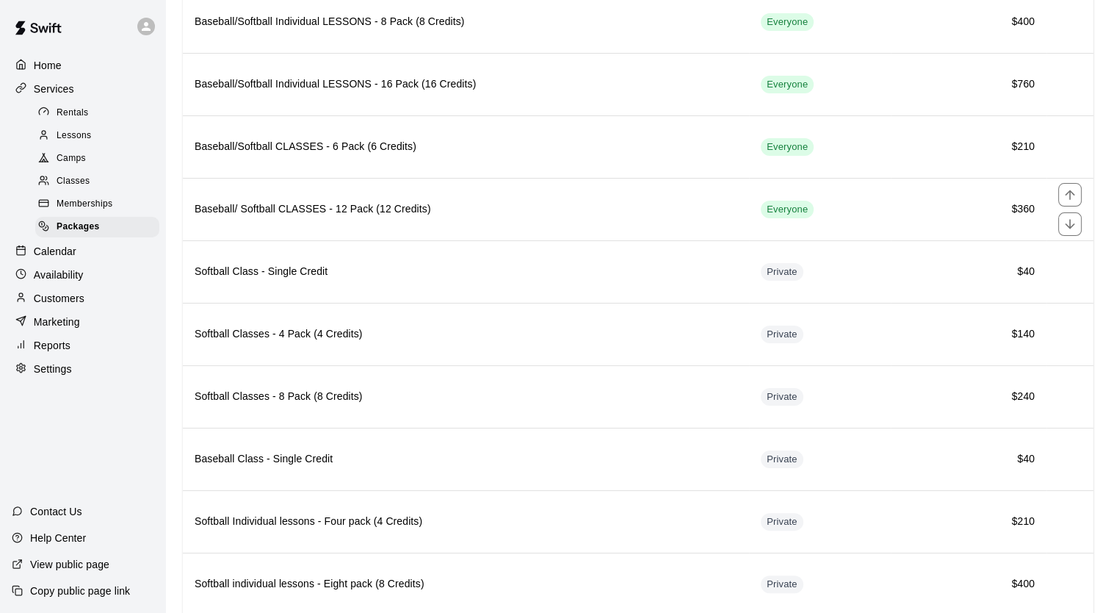
scroll to position [317, 0]
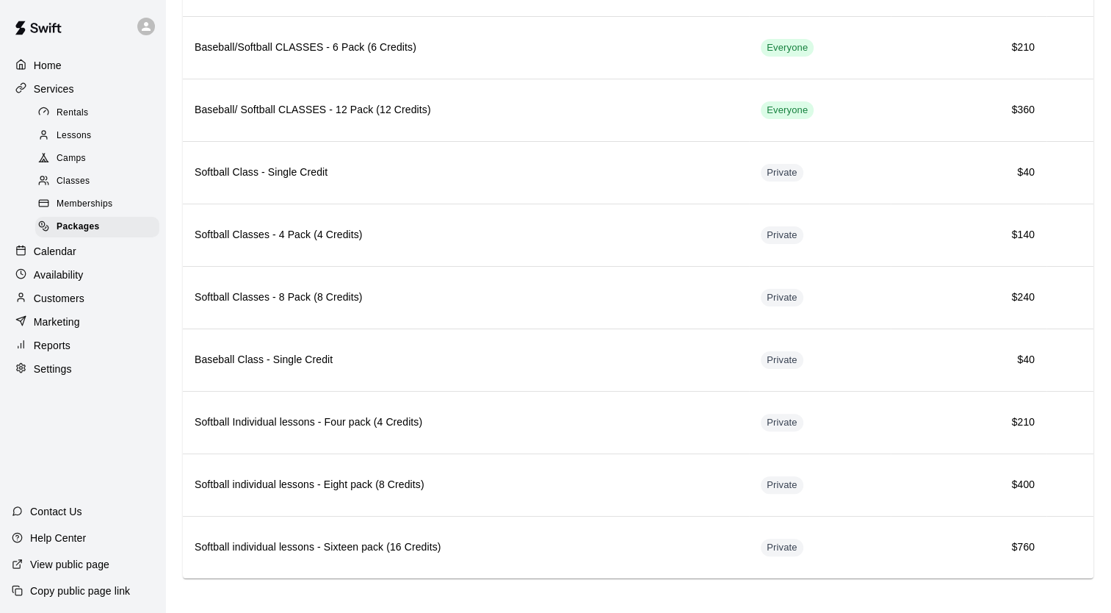
click at [91, 212] on span "Memberships" at bounding box center [85, 204] width 56 height 15
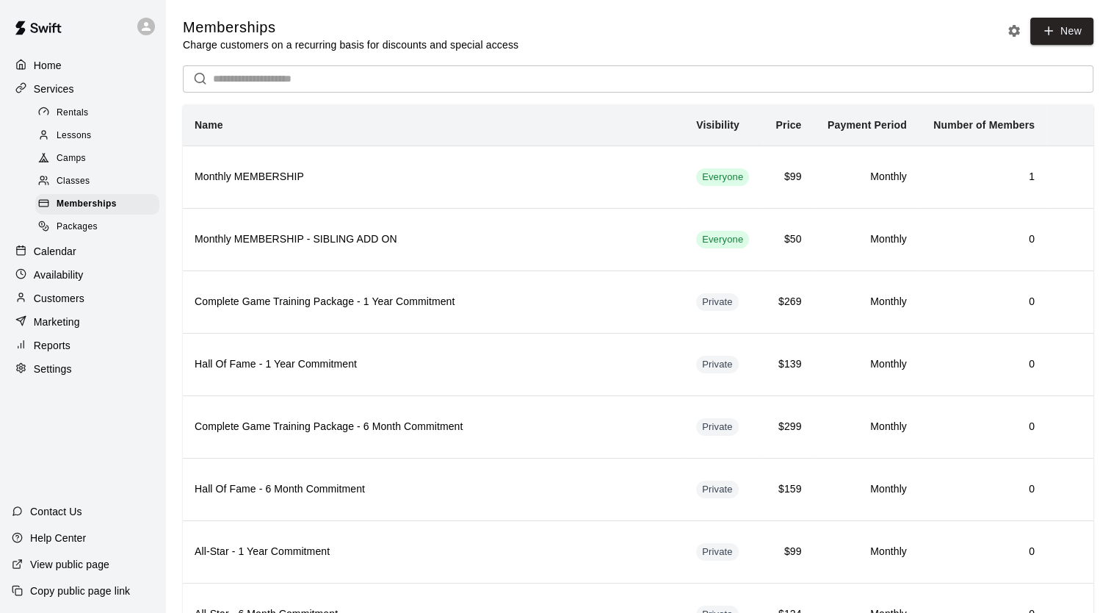
click at [73, 286] on div "Availability" at bounding box center [83, 275] width 142 height 22
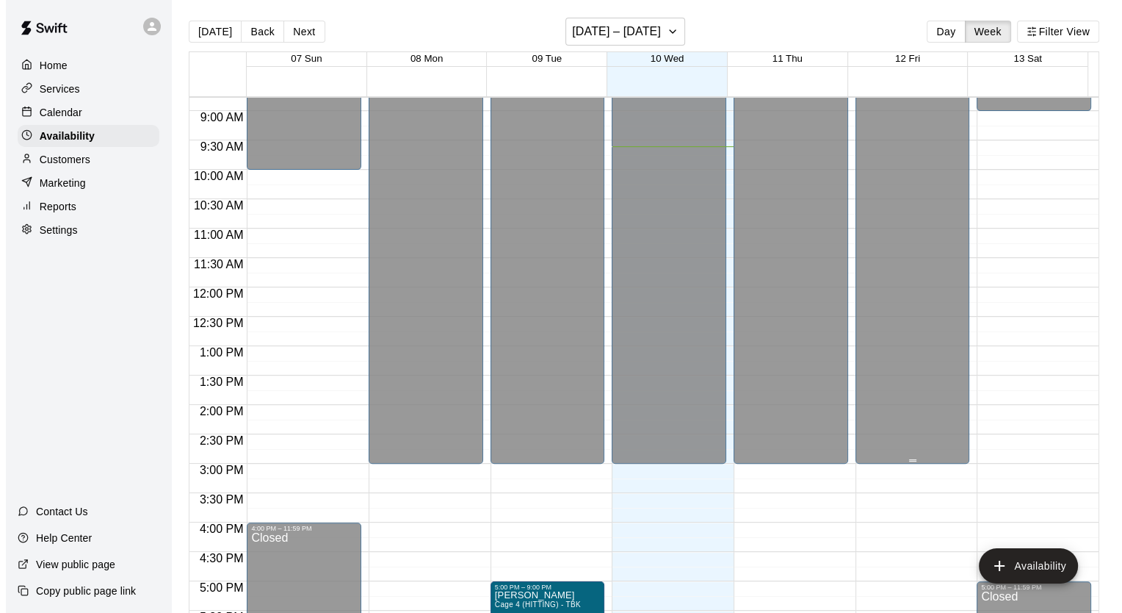
scroll to position [515, 0]
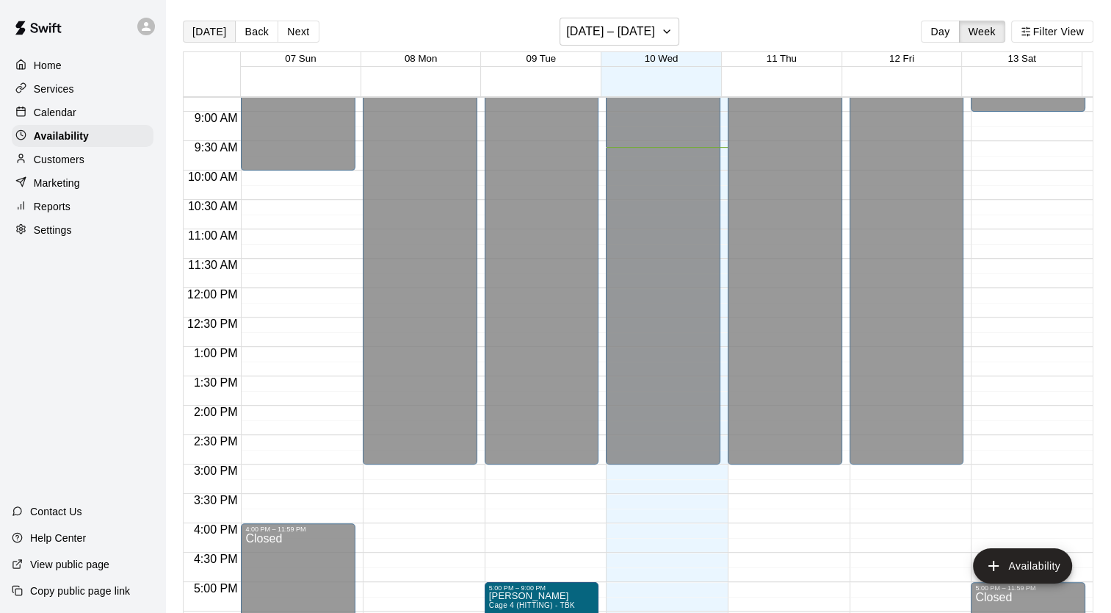
click at [209, 31] on button "[DATE]" at bounding box center [209, 32] width 53 height 22
click at [1037, 33] on button "Filter View" at bounding box center [1053, 32] width 82 height 22
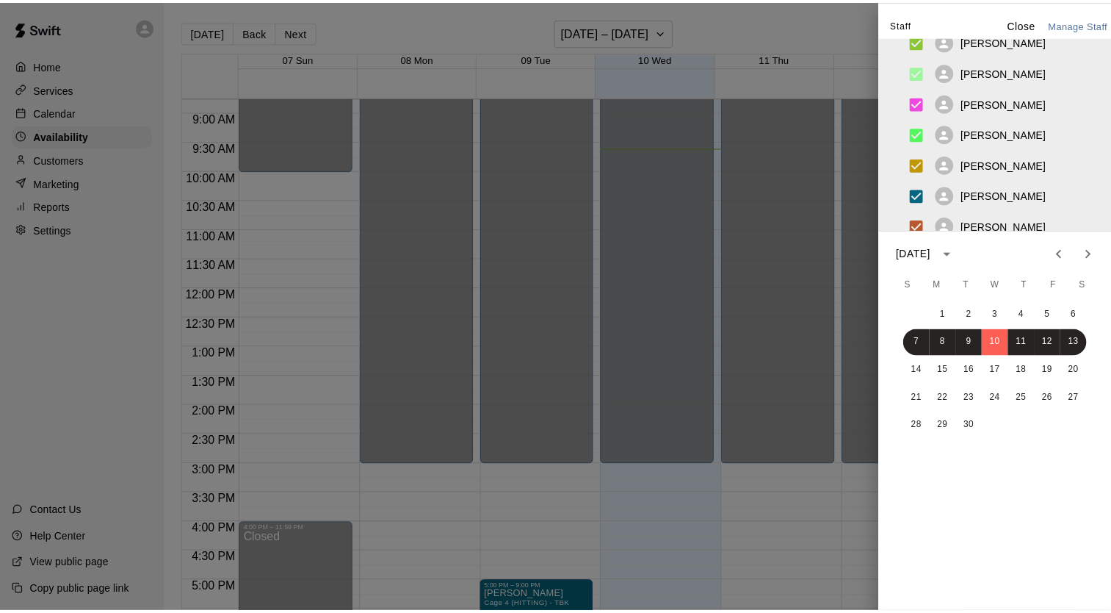
scroll to position [132, 0]
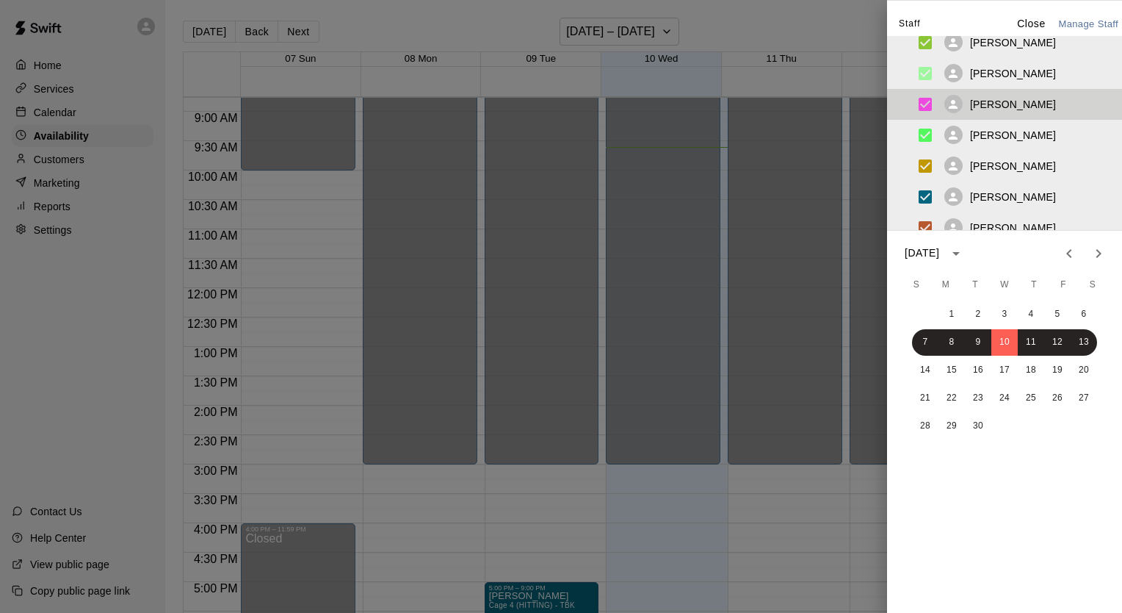
click at [983, 110] on p "[PERSON_NAME]" at bounding box center [1013, 104] width 86 height 15
click at [1028, 23] on p "Close" at bounding box center [1031, 23] width 29 height 15
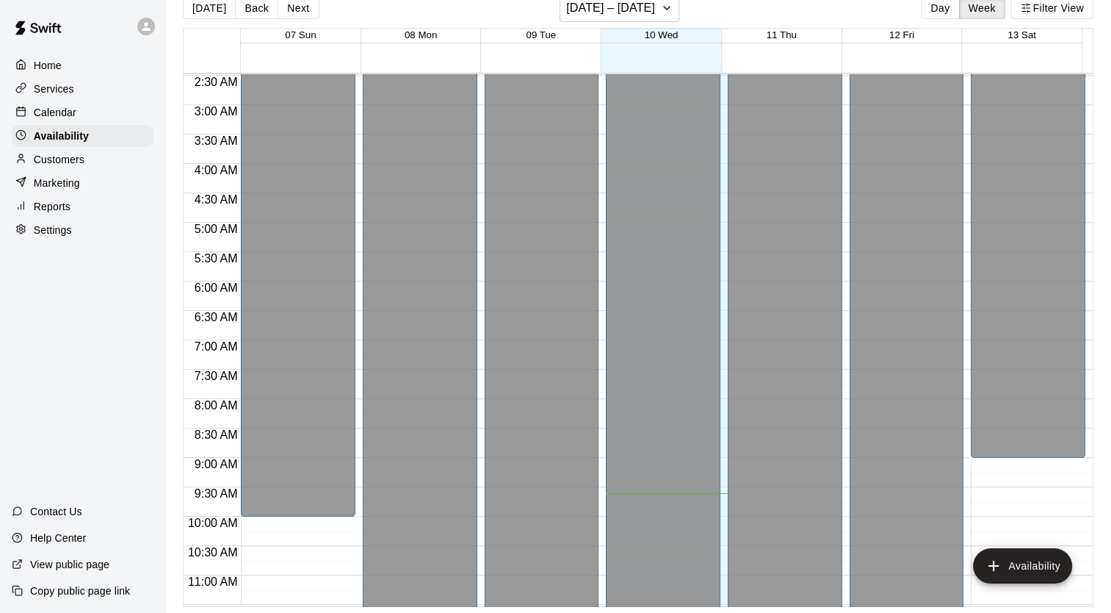
scroll to position [145, 0]
click at [935, 12] on button "Day" at bounding box center [940, 8] width 38 height 22
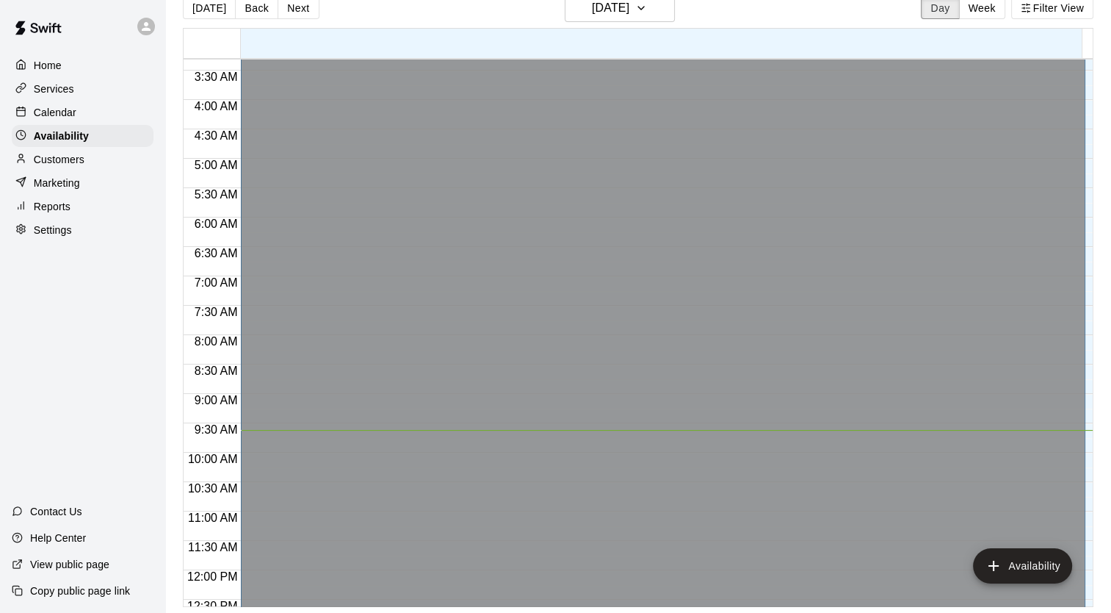
scroll to position [0, 0]
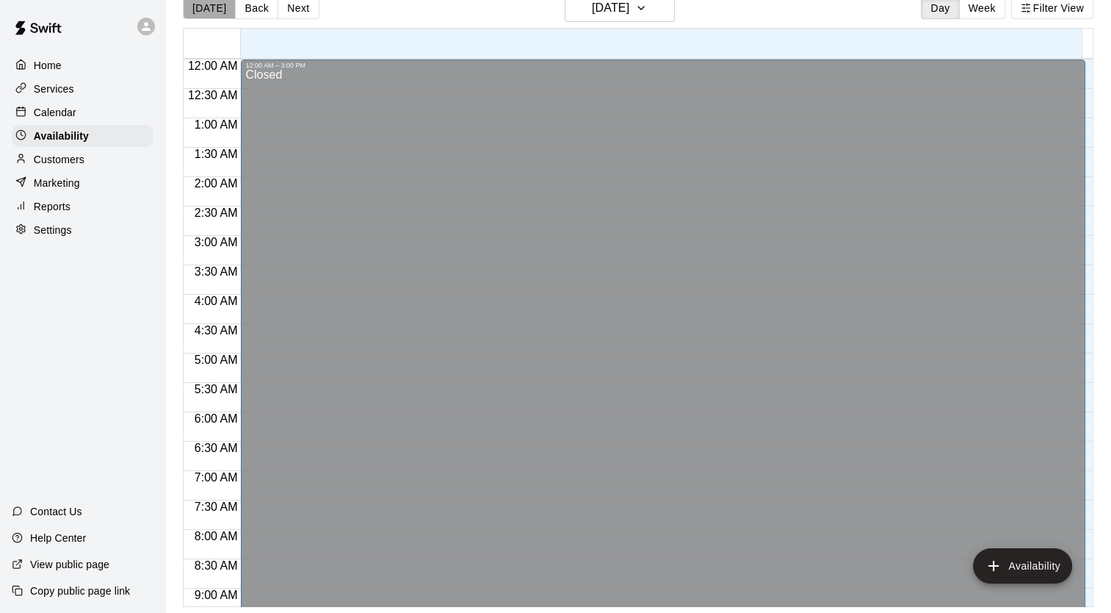
click at [214, 12] on button "[DATE]" at bounding box center [209, 8] width 53 height 22
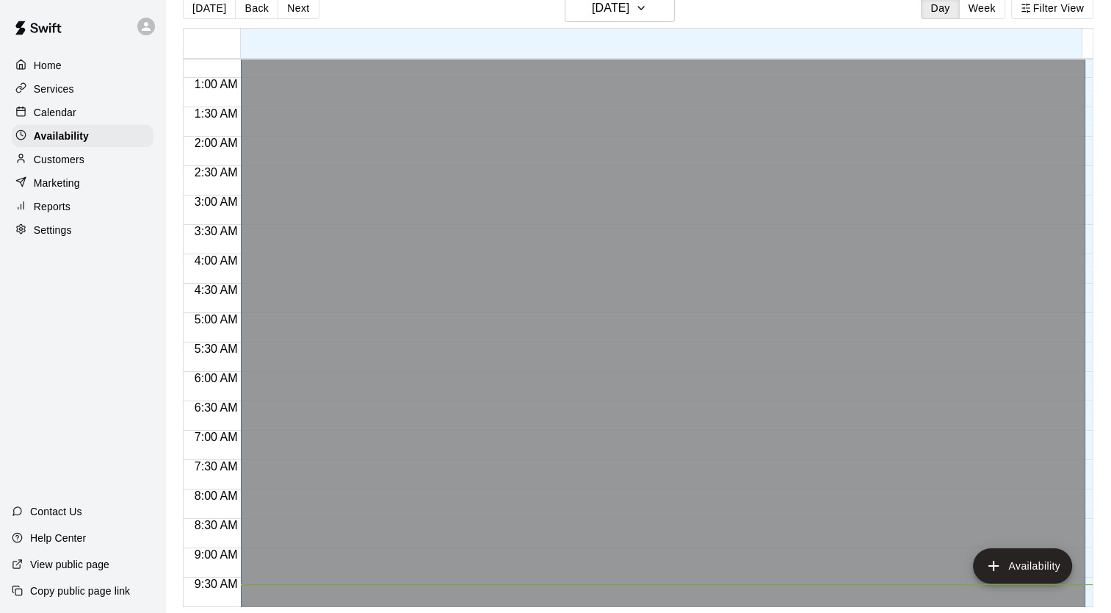
click at [82, 241] on div "Settings" at bounding box center [83, 230] width 142 height 22
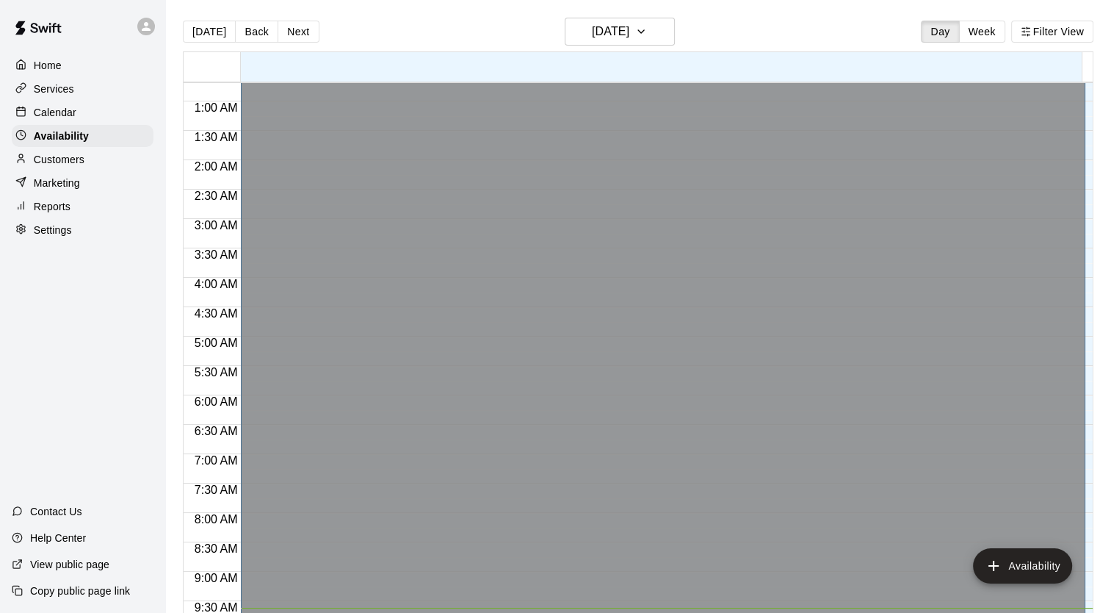
select select "**"
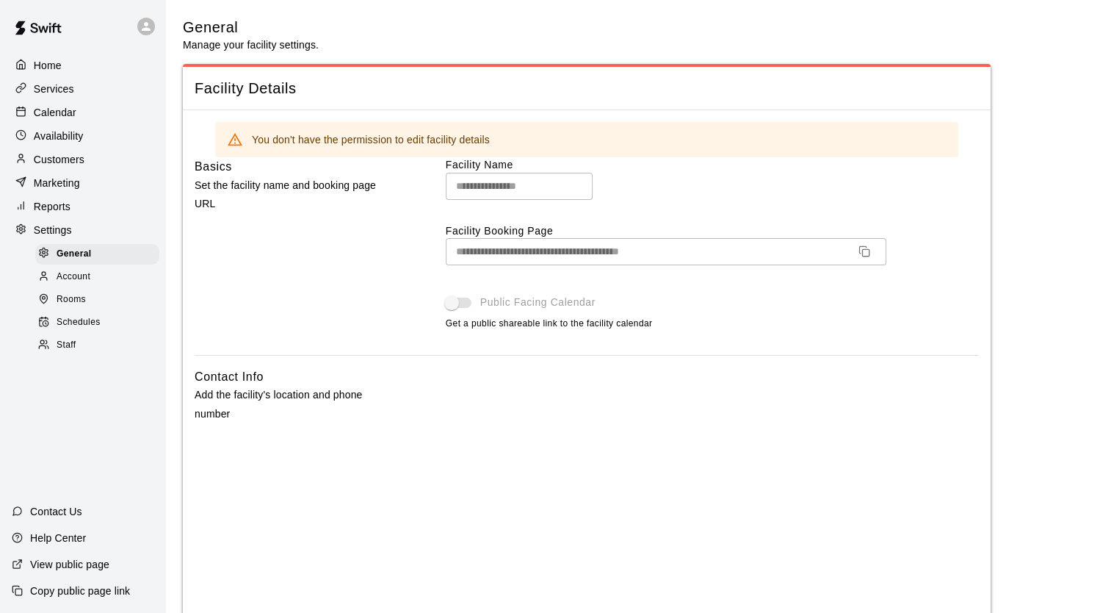
click at [91, 238] on div "Settings" at bounding box center [83, 230] width 142 height 22
click at [106, 194] on div "Marketing" at bounding box center [83, 183] width 142 height 22
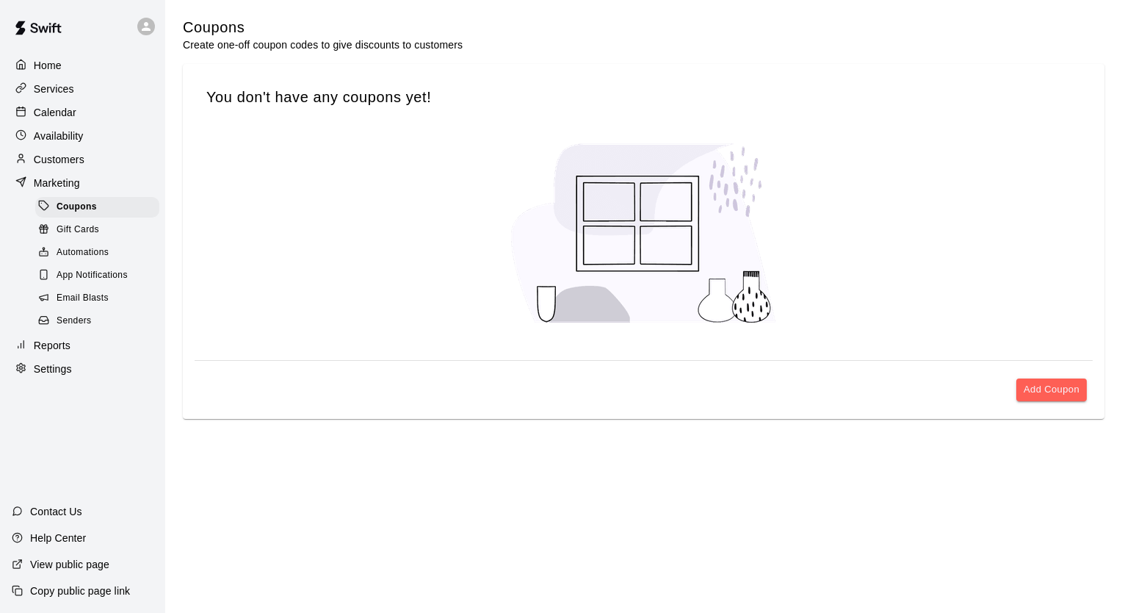
click at [105, 326] on div "Senders" at bounding box center [97, 321] width 124 height 21
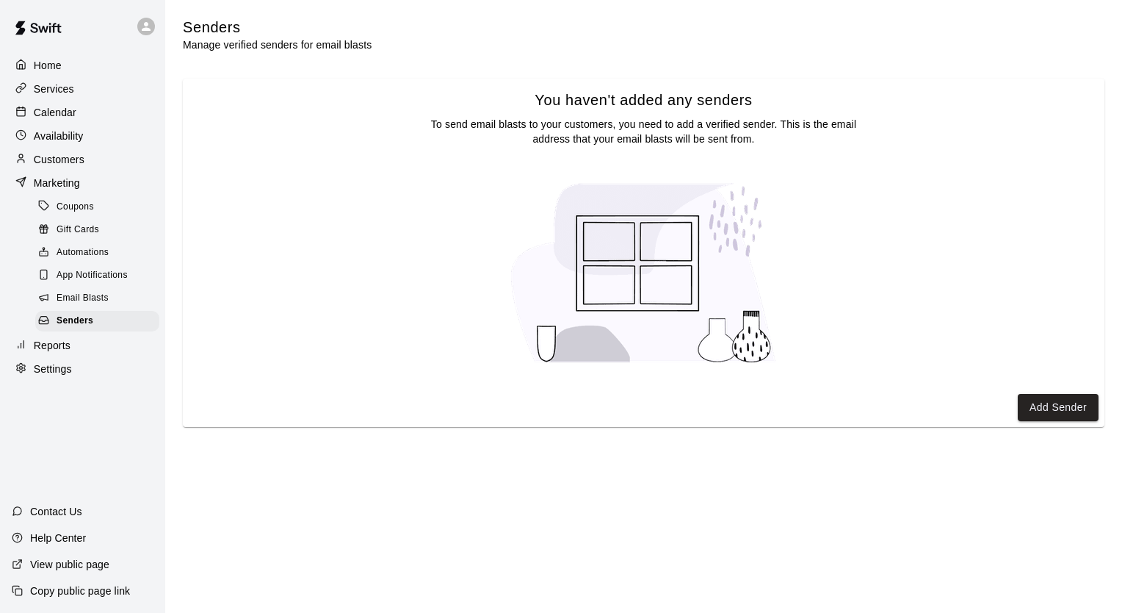
click at [118, 309] on div "Email Blasts" at bounding box center [97, 298] width 124 height 21
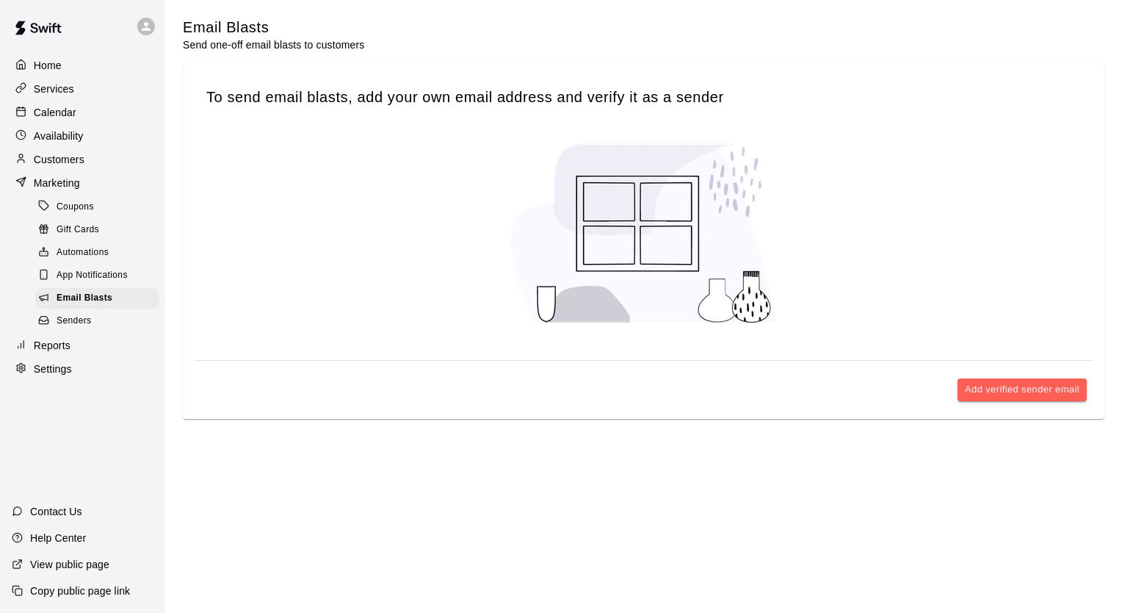
click at [124, 263] on div "Automations" at bounding box center [97, 252] width 124 height 21
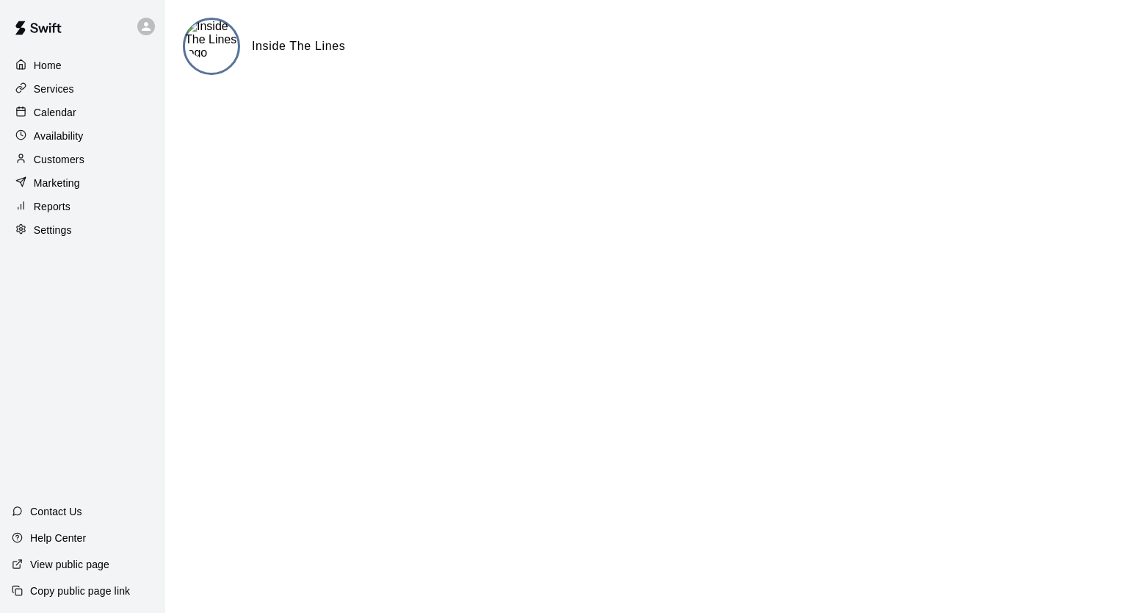
click at [79, 242] on div "Home Services Calendar Availability Customers Marketing Reports Settings" at bounding box center [82, 148] width 165 height 190
click at [87, 231] on div "Settings" at bounding box center [83, 230] width 142 height 22
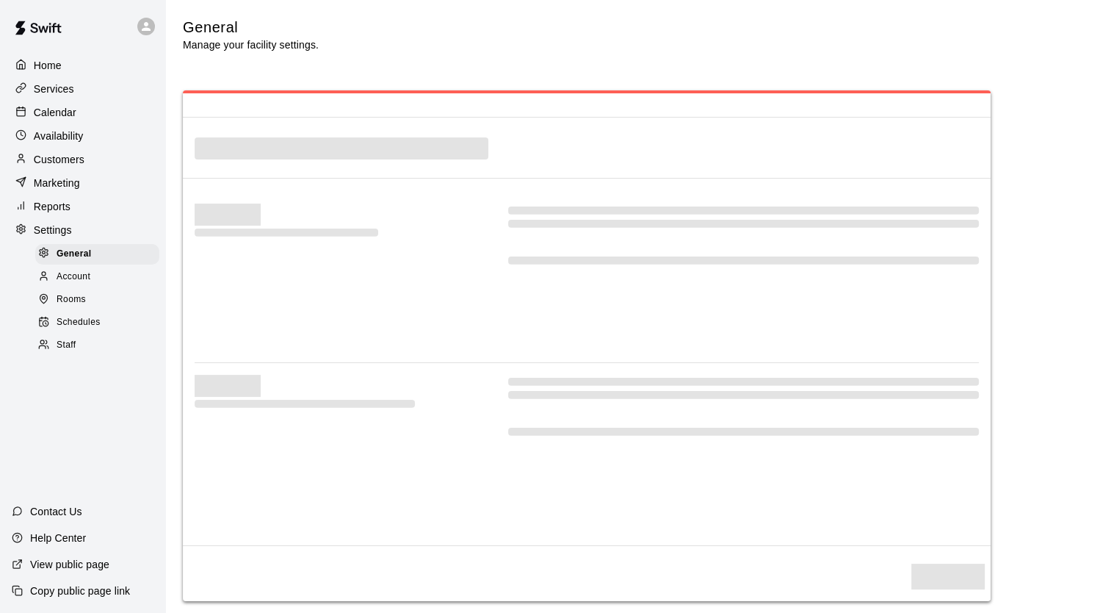
select select "**"
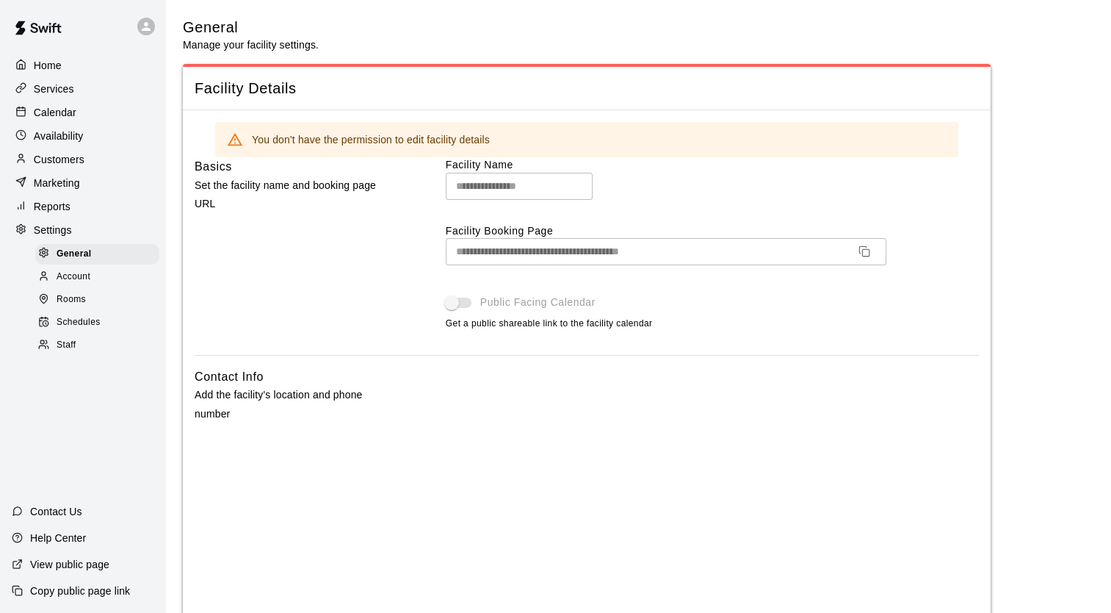
click at [146, 30] on icon at bounding box center [146, 26] width 9 height 9
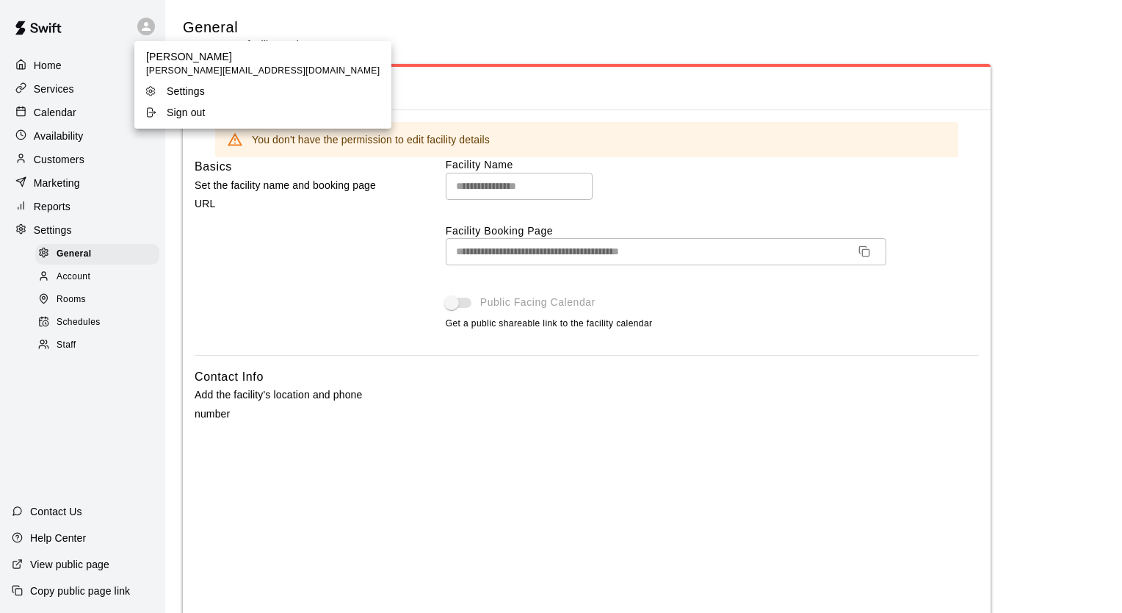
click at [146, 30] on div at bounding box center [561, 306] width 1122 height 613
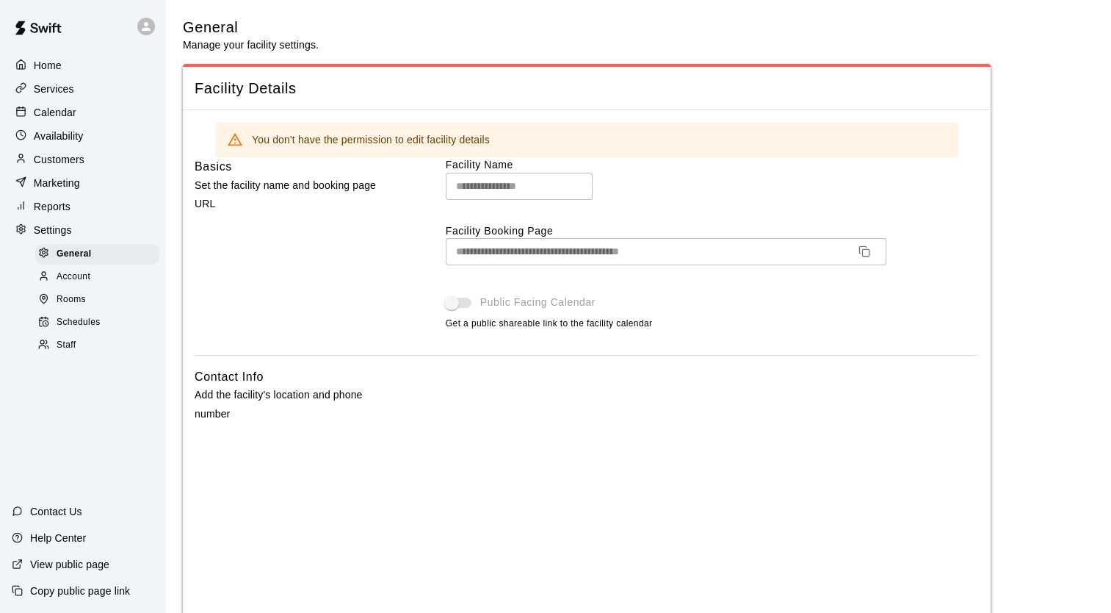
click at [145, 45] on div at bounding box center [82, 26] width 165 height 53
click at [142, 31] on icon at bounding box center [146, 26] width 9 height 9
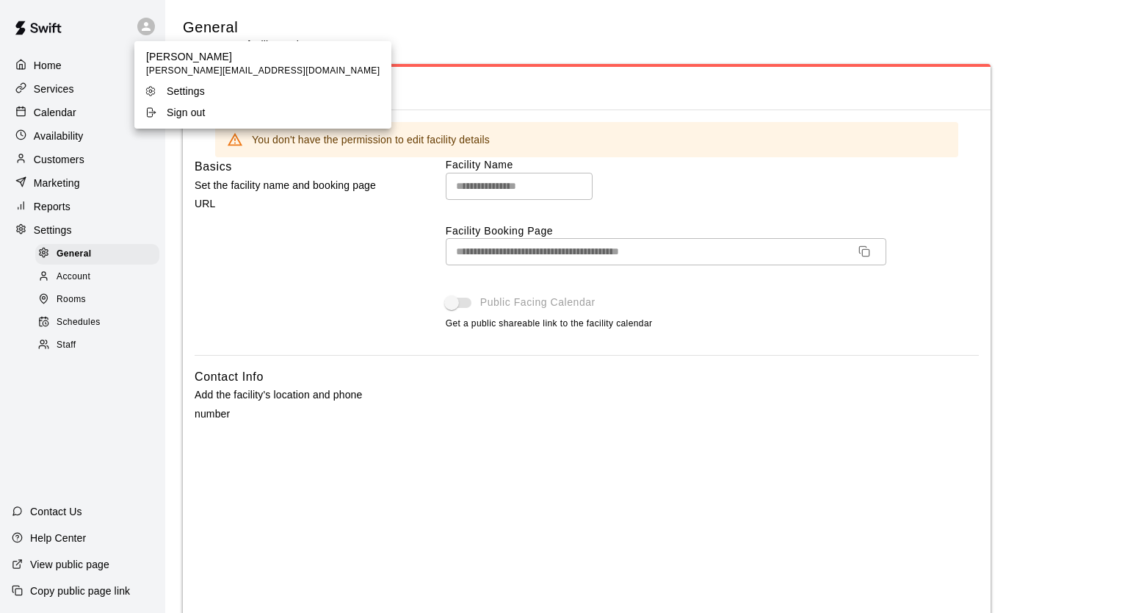
click at [179, 64] on span "[PERSON_NAME][EMAIL_ADDRESS][DOMAIN_NAME]" at bounding box center [263, 71] width 234 height 15
click at [178, 86] on p "Settings" at bounding box center [186, 91] width 38 height 15
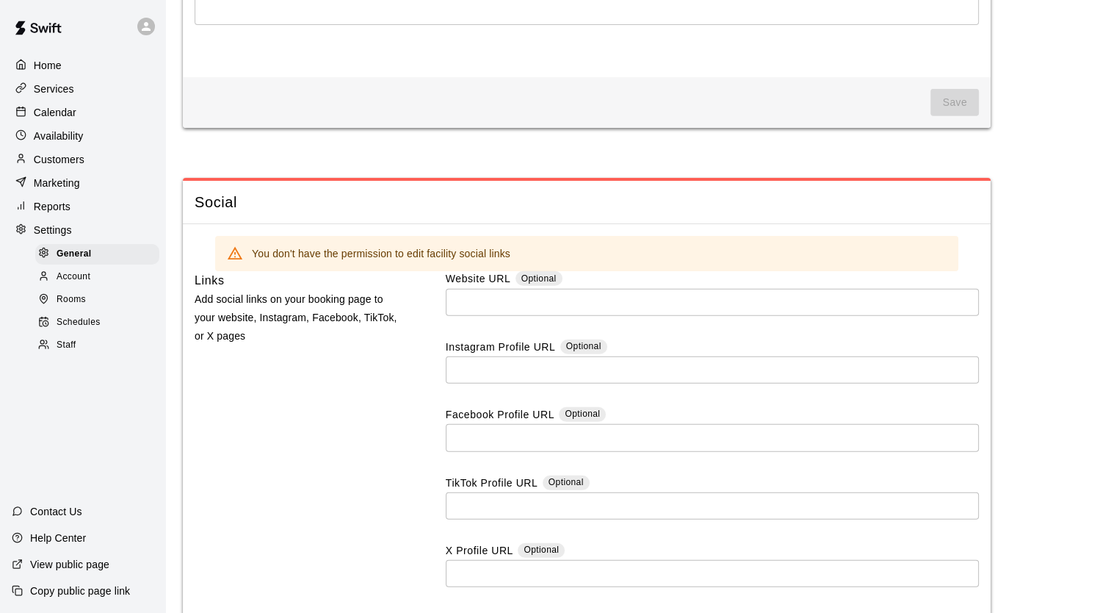
scroll to position [4190, 0]
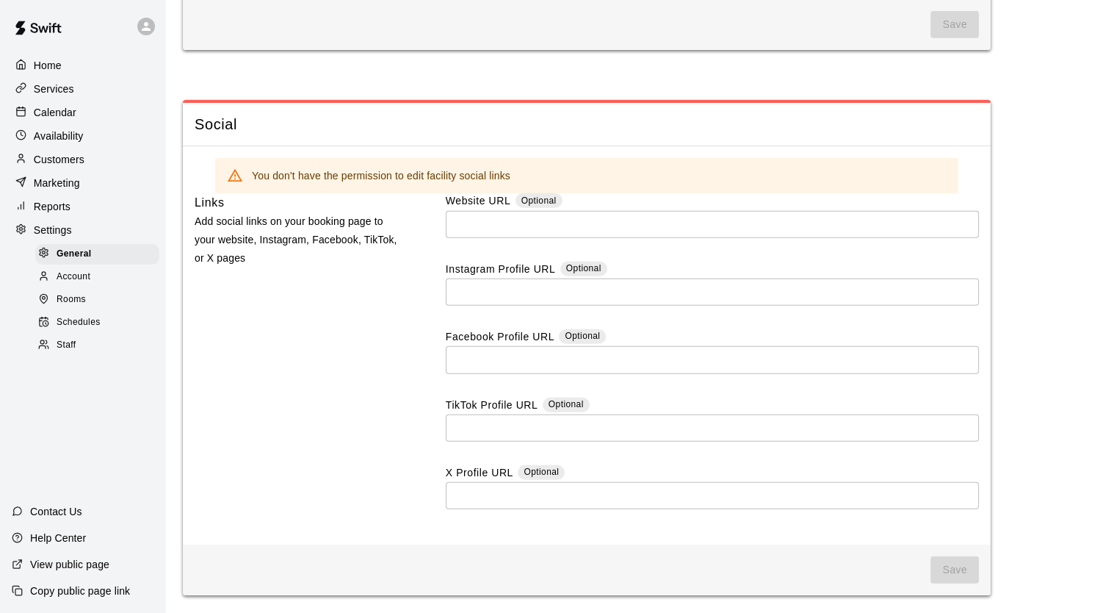
click at [62, 57] on div "Home" at bounding box center [83, 65] width 142 height 22
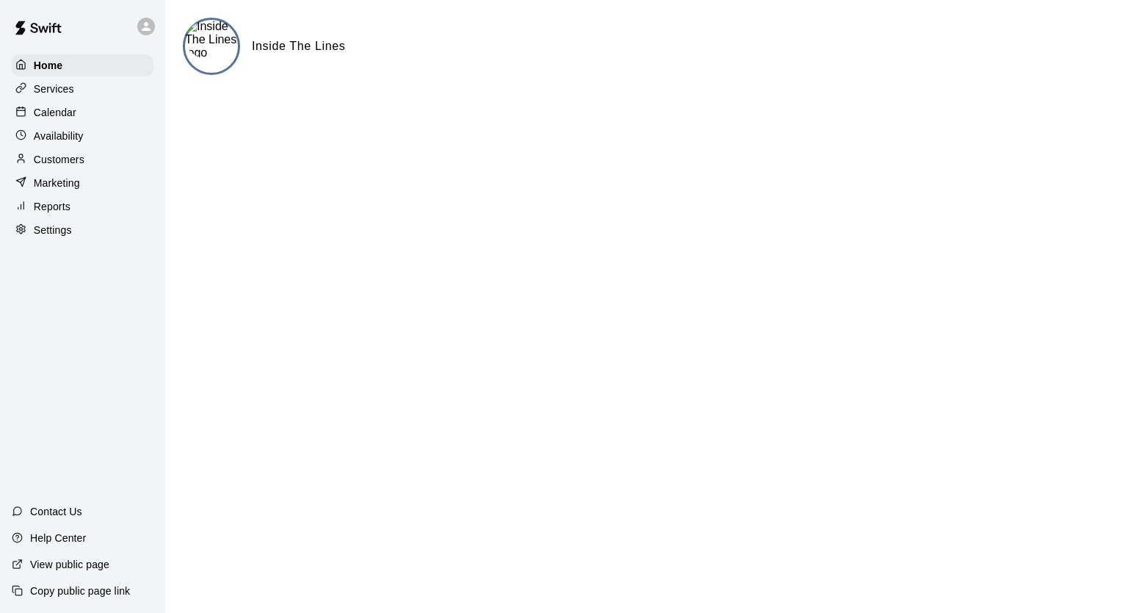
click at [52, 24] on img at bounding box center [38, 28] width 76 height 44
click at [71, 234] on p "Settings" at bounding box center [53, 230] width 38 height 15
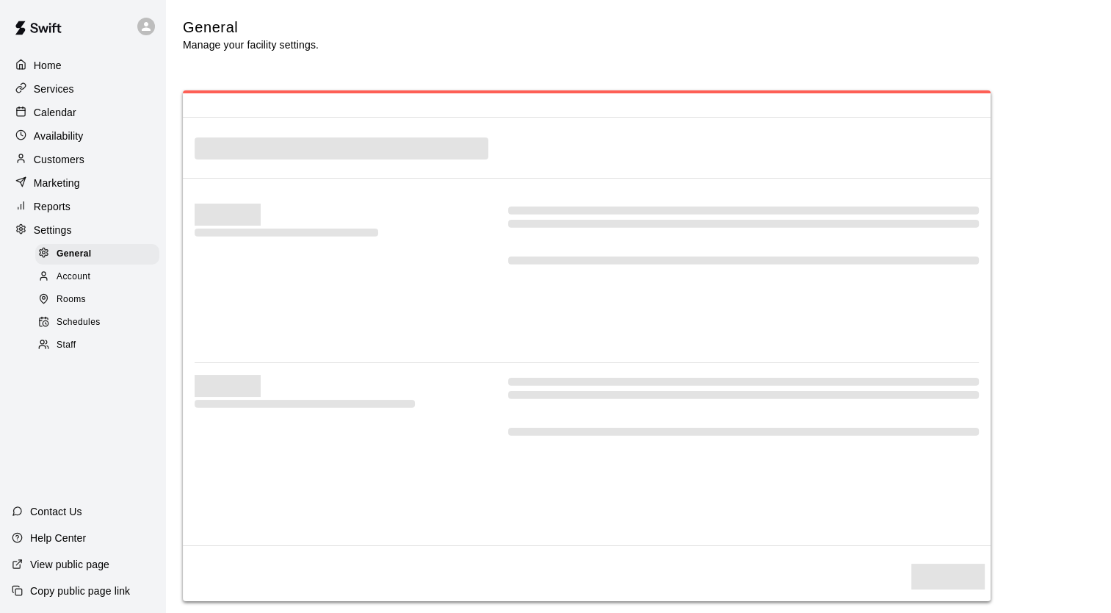
select select "**"
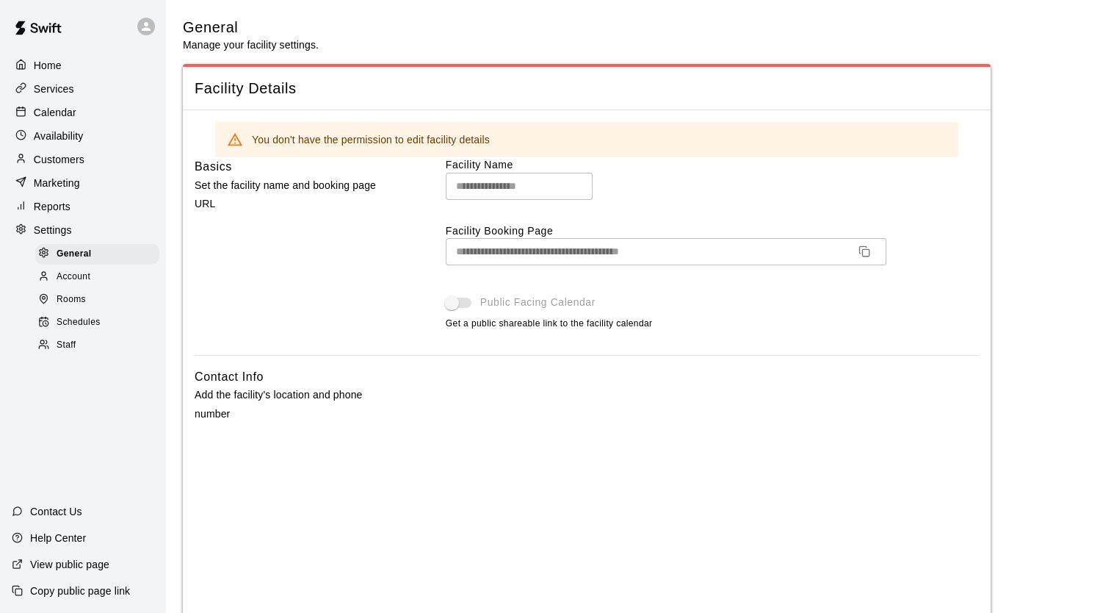
click at [90, 287] on div "Account" at bounding box center [97, 277] width 124 height 21
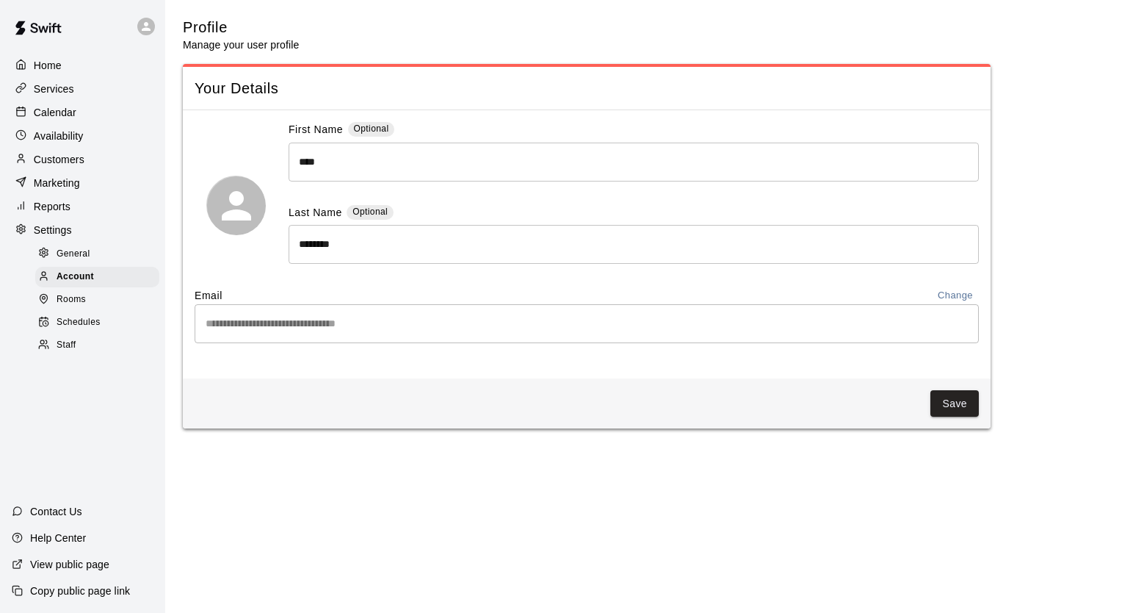
click at [89, 330] on span "Schedules" at bounding box center [79, 322] width 44 height 15
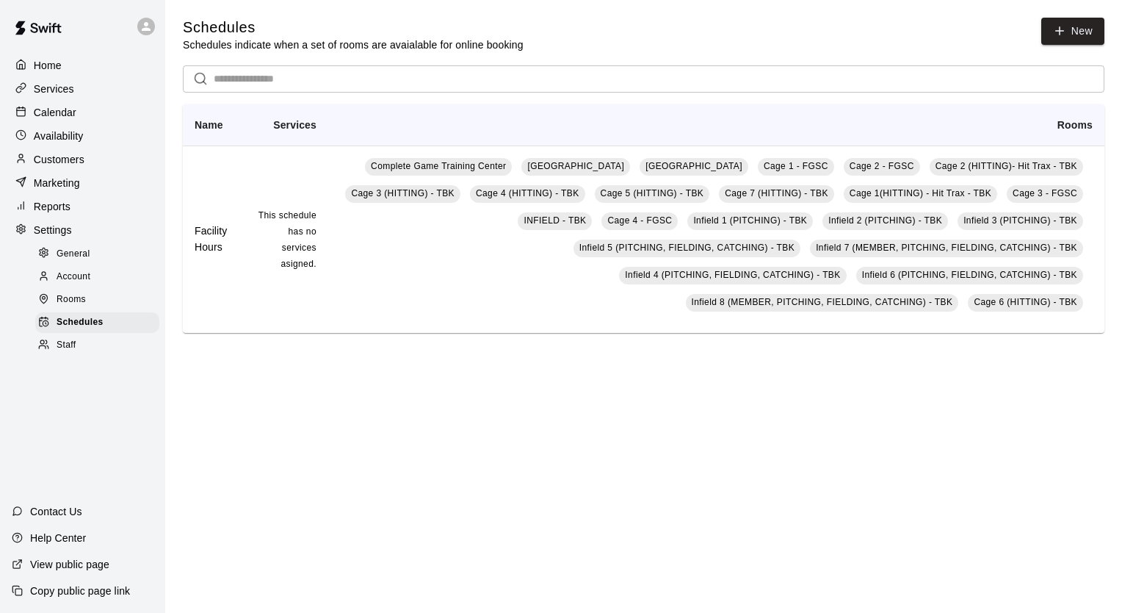
click at [123, 356] on div "Staff" at bounding box center [97, 345] width 124 height 21
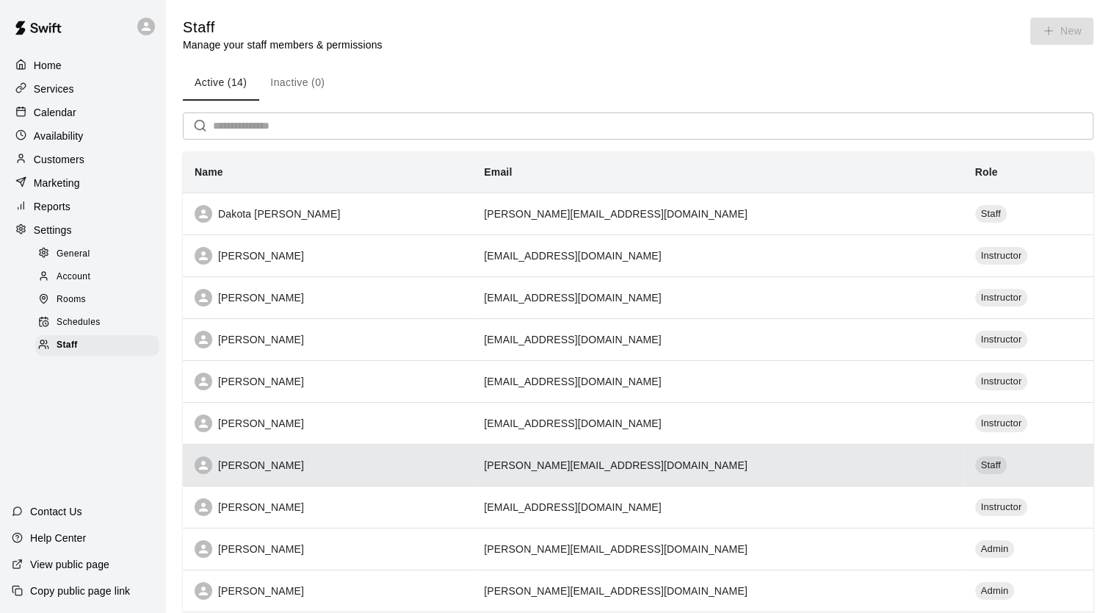
click at [262, 463] on div "[PERSON_NAME]" at bounding box center [328, 465] width 266 height 18
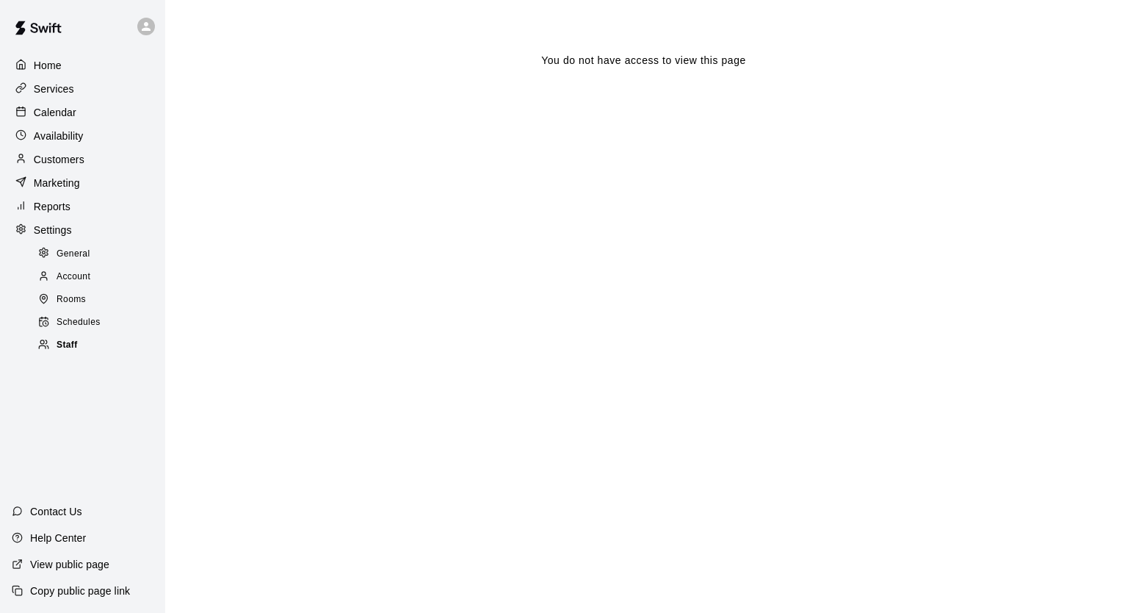
click at [106, 356] on div "Staff" at bounding box center [97, 345] width 124 height 21
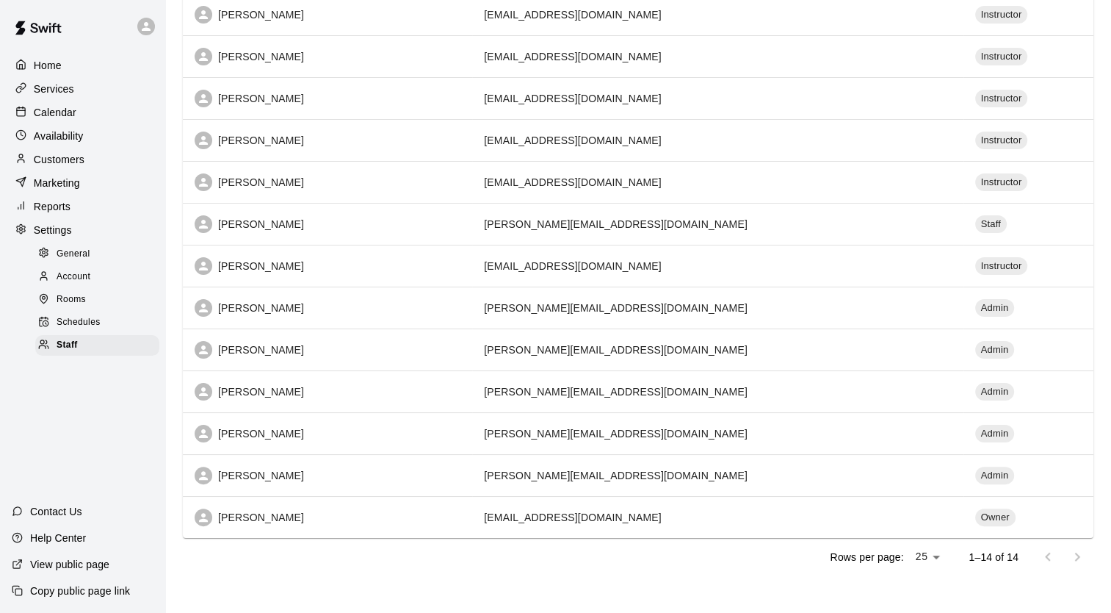
scroll to position [245, 0]
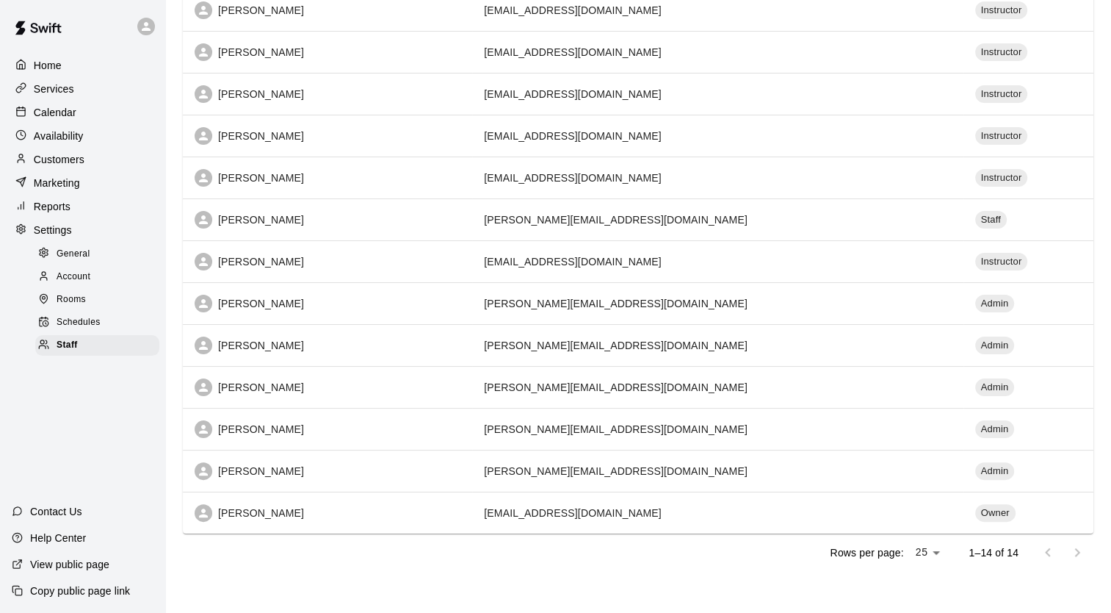
click at [90, 538] on div "Help Center" at bounding box center [49, 537] width 98 height 26
click at [48, 566] on p "View public page" at bounding box center [69, 564] width 79 height 15
